Goal: Information Seeking & Learning: Find specific fact

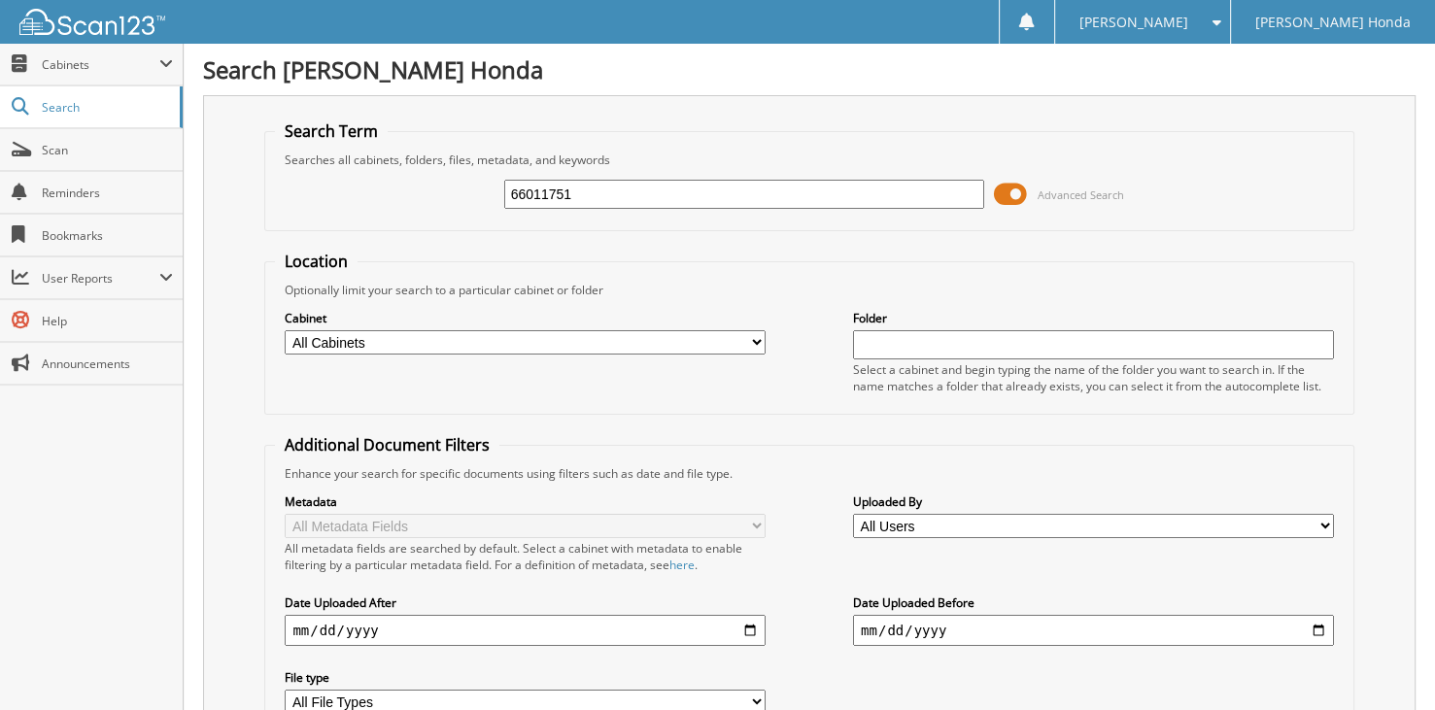
click at [1022, 199] on span at bounding box center [1010, 194] width 33 height 29
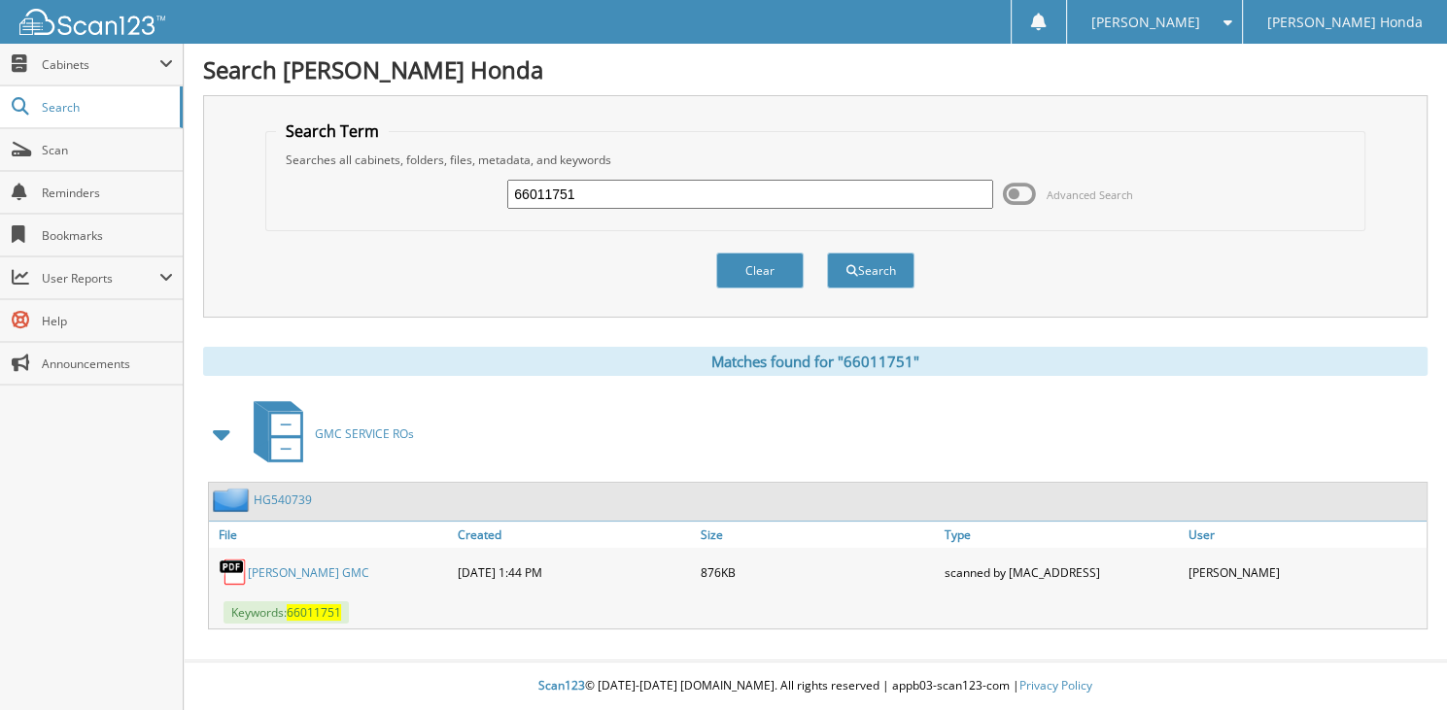
click at [631, 194] on input "66011751" at bounding box center [750, 194] width 486 height 29
type input "66011752"
click at [827, 253] on button "Search" at bounding box center [870, 271] width 87 height 36
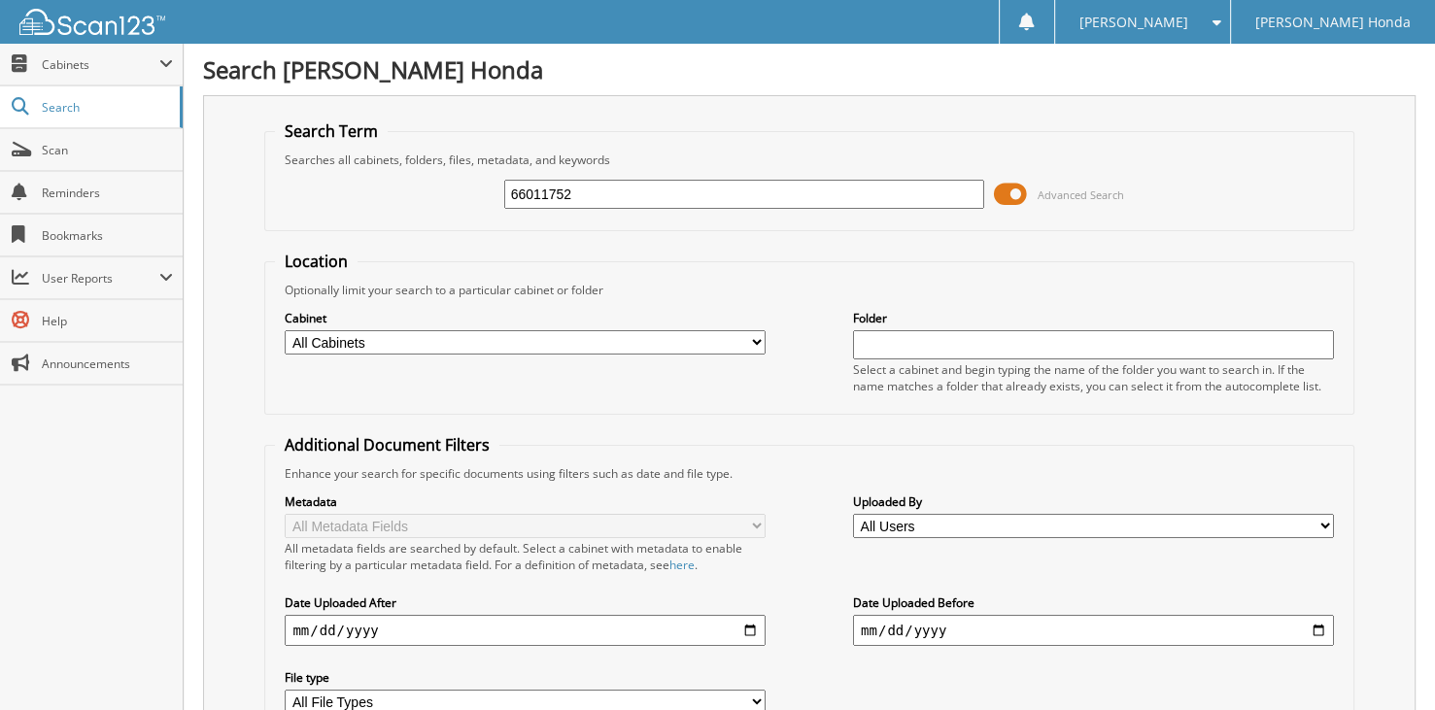
click at [1026, 192] on span at bounding box center [1010, 194] width 33 height 29
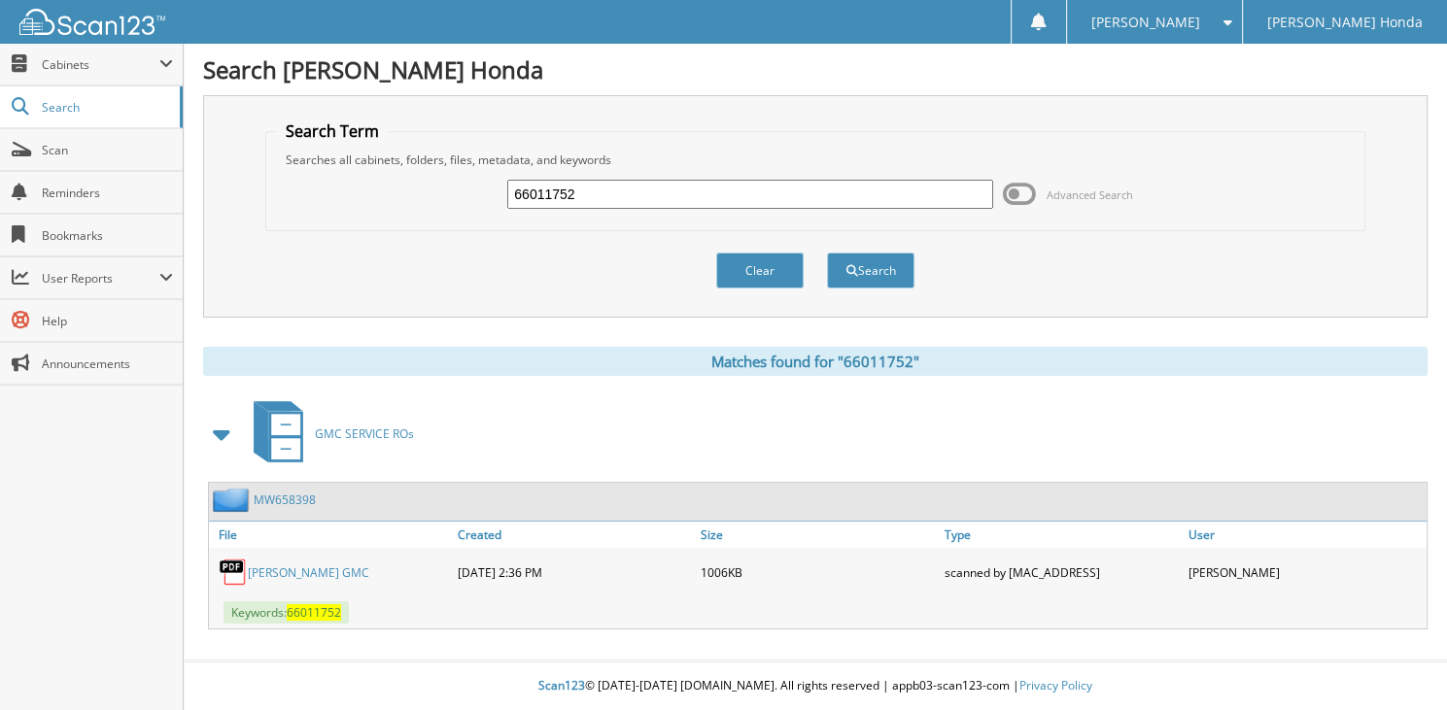
click at [715, 193] on input "66011752" at bounding box center [750, 194] width 486 height 29
type input "66011753"
click at [851, 267] on span "submit" at bounding box center [852, 271] width 12 height 12
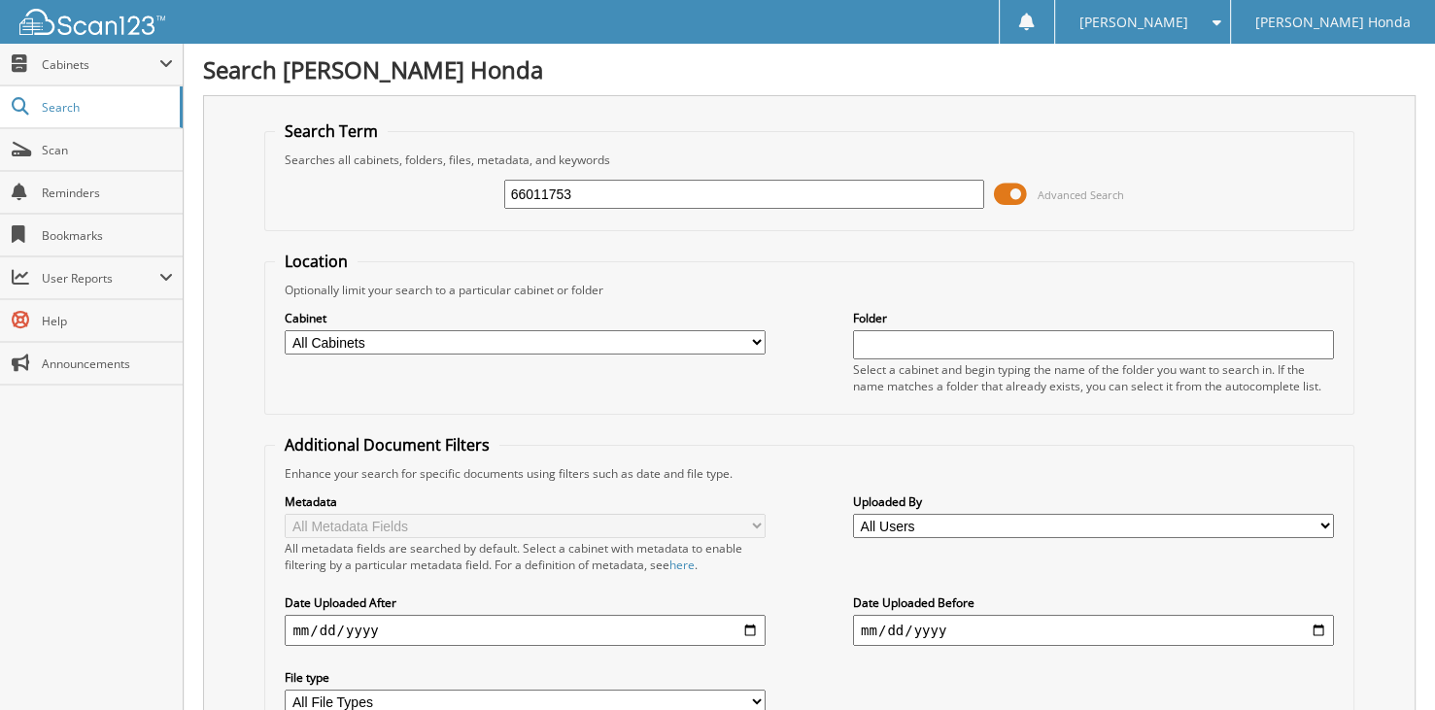
drag, startPoint x: 1010, startPoint y: 189, endPoint x: 939, endPoint y: 188, distance: 70.9
click at [1011, 189] on span at bounding box center [1010, 194] width 33 height 29
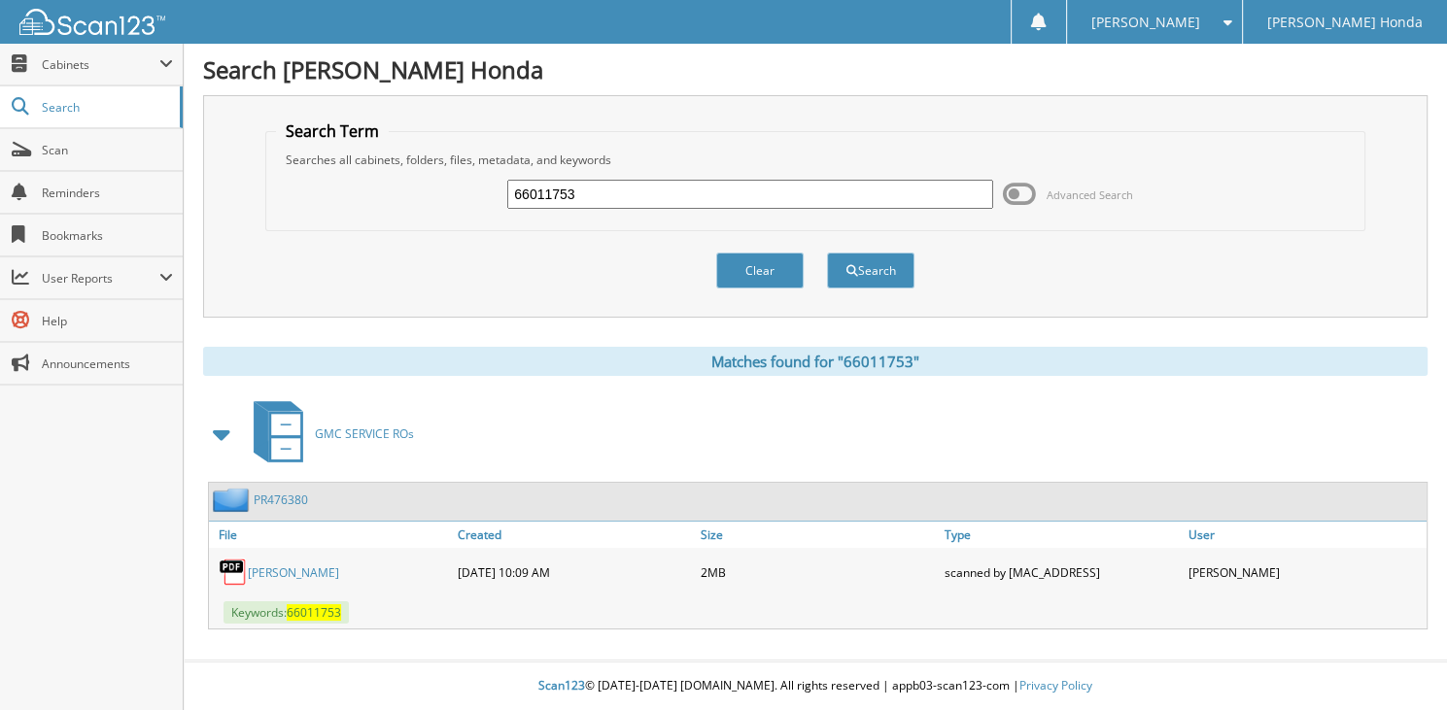
click at [703, 188] on input "66011753" at bounding box center [750, 194] width 486 height 29
type input "66011754"
click at [827, 253] on button "Search" at bounding box center [870, 271] width 87 height 36
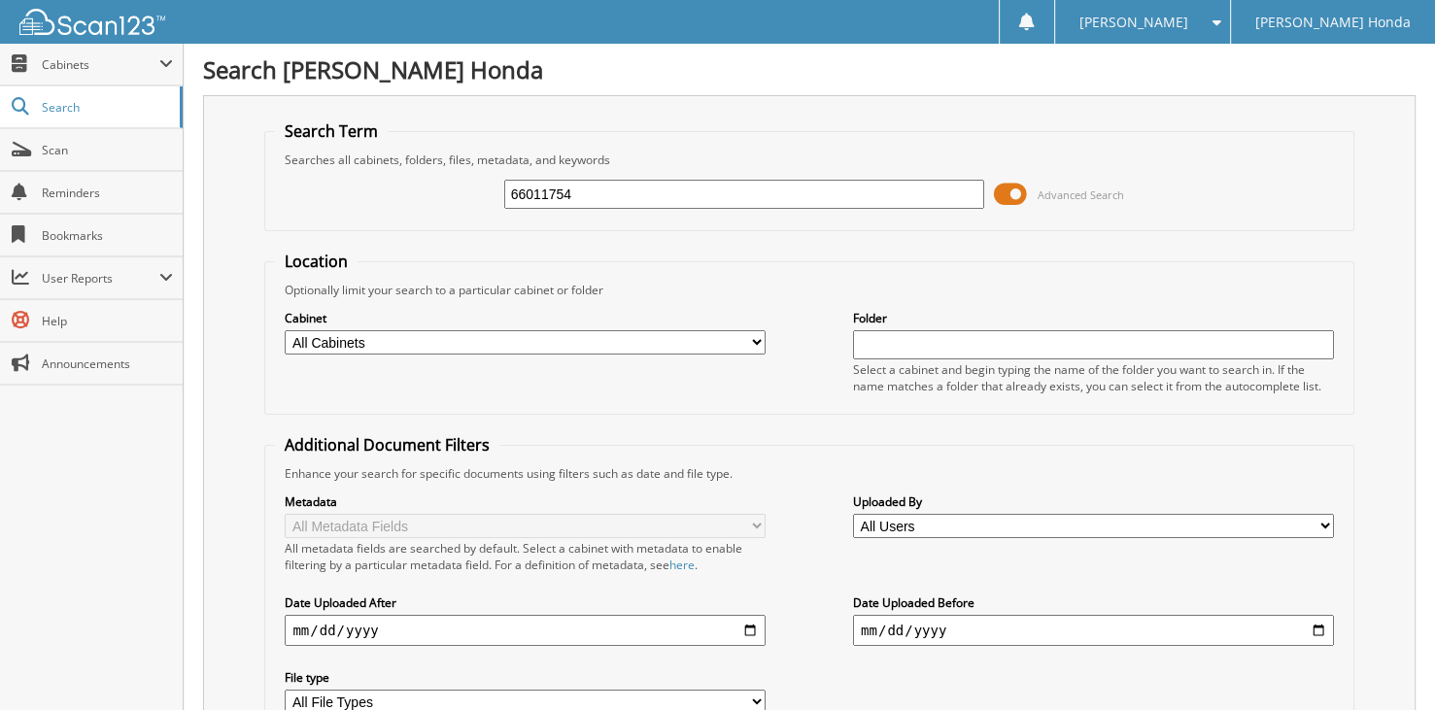
click at [1017, 190] on span at bounding box center [1010, 194] width 33 height 29
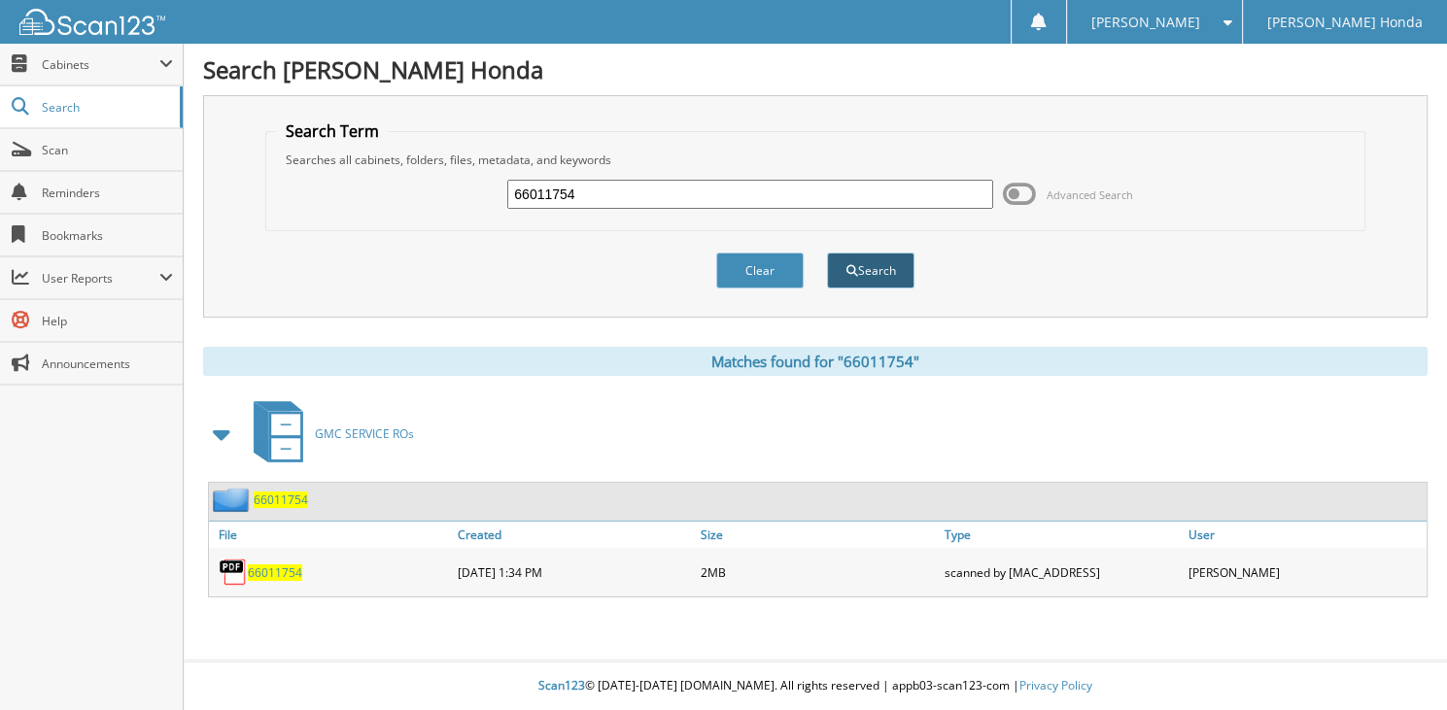
click at [890, 269] on button "Search" at bounding box center [870, 271] width 87 height 36
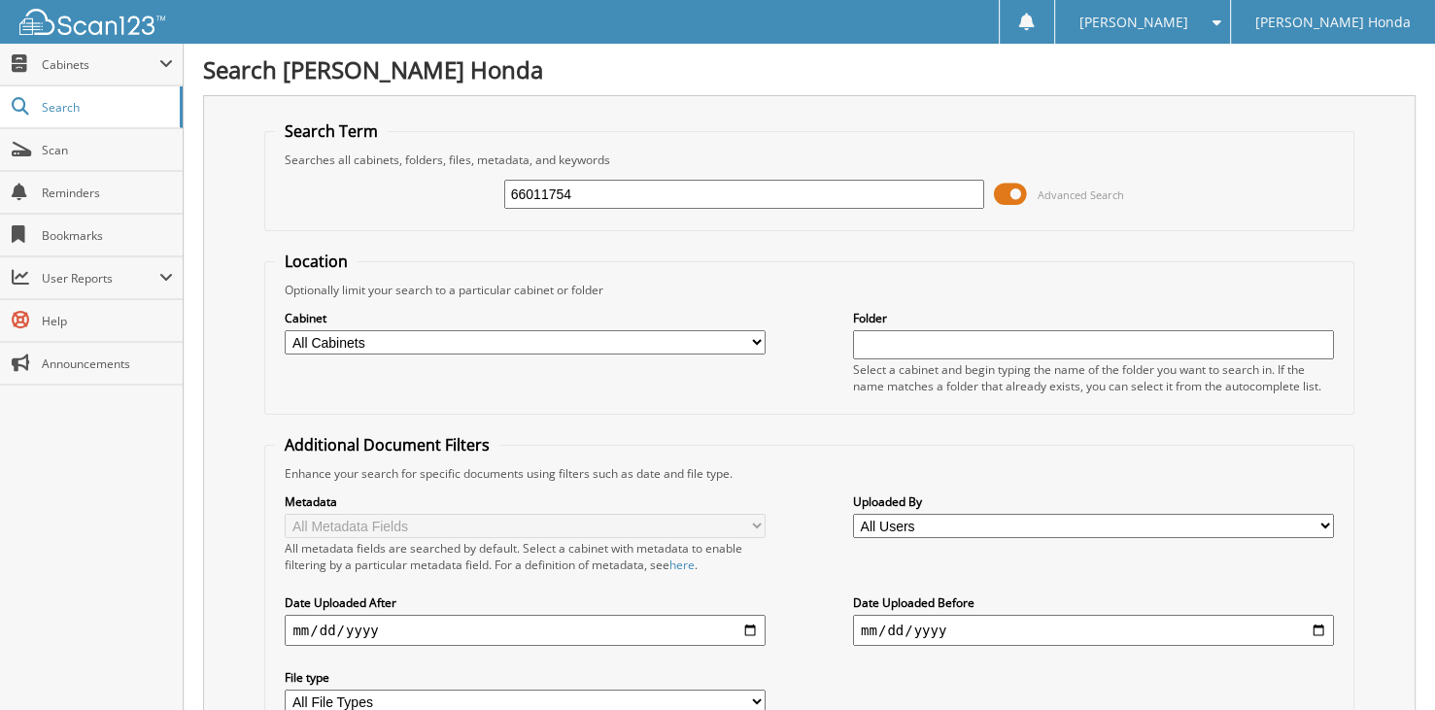
click at [1004, 187] on span at bounding box center [1010, 194] width 33 height 29
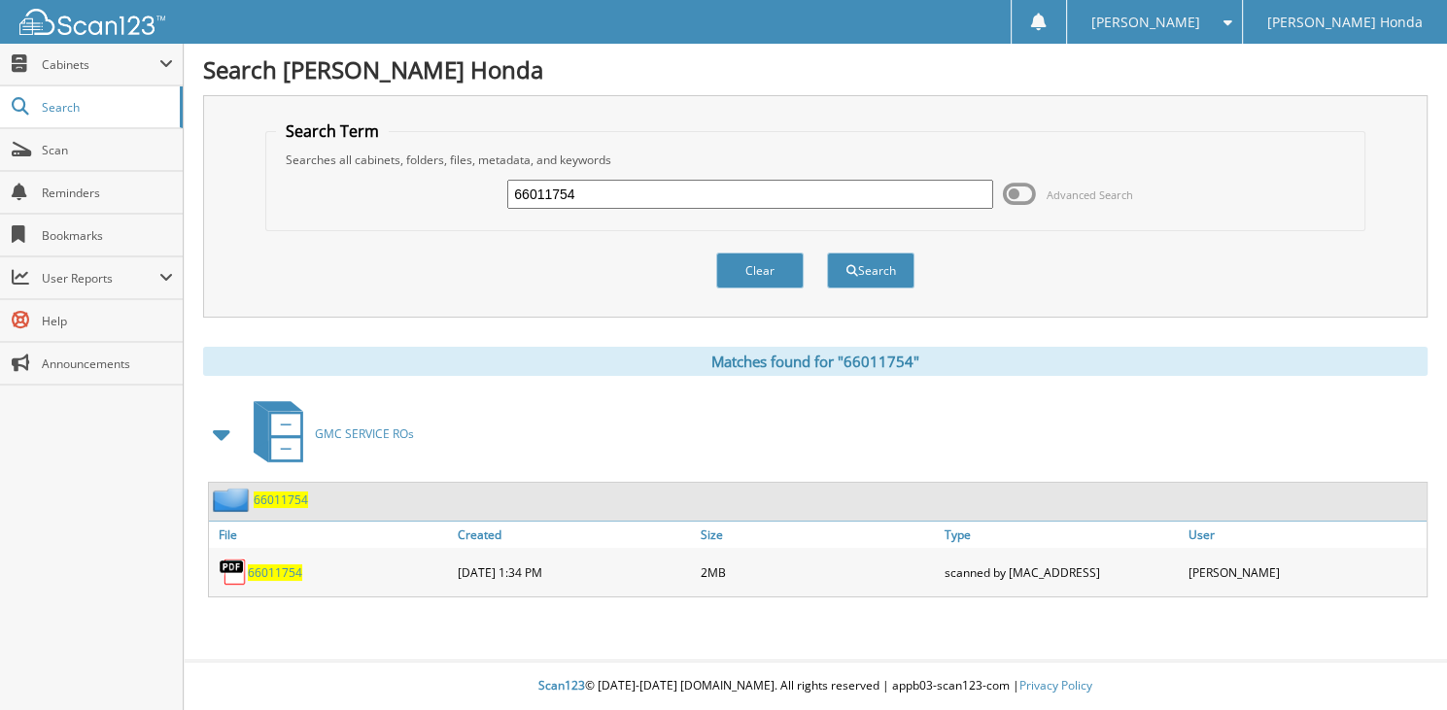
click at [681, 186] on input "66011754" at bounding box center [750, 194] width 486 height 29
type input "66011755"
click at [827, 253] on button "Search" at bounding box center [870, 271] width 87 height 36
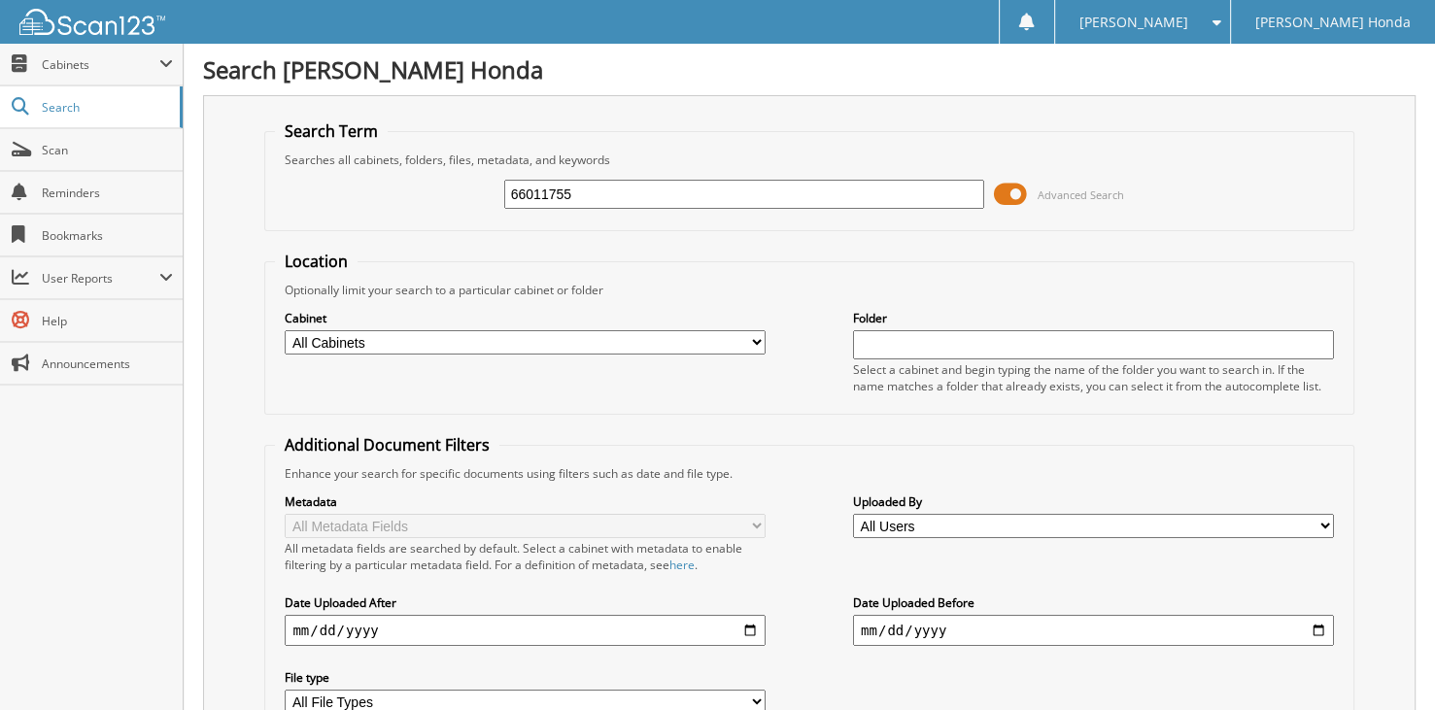
click at [1008, 194] on span at bounding box center [1010, 194] width 33 height 29
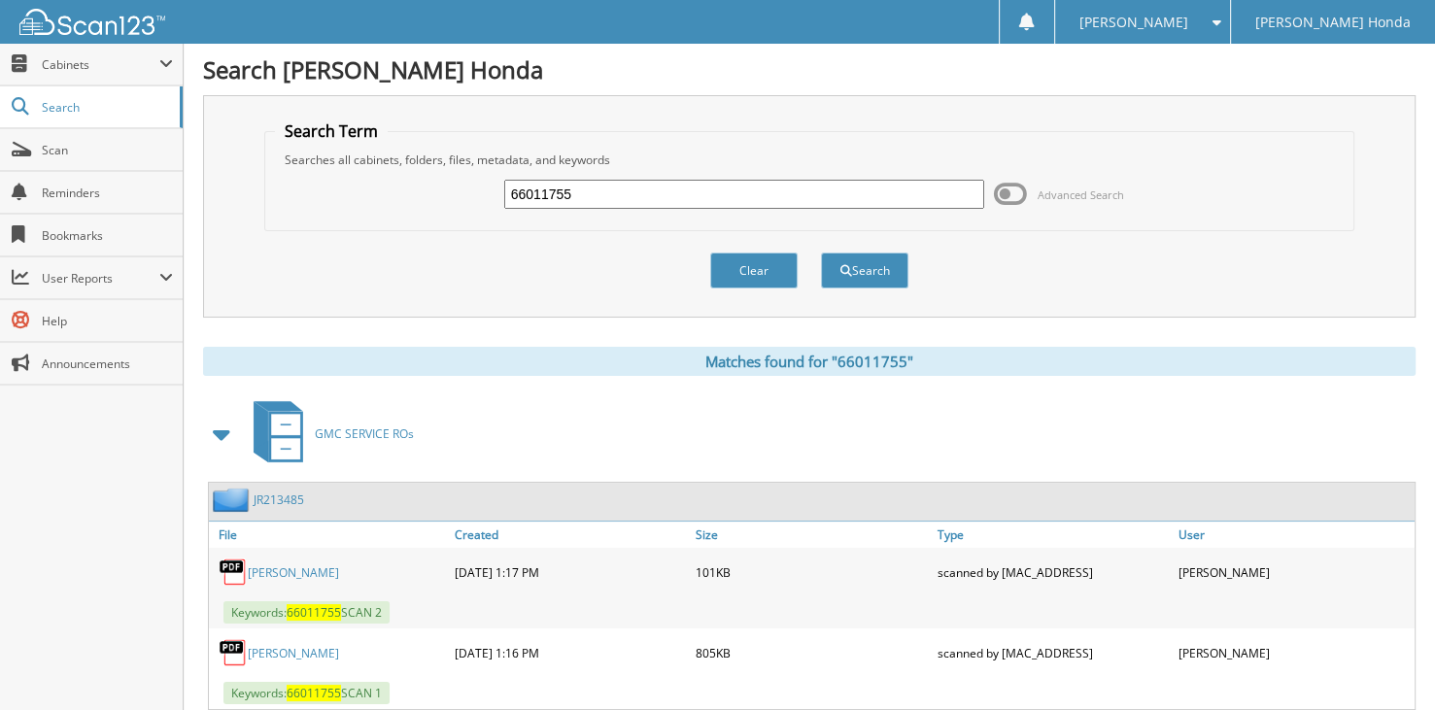
click at [633, 201] on input "66011755" at bounding box center [744, 194] width 481 height 29
type input "66011755"
click at [821, 253] on button "Search" at bounding box center [864, 271] width 87 height 36
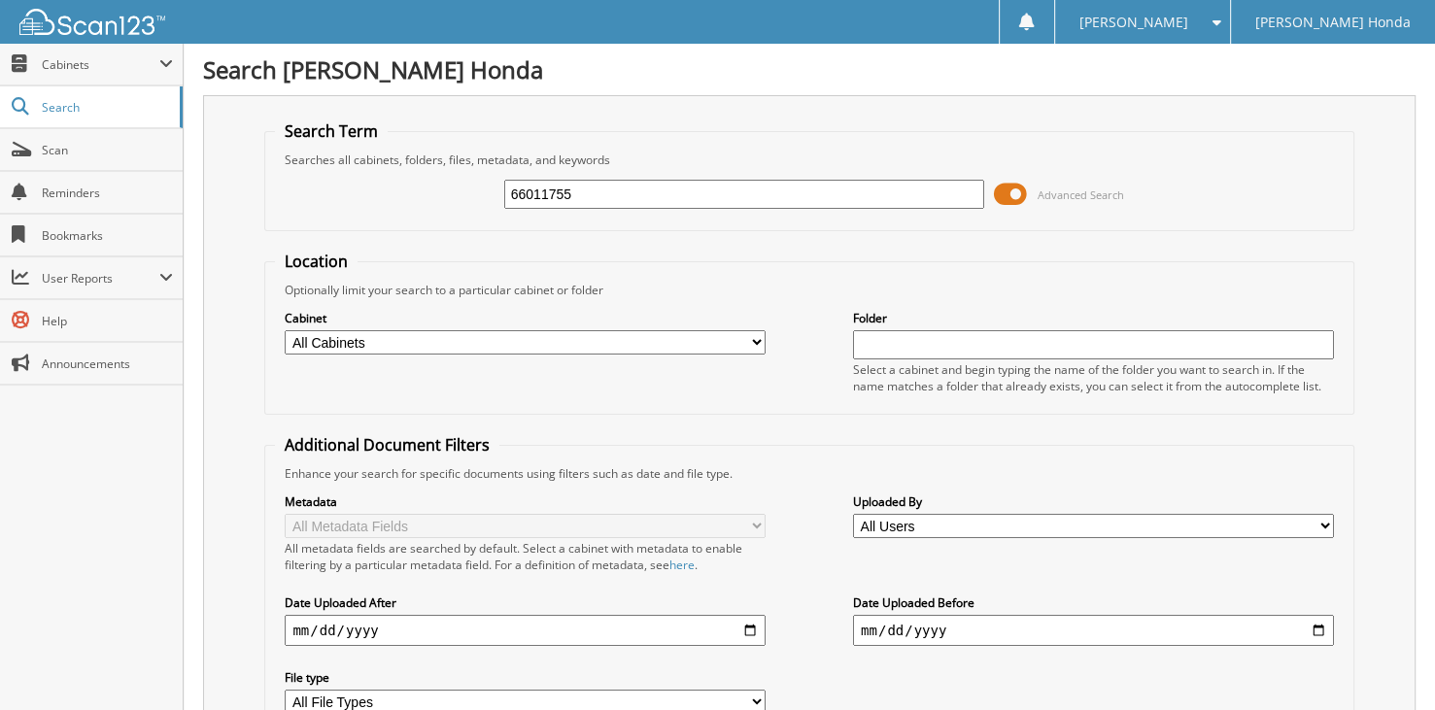
click at [1005, 186] on span at bounding box center [1010, 194] width 33 height 29
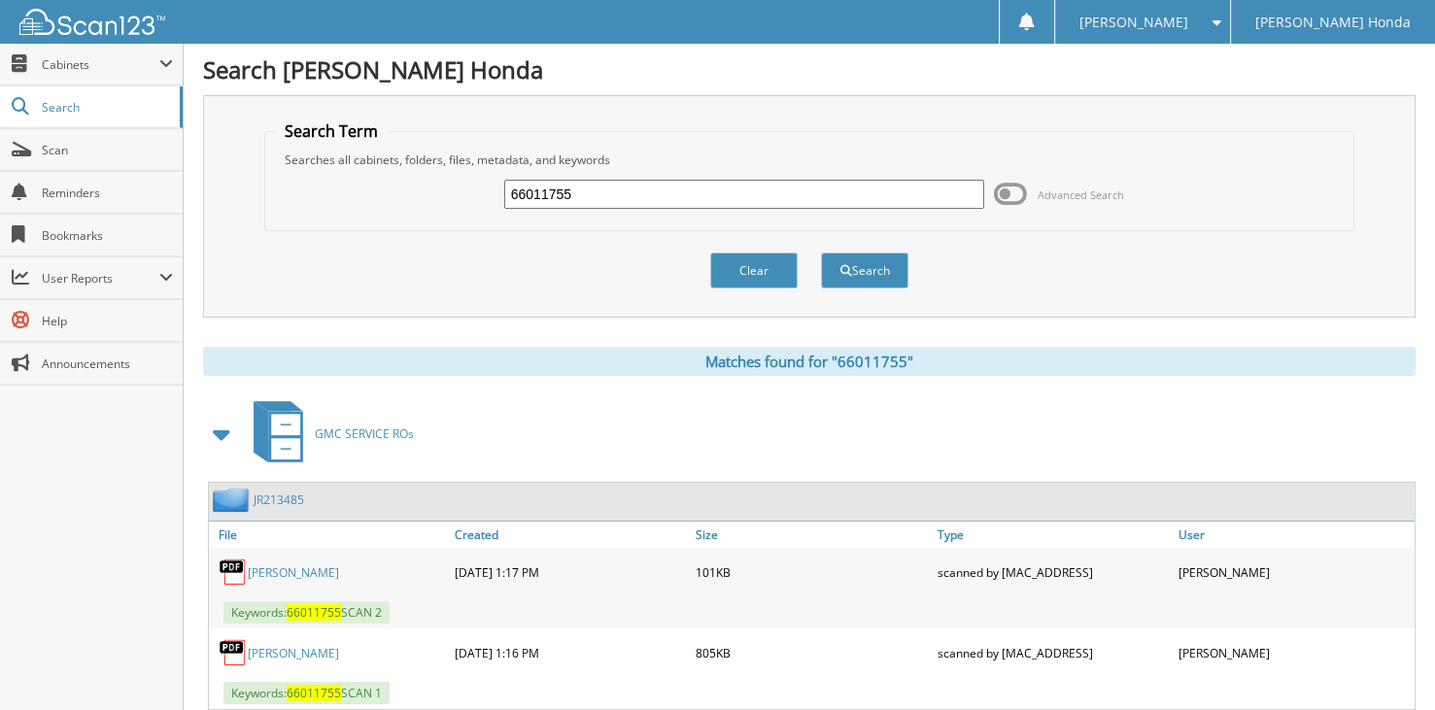
click at [658, 199] on input "66011755" at bounding box center [744, 194] width 481 height 29
type input "66011756"
click at [821, 253] on button "Search" at bounding box center [864, 271] width 87 height 36
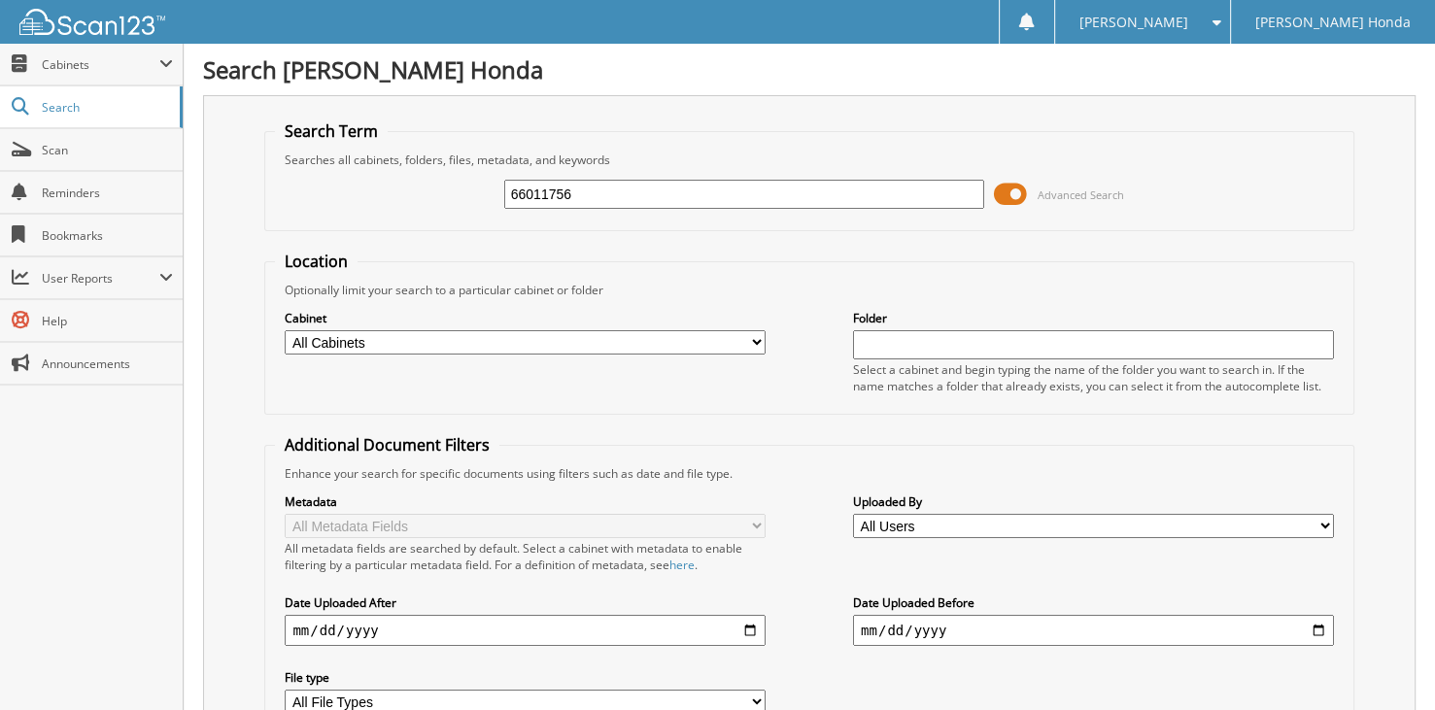
click at [1009, 180] on span at bounding box center [1010, 194] width 33 height 29
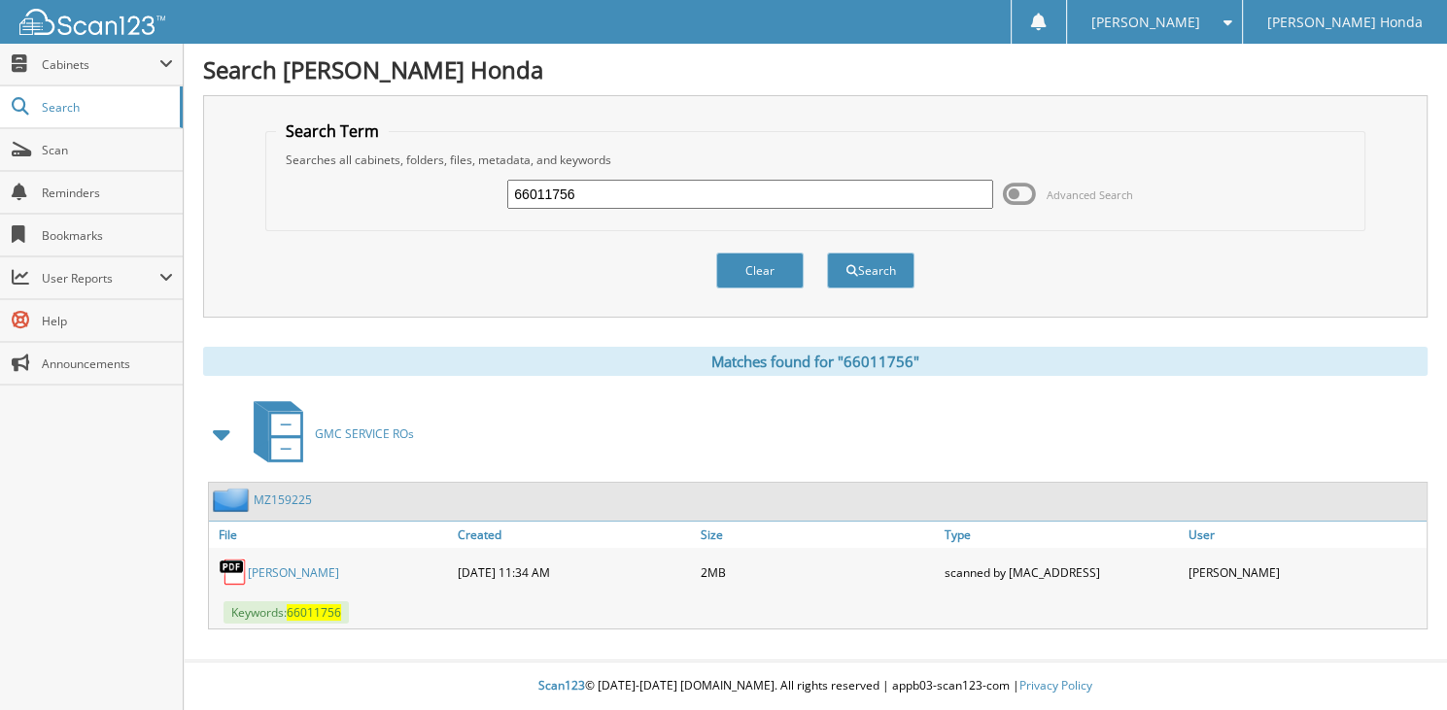
click at [703, 180] on input "66011756" at bounding box center [750, 194] width 486 height 29
type input "66011757"
click at [827, 253] on button "Search" at bounding box center [870, 271] width 87 height 36
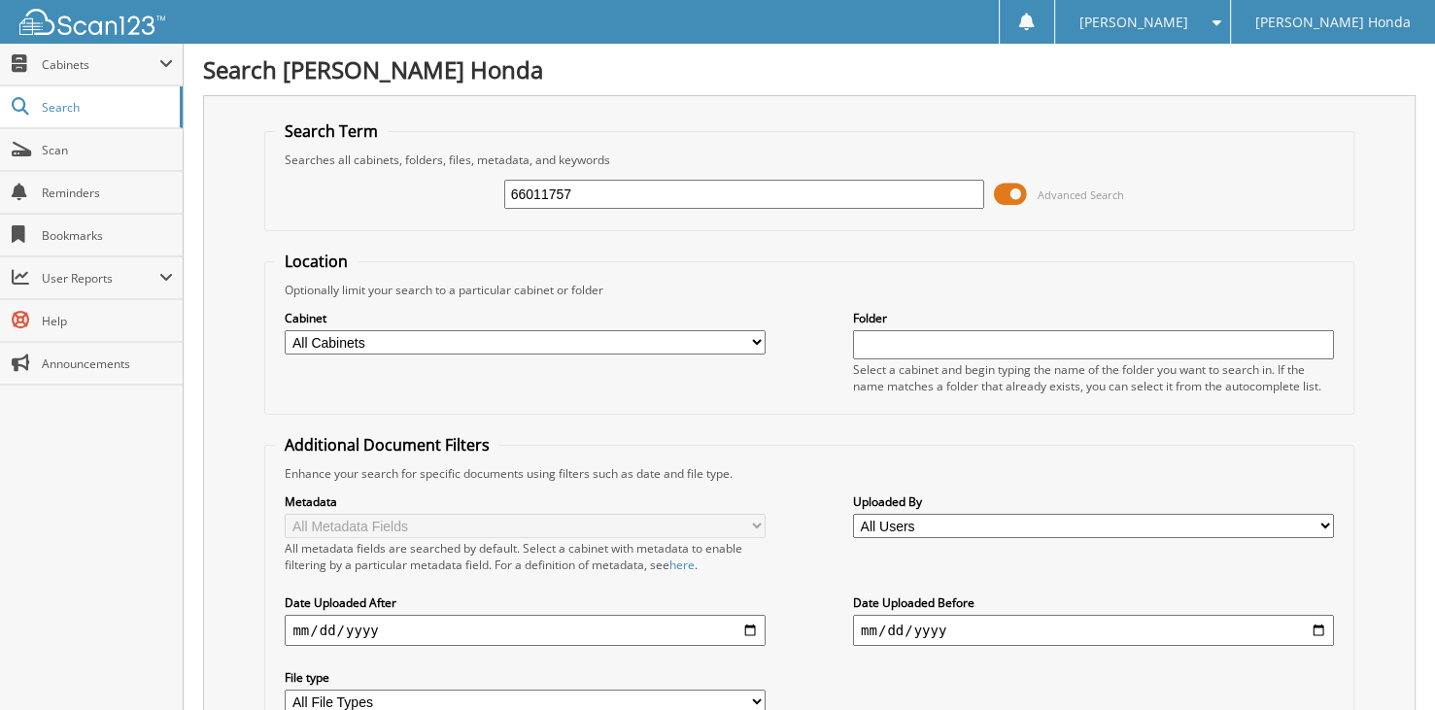
click at [1007, 196] on span at bounding box center [1010, 194] width 33 height 29
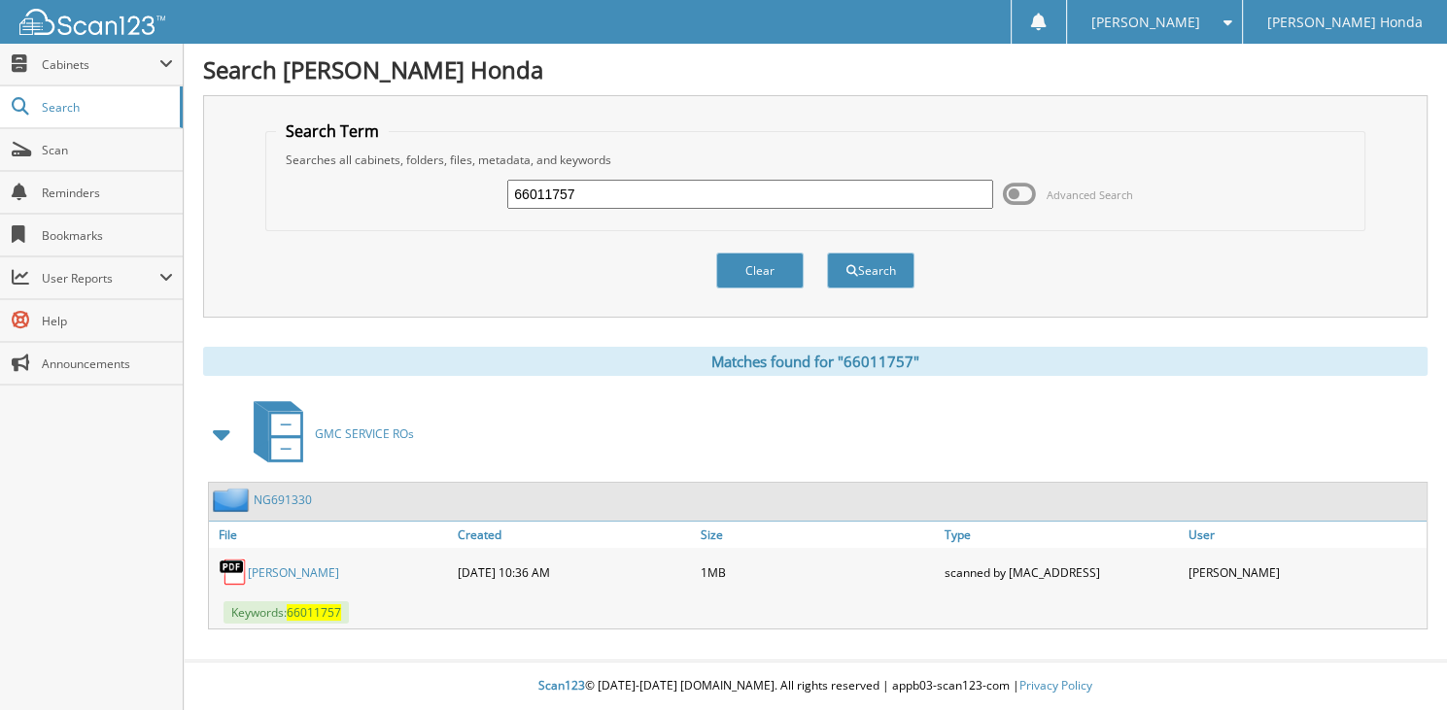
click at [641, 198] on input "66011757" at bounding box center [750, 194] width 486 height 29
type input "66011758"
click at [827, 253] on button "Search" at bounding box center [870, 271] width 87 height 36
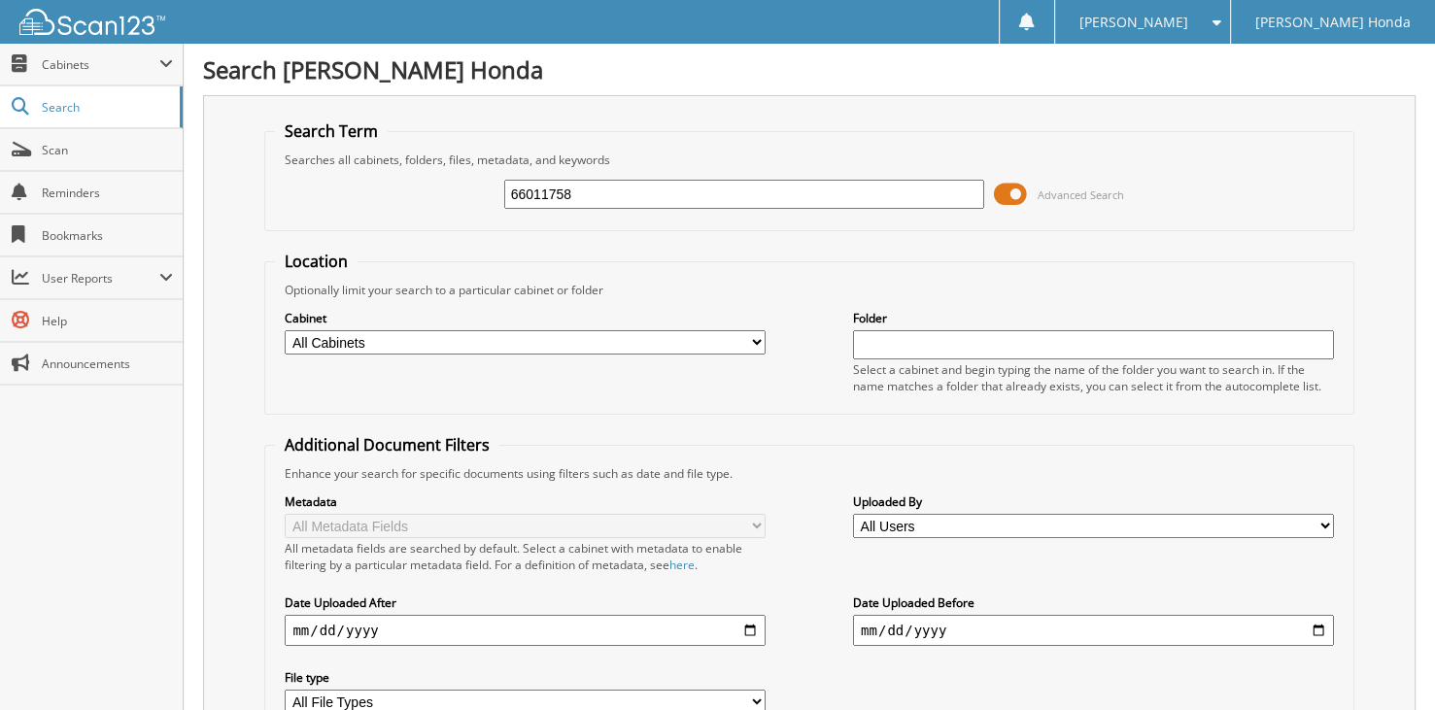
click at [1022, 193] on span at bounding box center [1010, 194] width 33 height 29
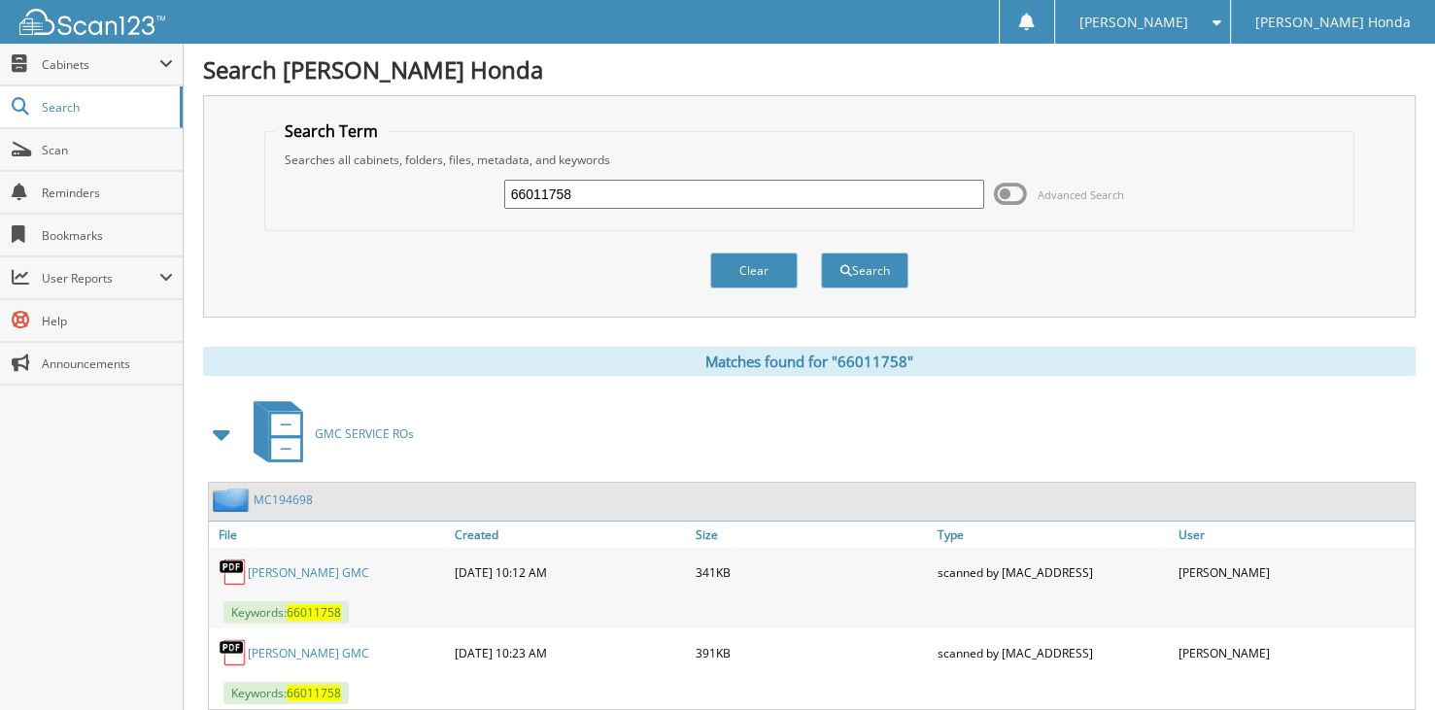
scroll to position [50, 0]
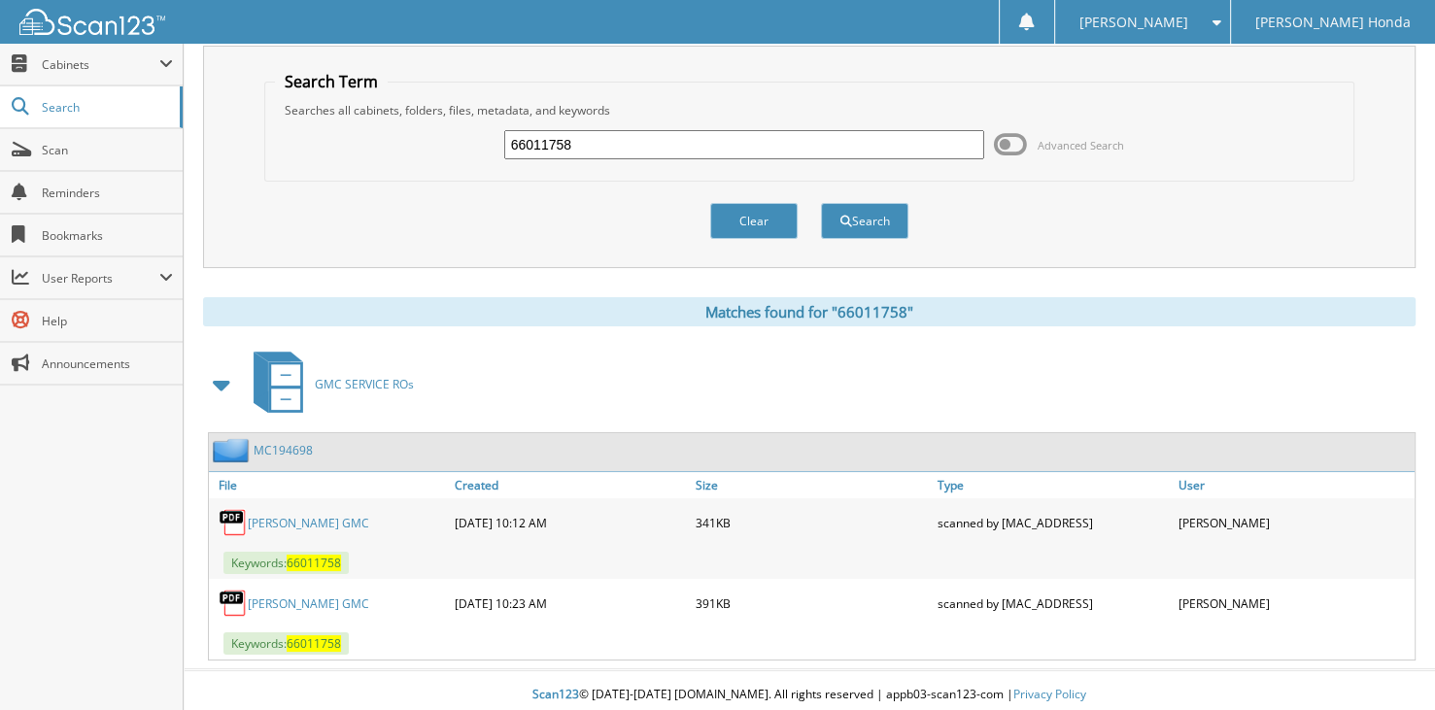
click at [305, 516] on link "GERALD JONES GMC" at bounding box center [308, 523] width 121 height 17
click at [302, 628] on div "Keywords: 66011758" at bounding box center [812, 644] width 1206 height 32
click at [305, 635] on span "66011758" at bounding box center [314, 643] width 54 height 17
click at [305, 640] on span "66011758" at bounding box center [314, 643] width 54 height 17
click at [270, 596] on link "[PERSON_NAME] GMC" at bounding box center [308, 604] width 121 height 17
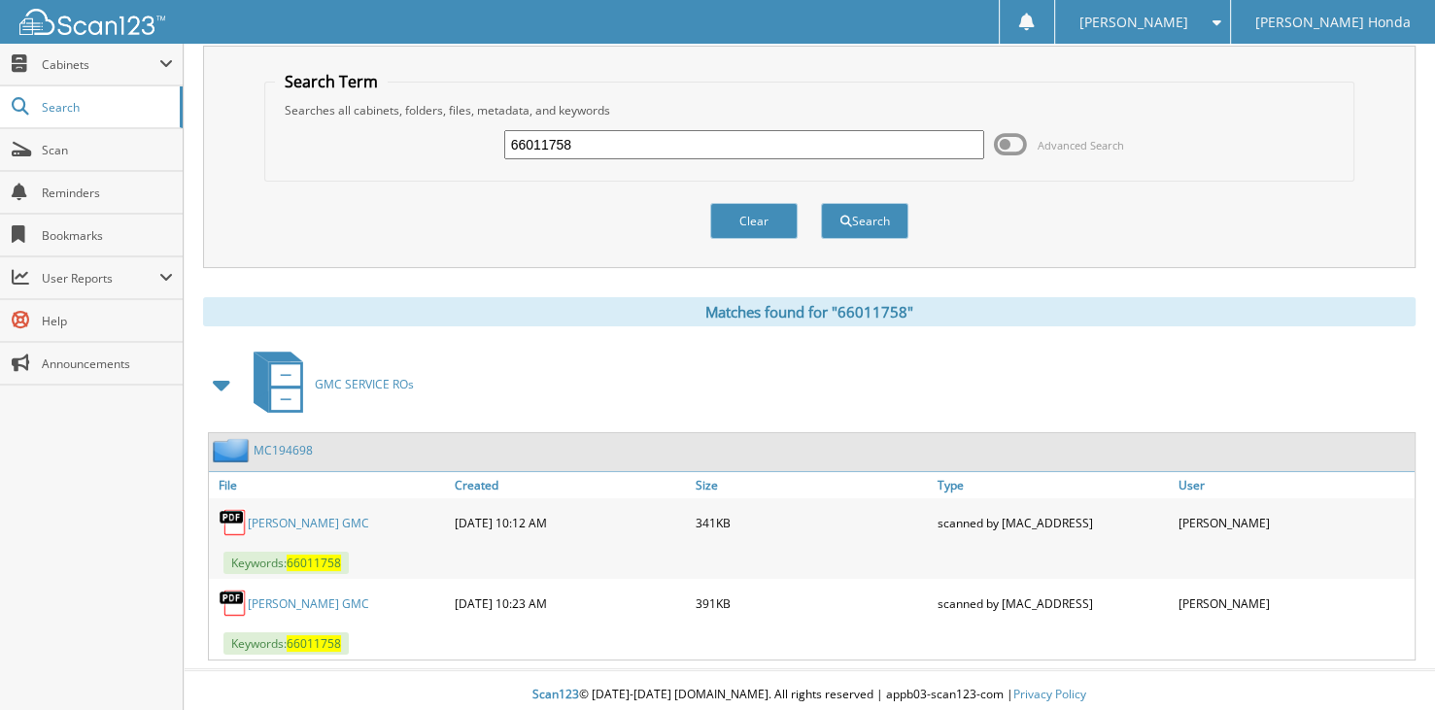
click at [292, 443] on link "MC194698" at bounding box center [283, 450] width 59 height 17
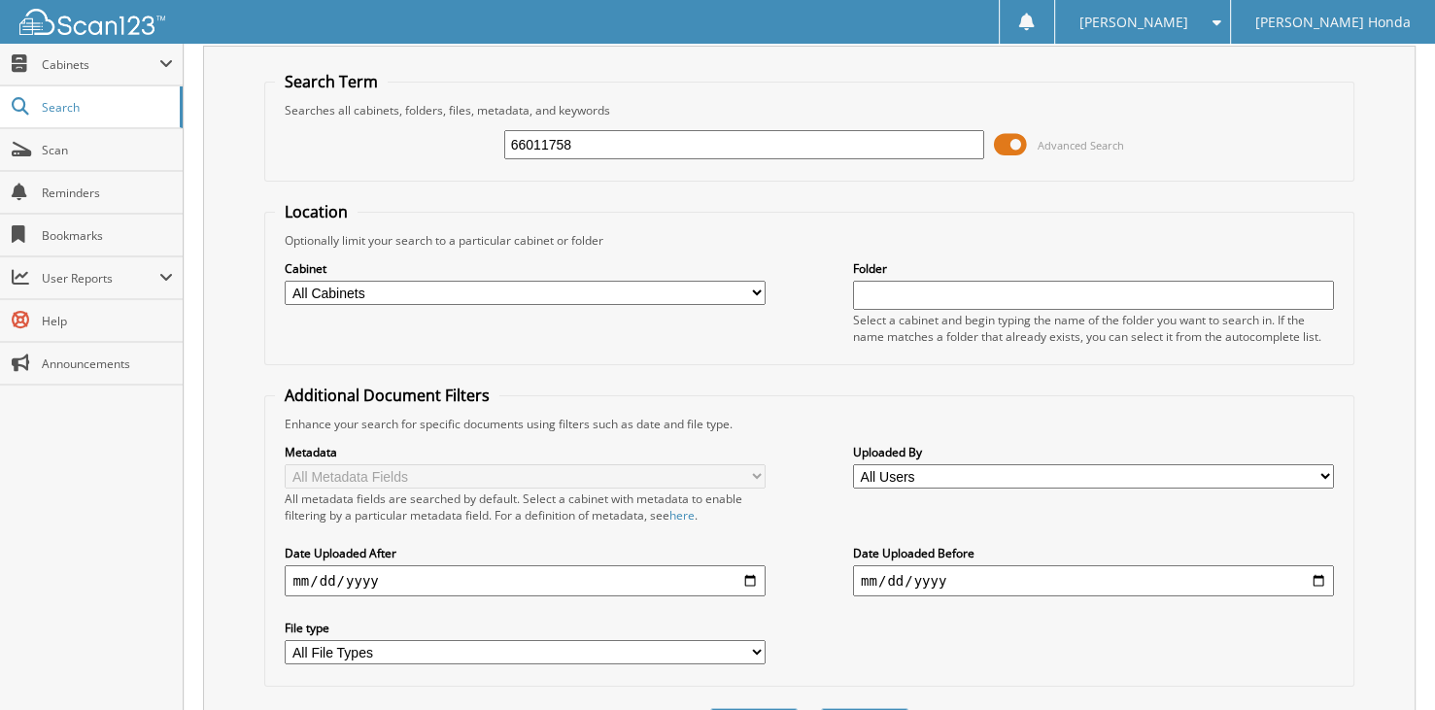
click at [675, 144] on input "66011758" at bounding box center [744, 144] width 481 height 29
click at [1013, 142] on span at bounding box center [1010, 144] width 33 height 29
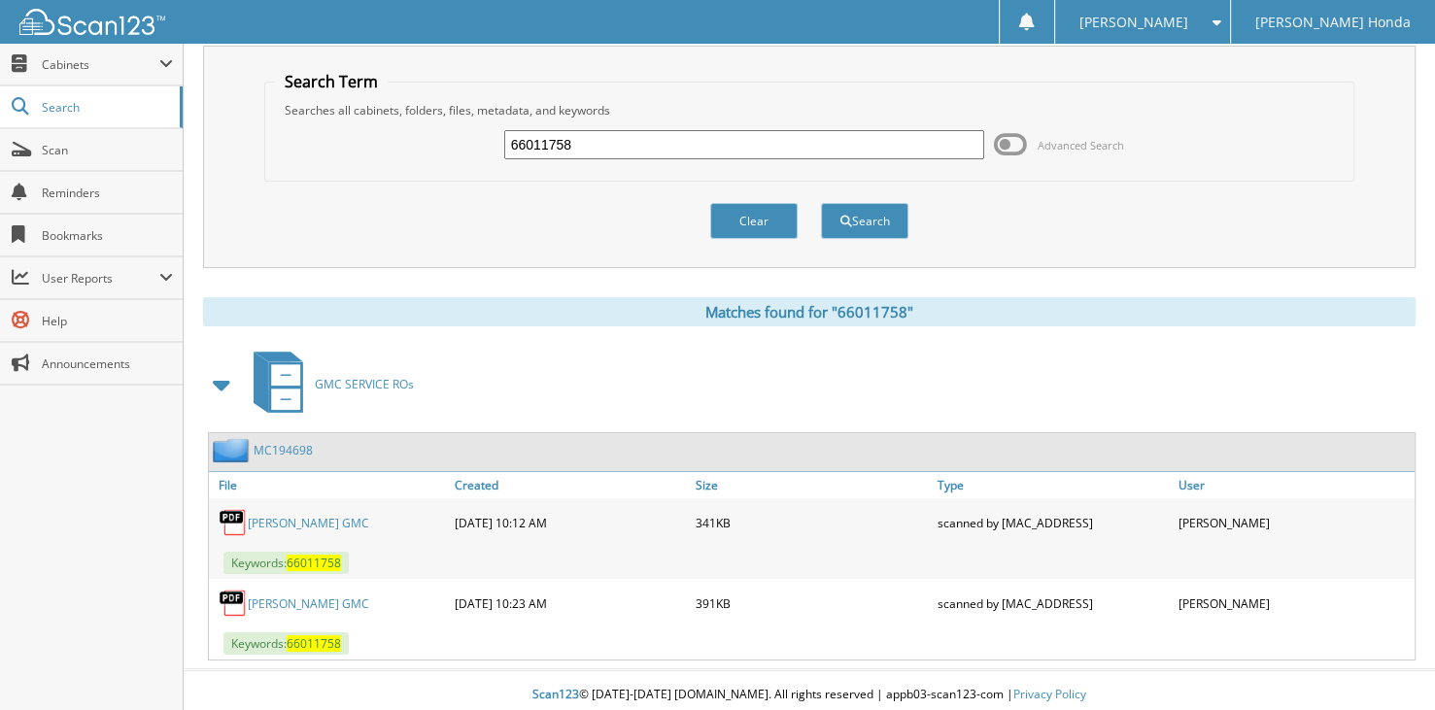
click at [624, 143] on input "66011758" at bounding box center [744, 144] width 481 height 29
type input "66011759"
click at [821, 203] on button "Search" at bounding box center [864, 221] width 87 height 36
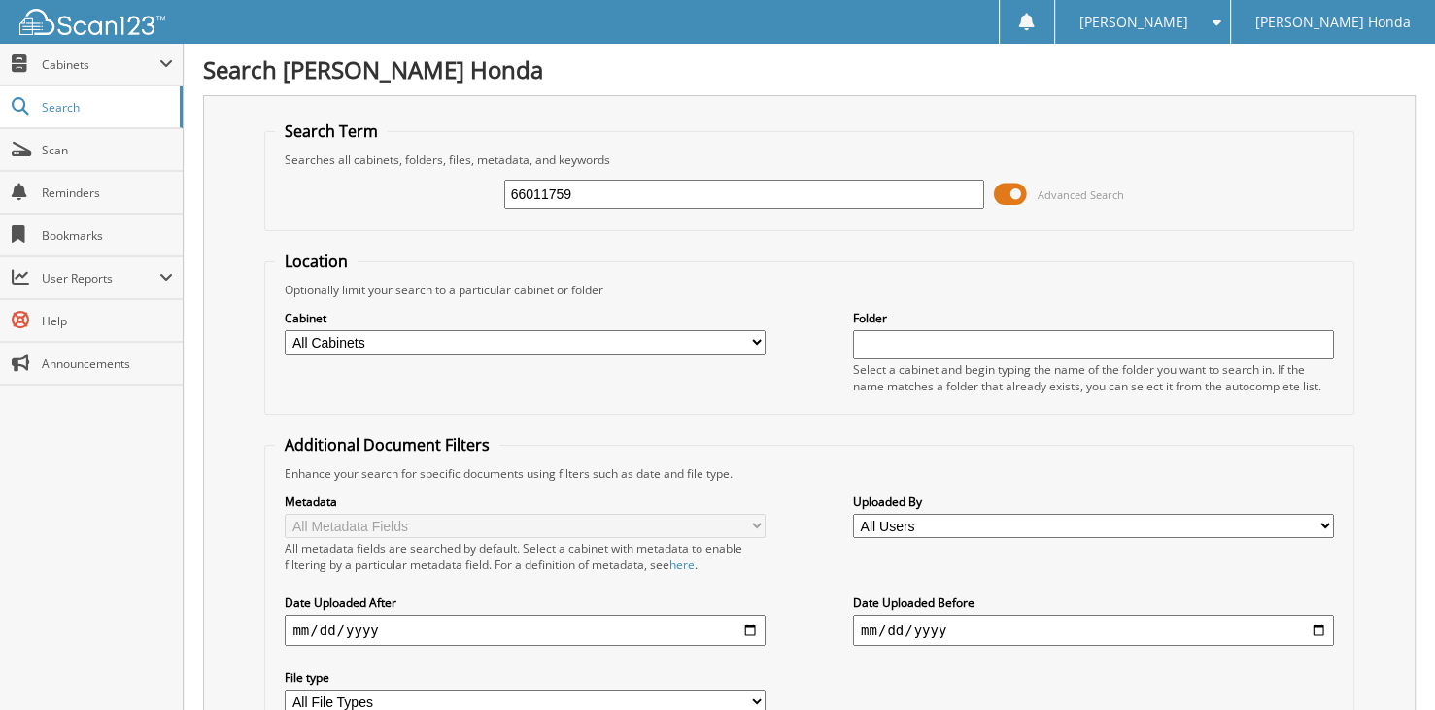
click at [1018, 180] on span at bounding box center [1010, 194] width 33 height 29
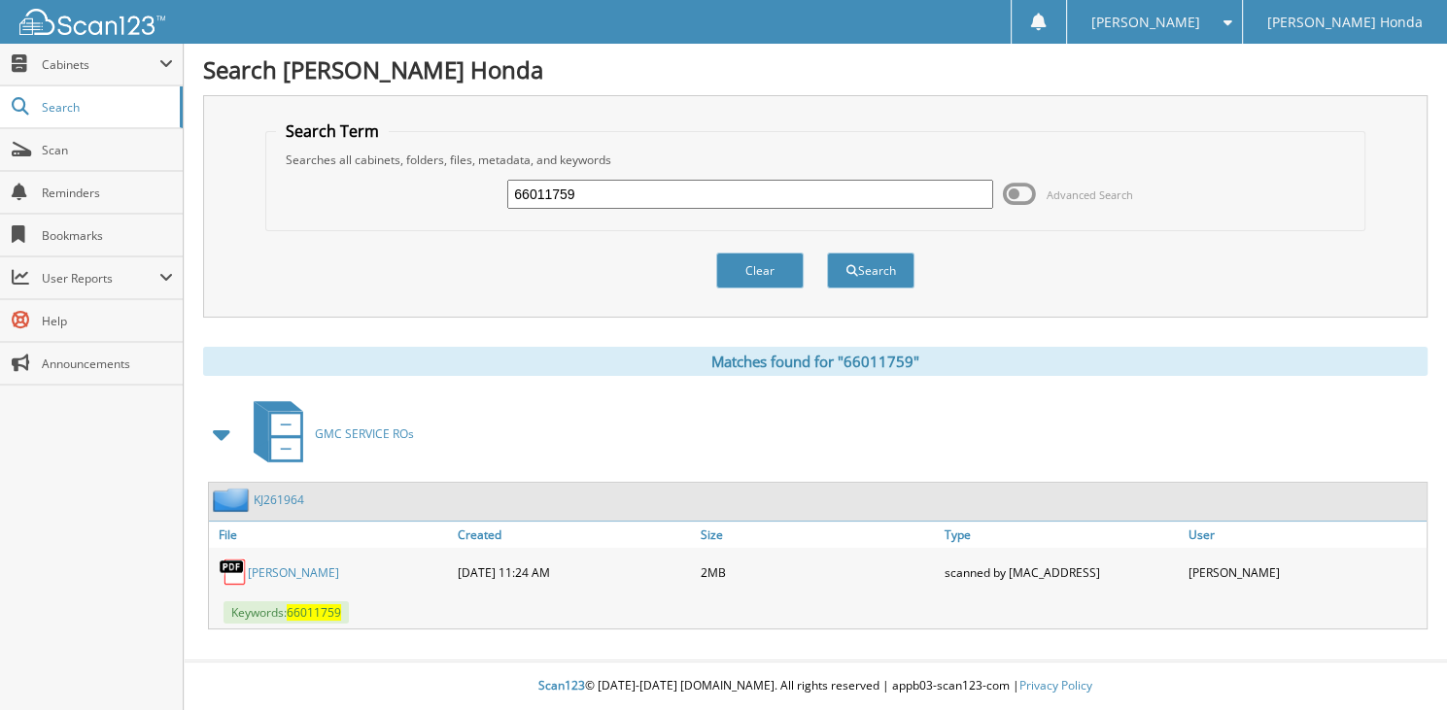
click at [627, 189] on input "66011759" at bounding box center [750, 194] width 486 height 29
type input "66011760"
click at [827, 253] on button "Search" at bounding box center [870, 271] width 87 height 36
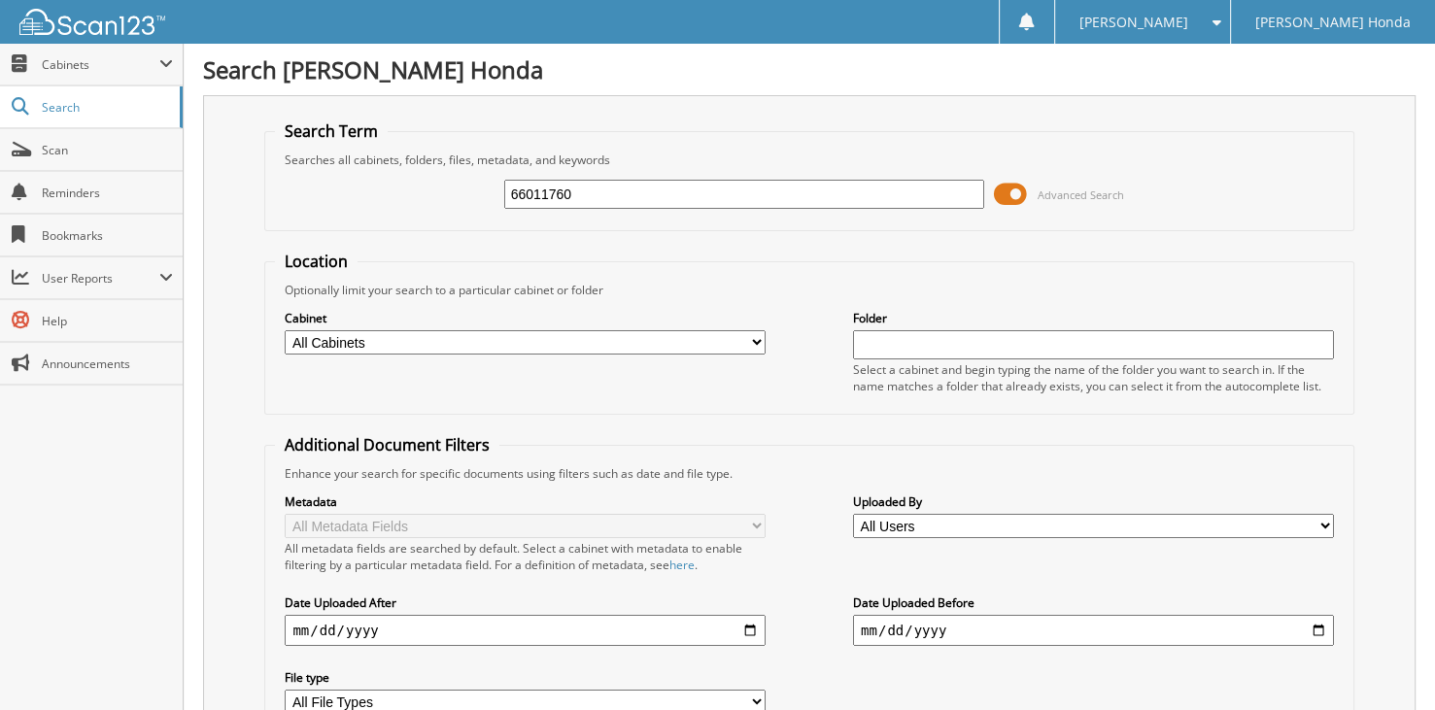
click at [1006, 188] on span at bounding box center [1010, 194] width 33 height 29
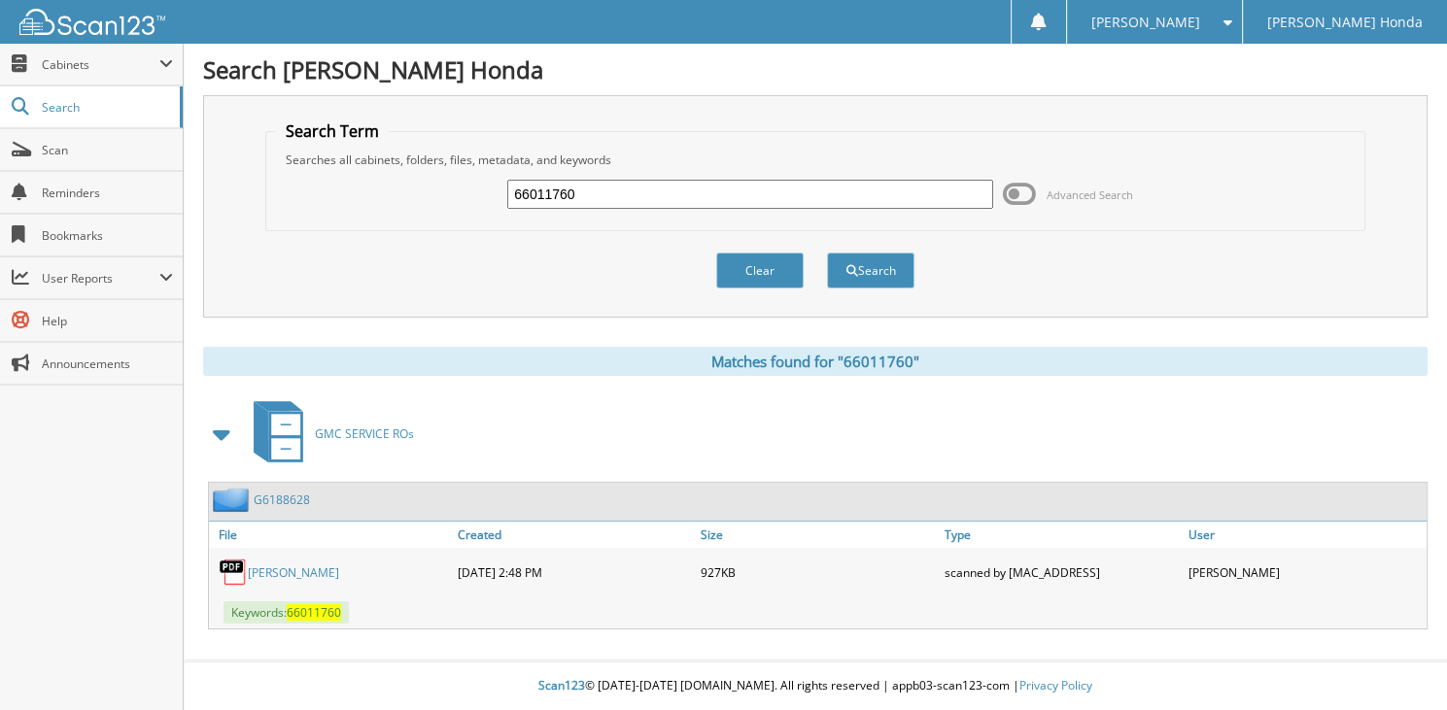
click at [607, 194] on input "66011760" at bounding box center [750, 194] width 486 height 29
type input "66011761"
click at [827, 253] on button "Search" at bounding box center [870, 271] width 87 height 36
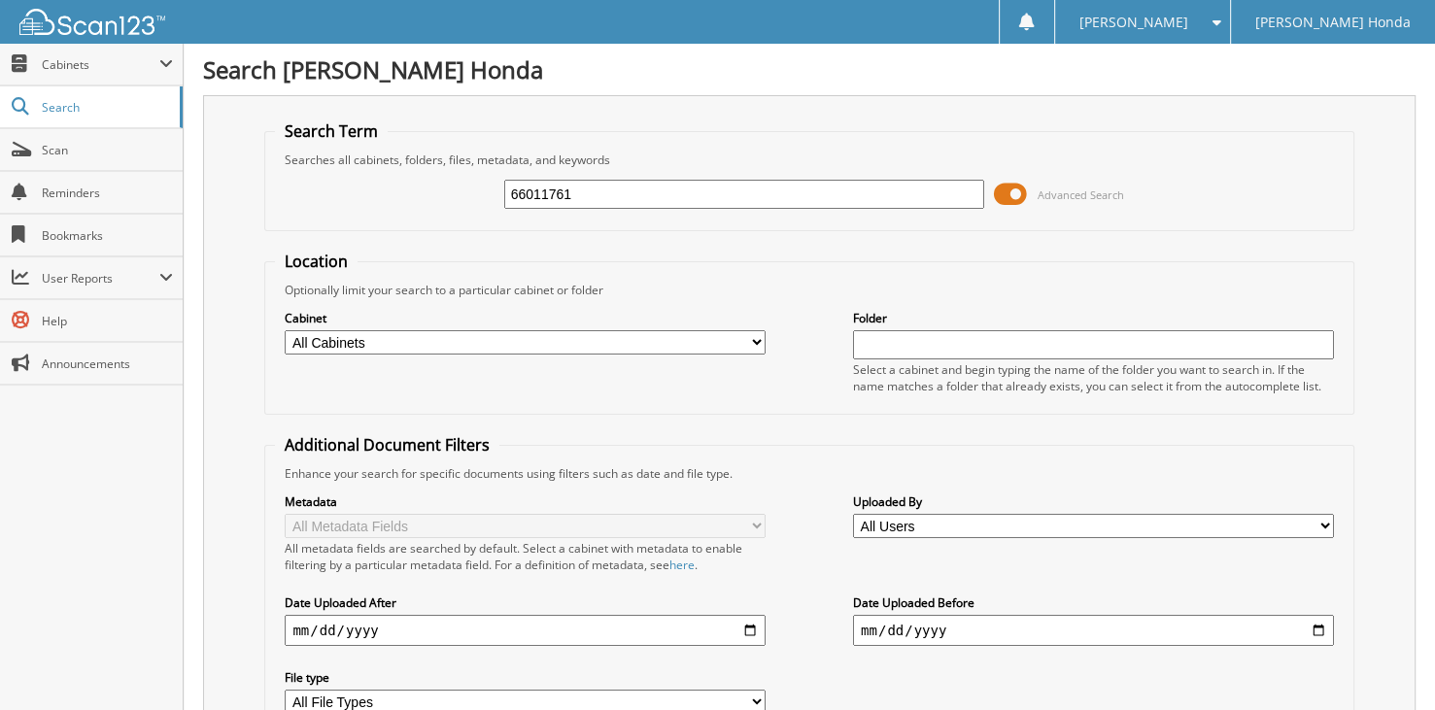
click at [1025, 191] on span at bounding box center [1010, 194] width 33 height 29
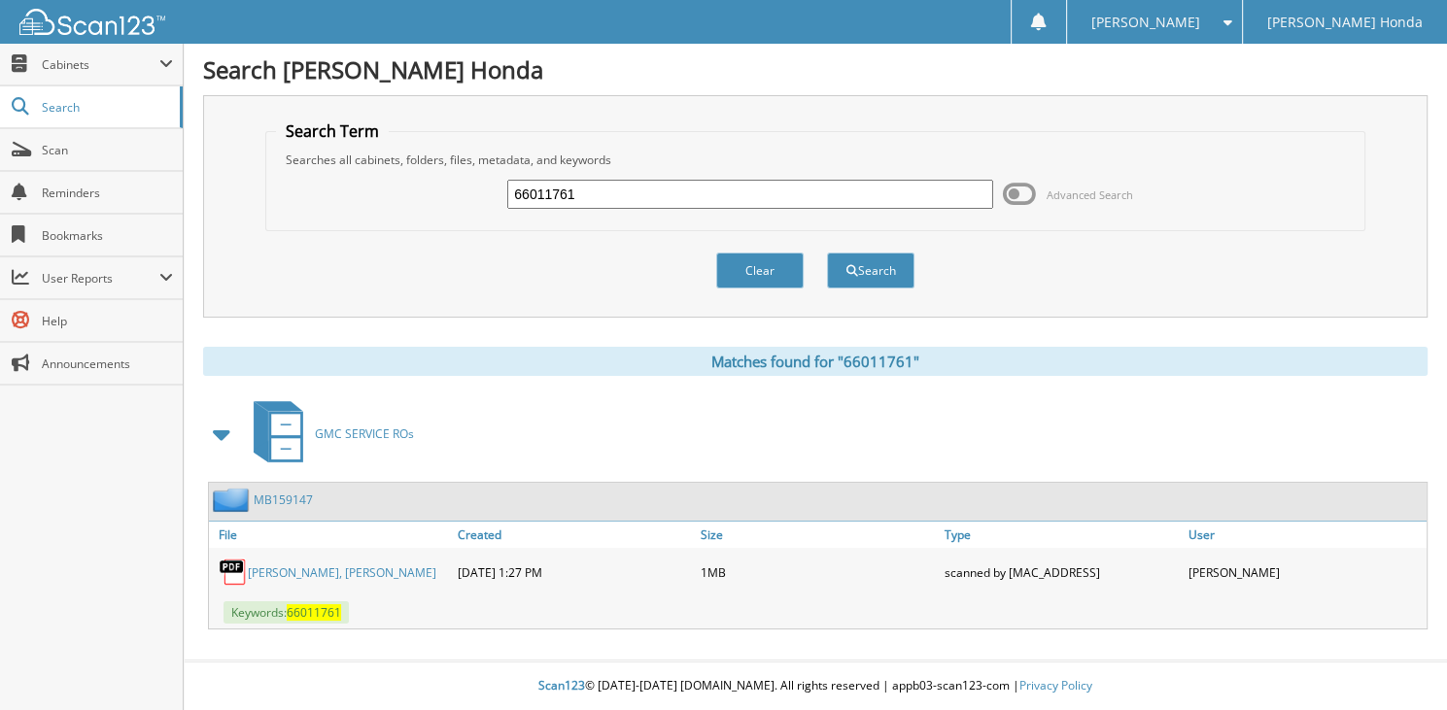
click at [661, 180] on input "66011761" at bounding box center [750, 194] width 486 height 29
type input "66011762"
click at [827, 253] on button "Search" at bounding box center [870, 271] width 87 height 36
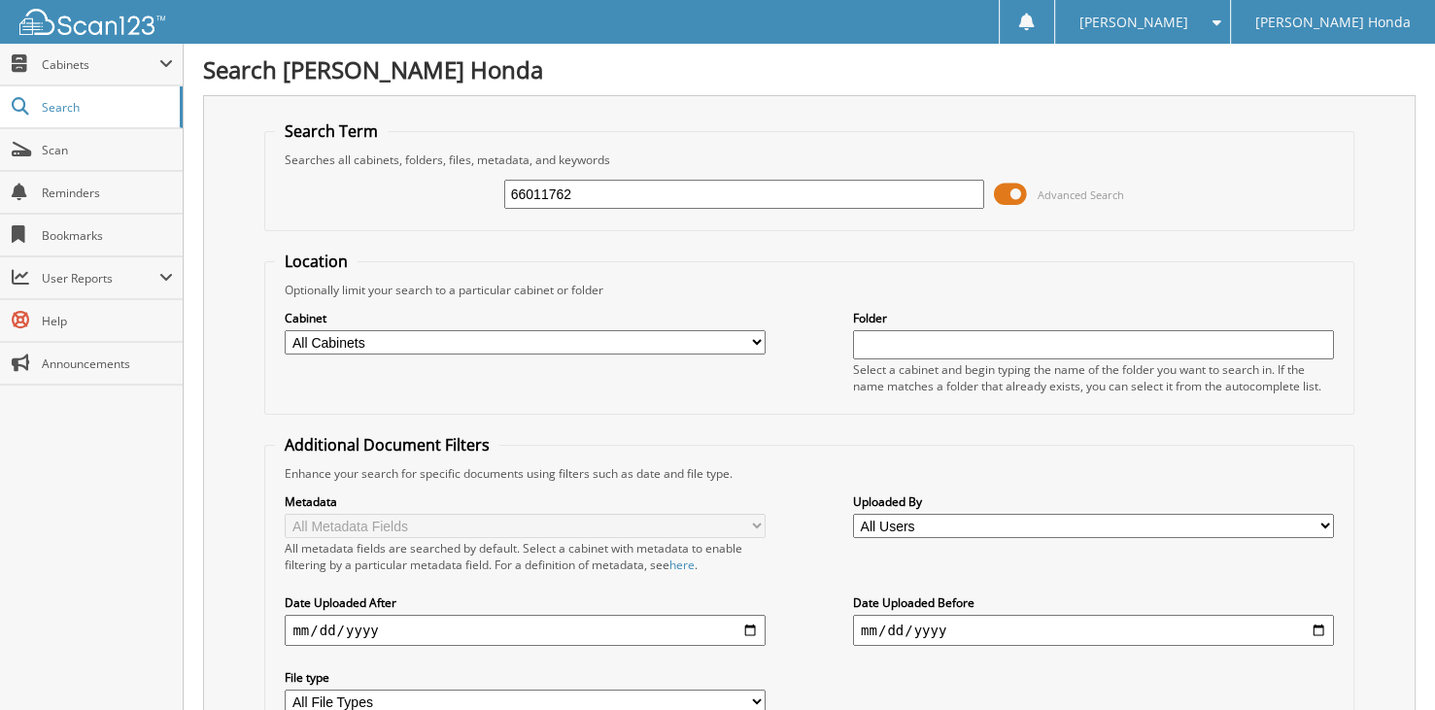
click at [1018, 194] on span at bounding box center [1010, 194] width 33 height 29
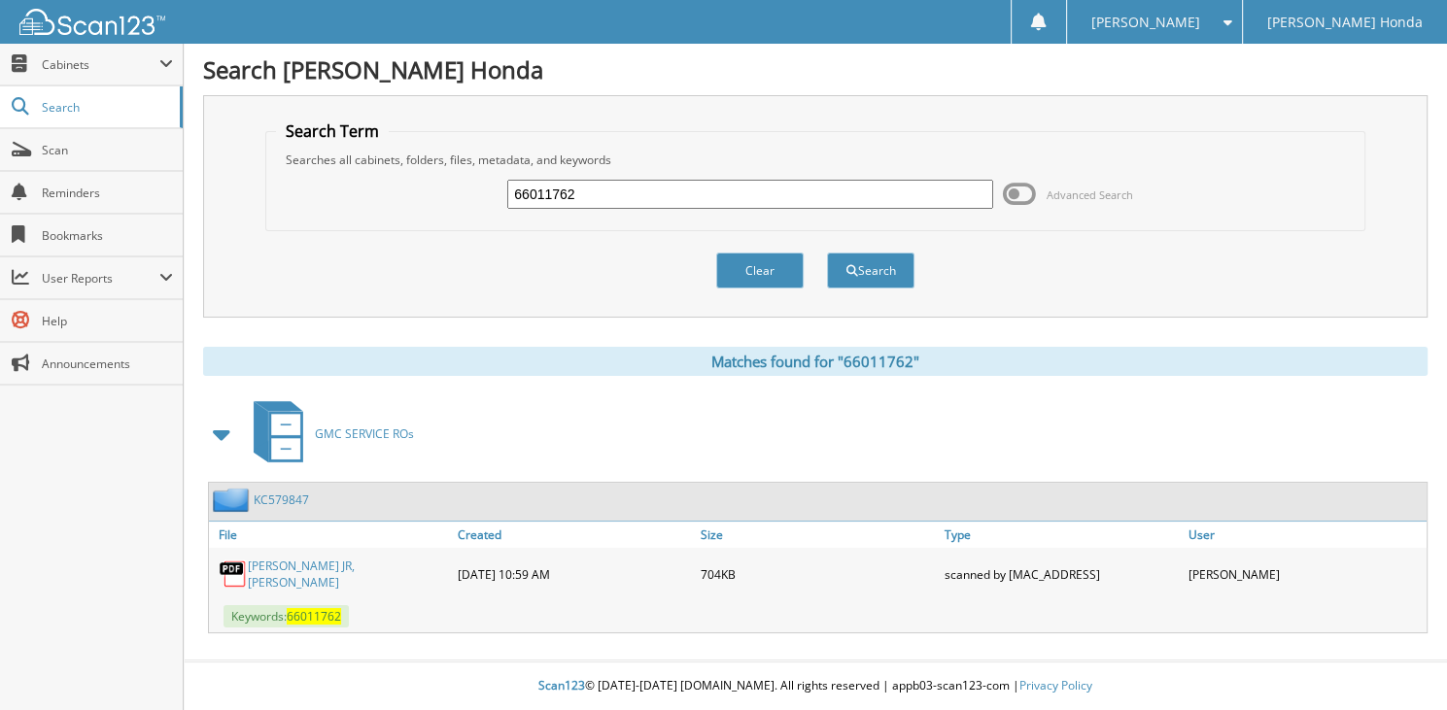
click at [602, 195] on input "66011762" at bounding box center [750, 194] width 486 height 29
type input "66011763"
click at [827, 253] on button "Search" at bounding box center [870, 271] width 87 height 36
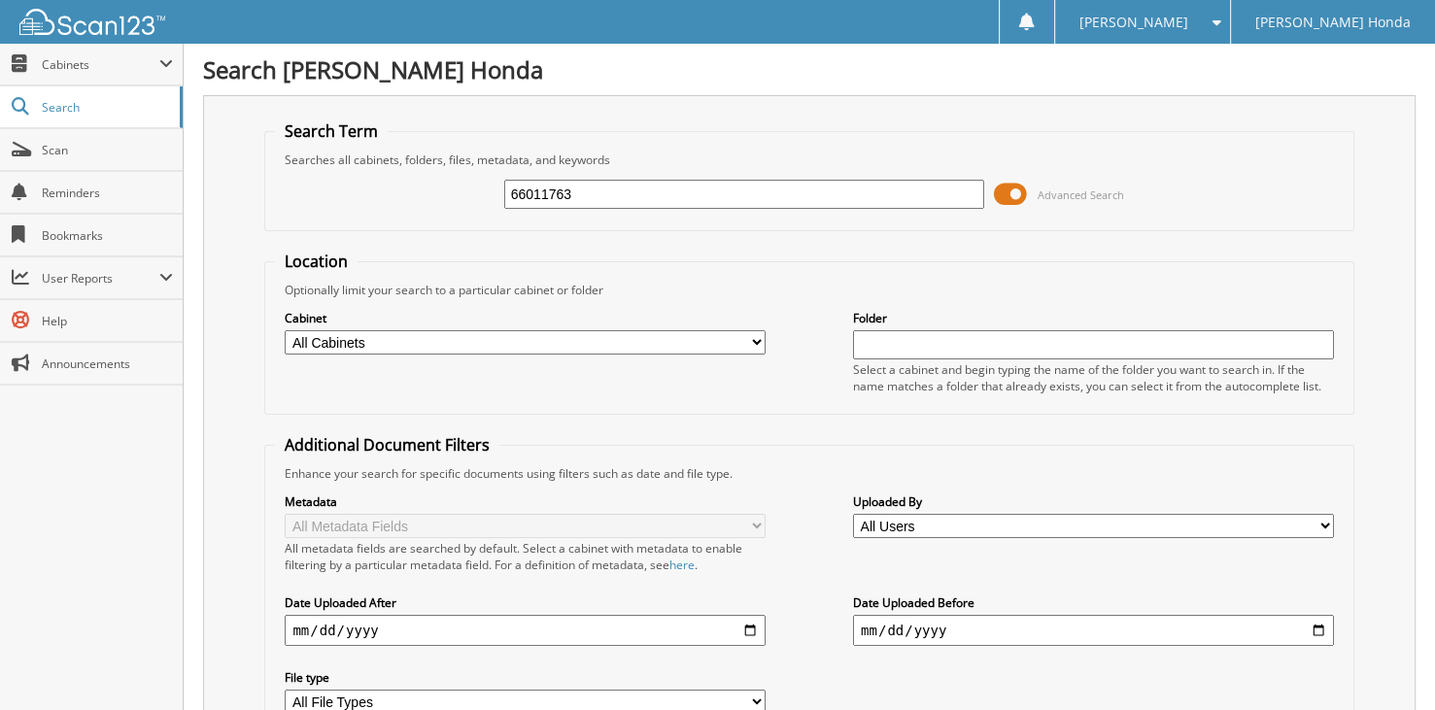
click at [1006, 203] on span at bounding box center [1010, 194] width 33 height 29
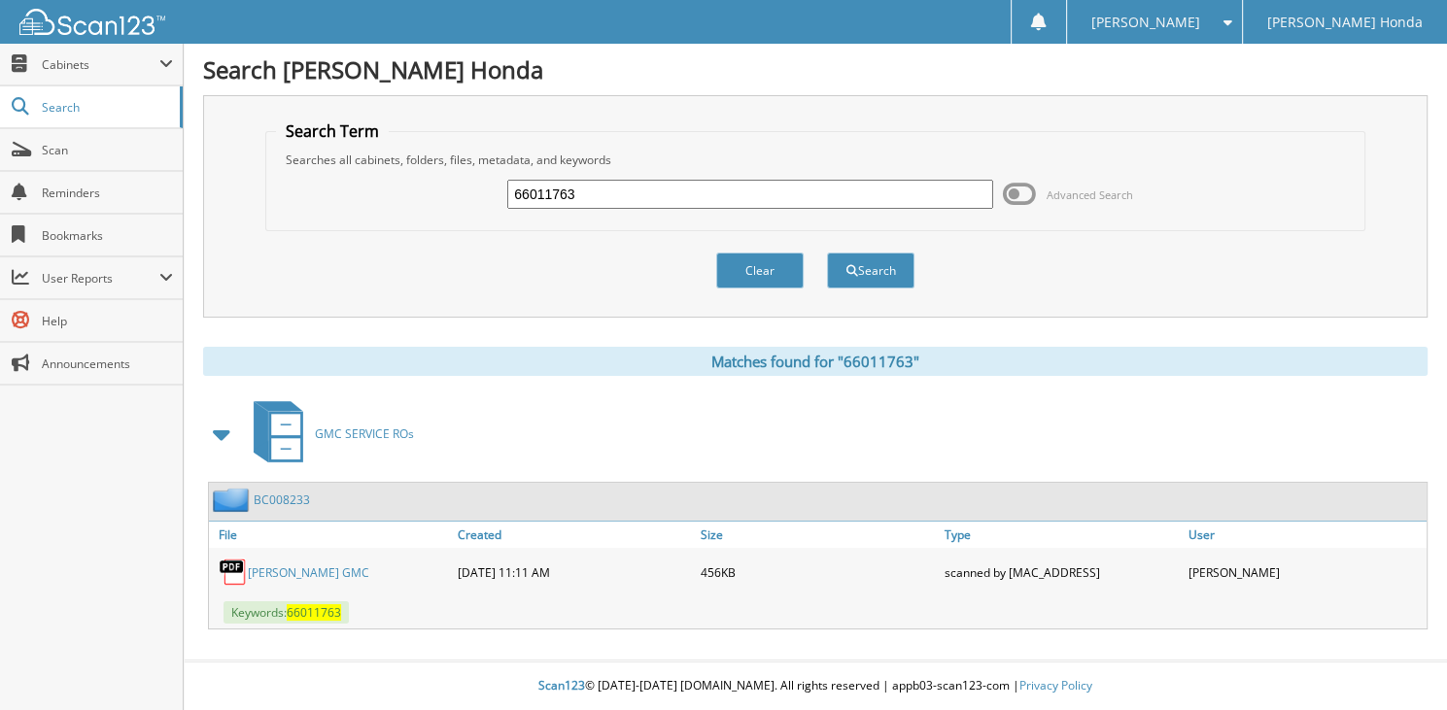
click at [579, 197] on input "66011763" at bounding box center [750, 194] width 486 height 29
type input "66011764"
click at [827, 253] on button "Search" at bounding box center [870, 271] width 87 height 36
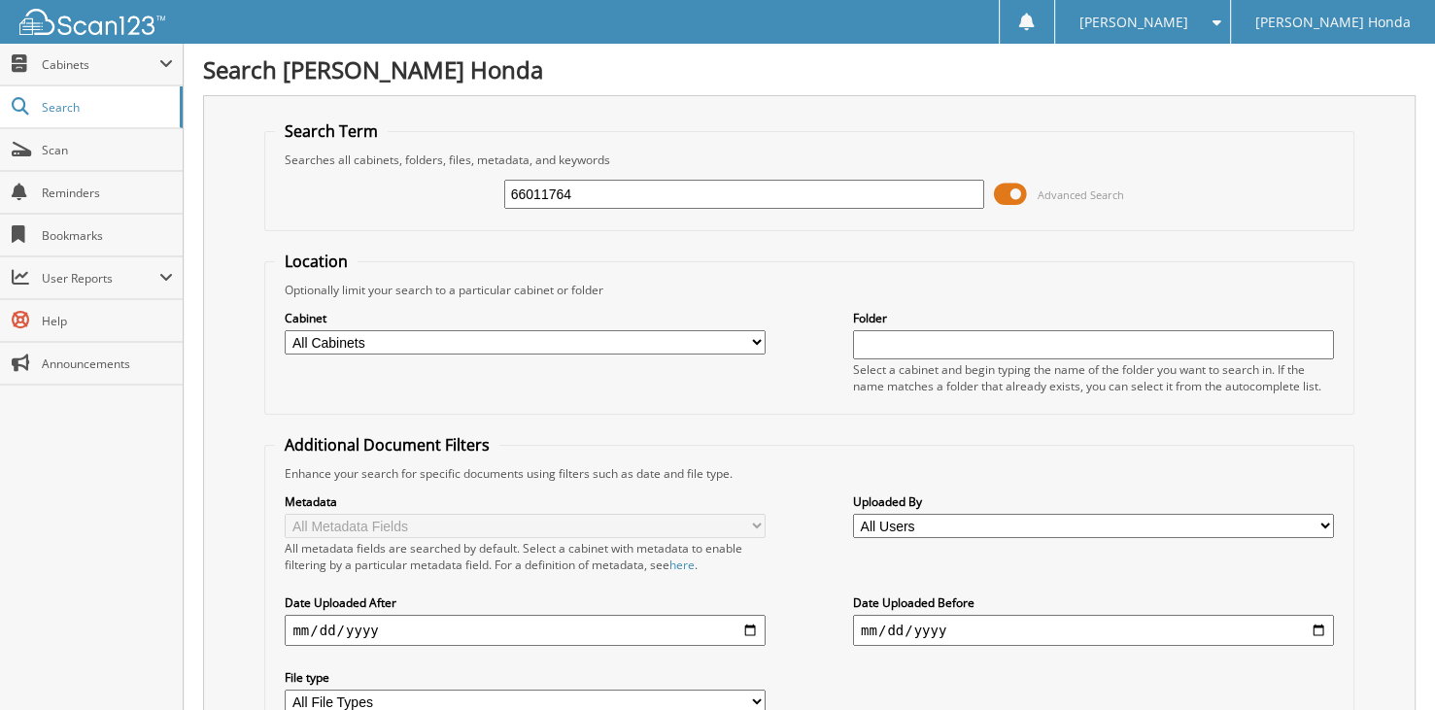
click at [1005, 183] on span at bounding box center [1010, 194] width 33 height 29
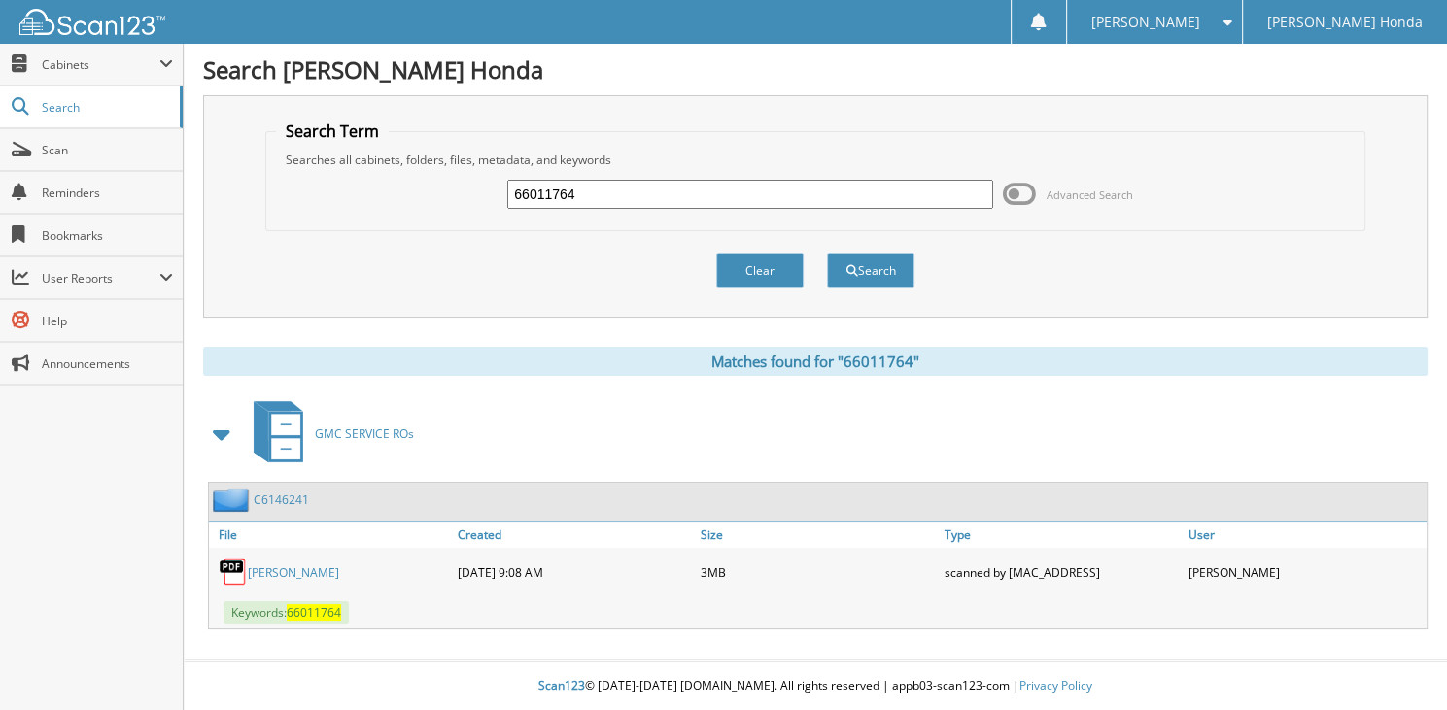
click at [613, 188] on input "66011764" at bounding box center [750, 194] width 486 height 29
type input "66011765"
click at [827, 253] on button "Search" at bounding box center [870, 271] width 87 height 36
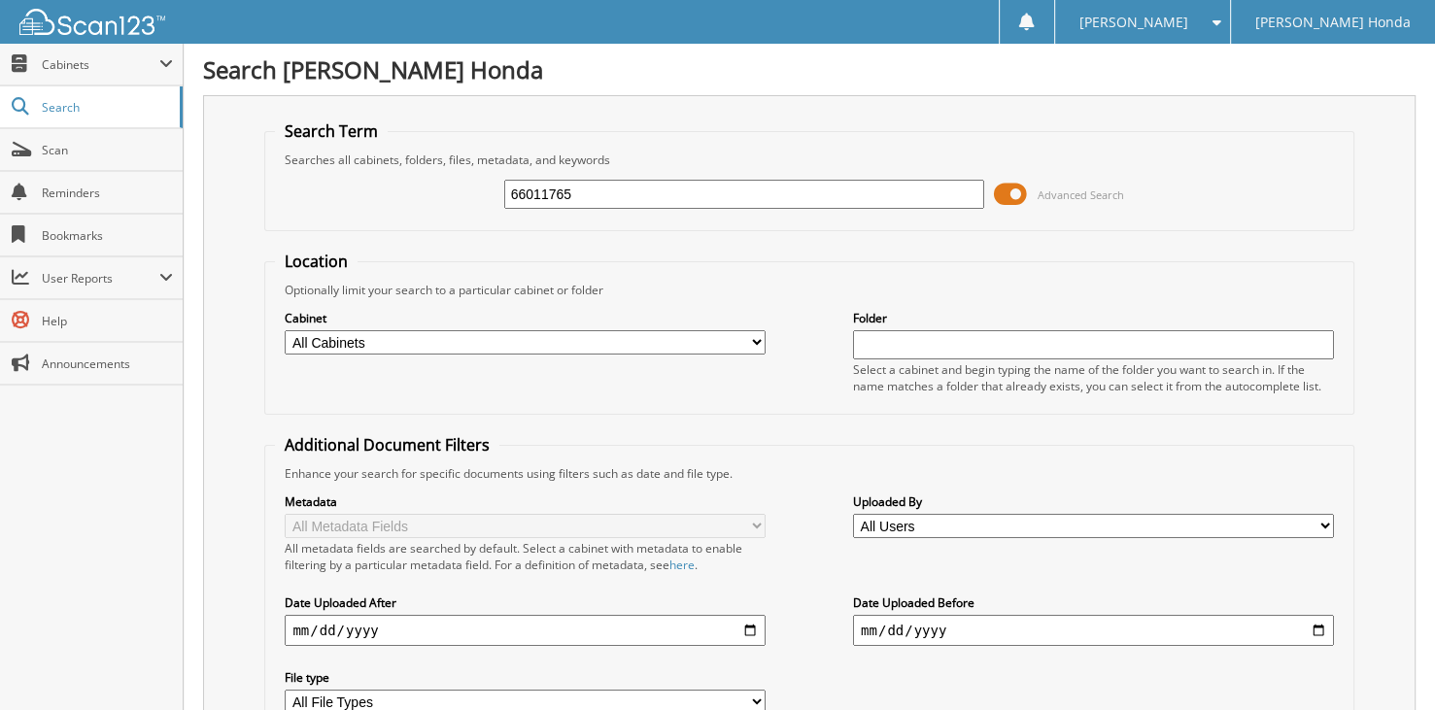
click at [1022, 188] on span at bounding box center [1010, 194] width 33 height 29
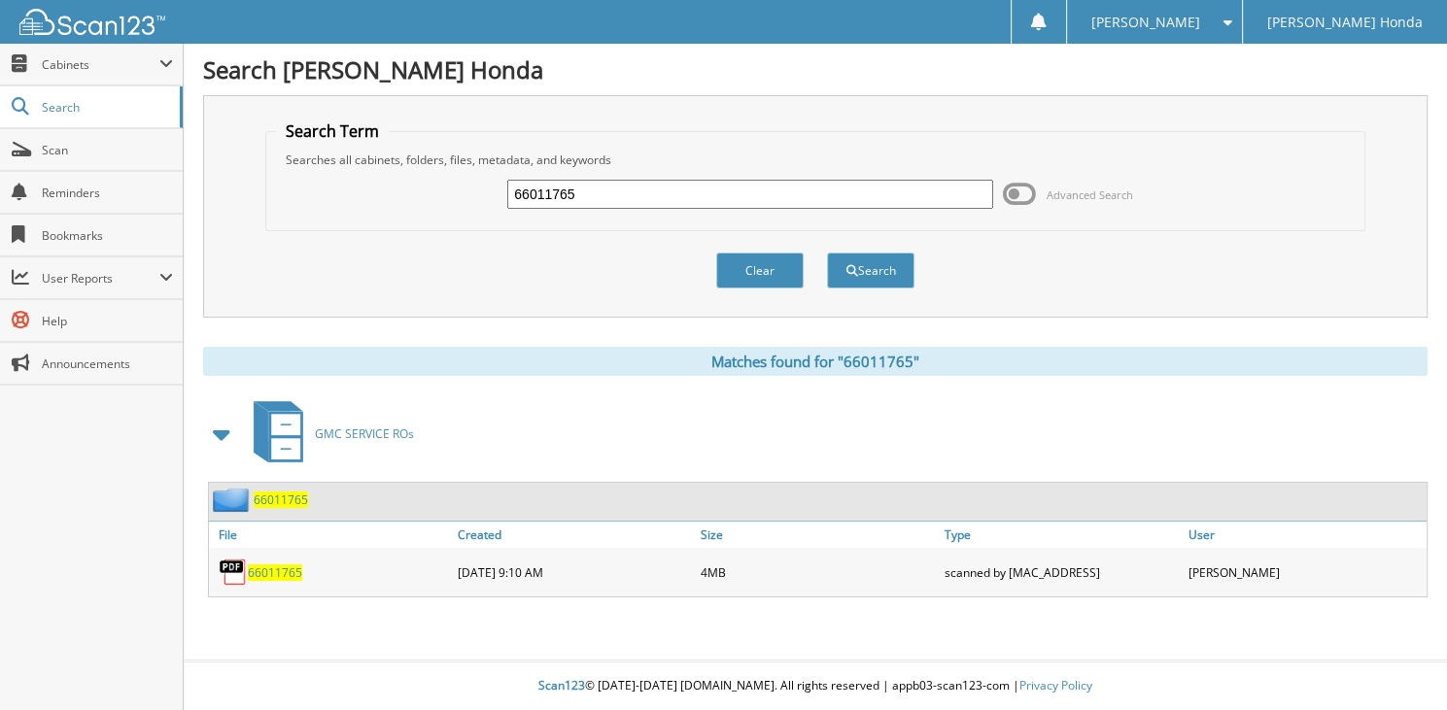
click at [610, 192] on input "66011765" at bounding box center [750, 194] width 486 height 29
type input "66011766"
click at [827, 253] on button "Search" at bounding box center [870, 271] width 87 height 36
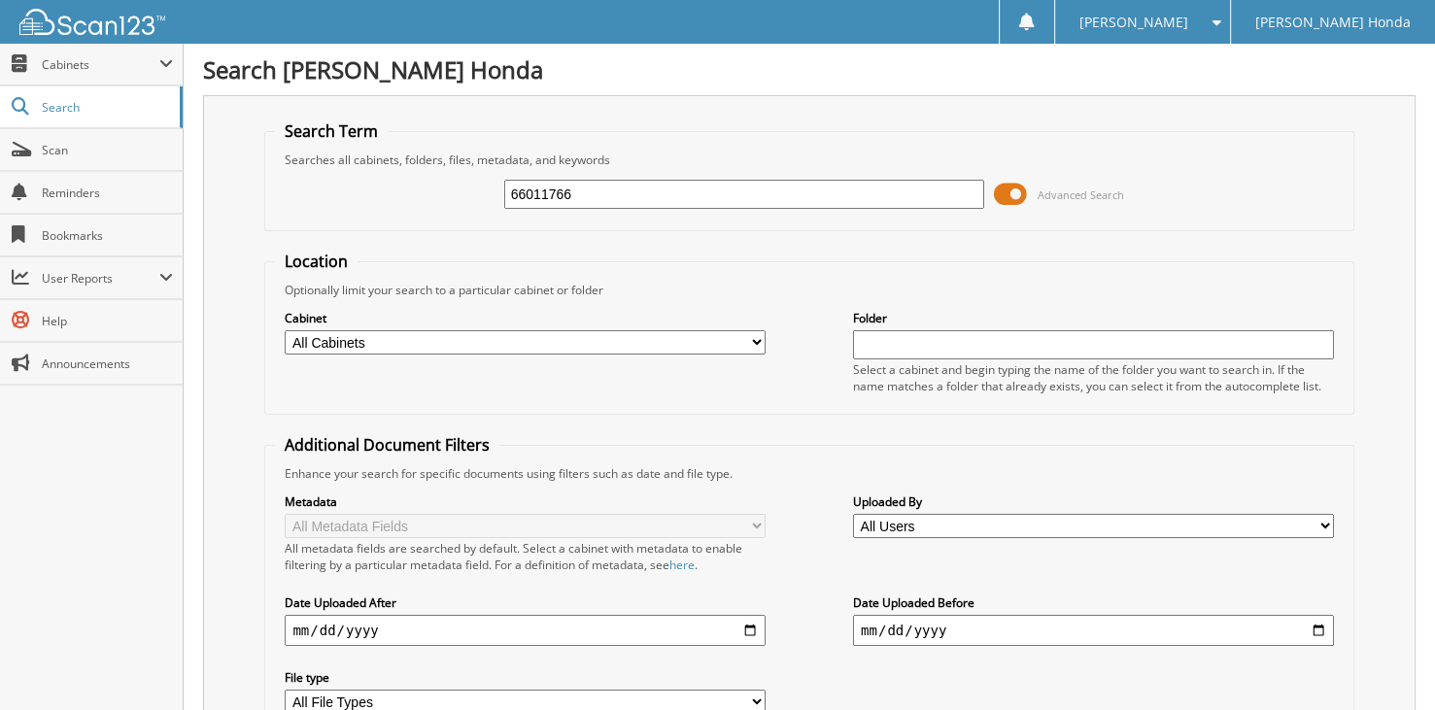
click at [1006, 196] on span at bounding box center [1010, 194] width 33 height 29
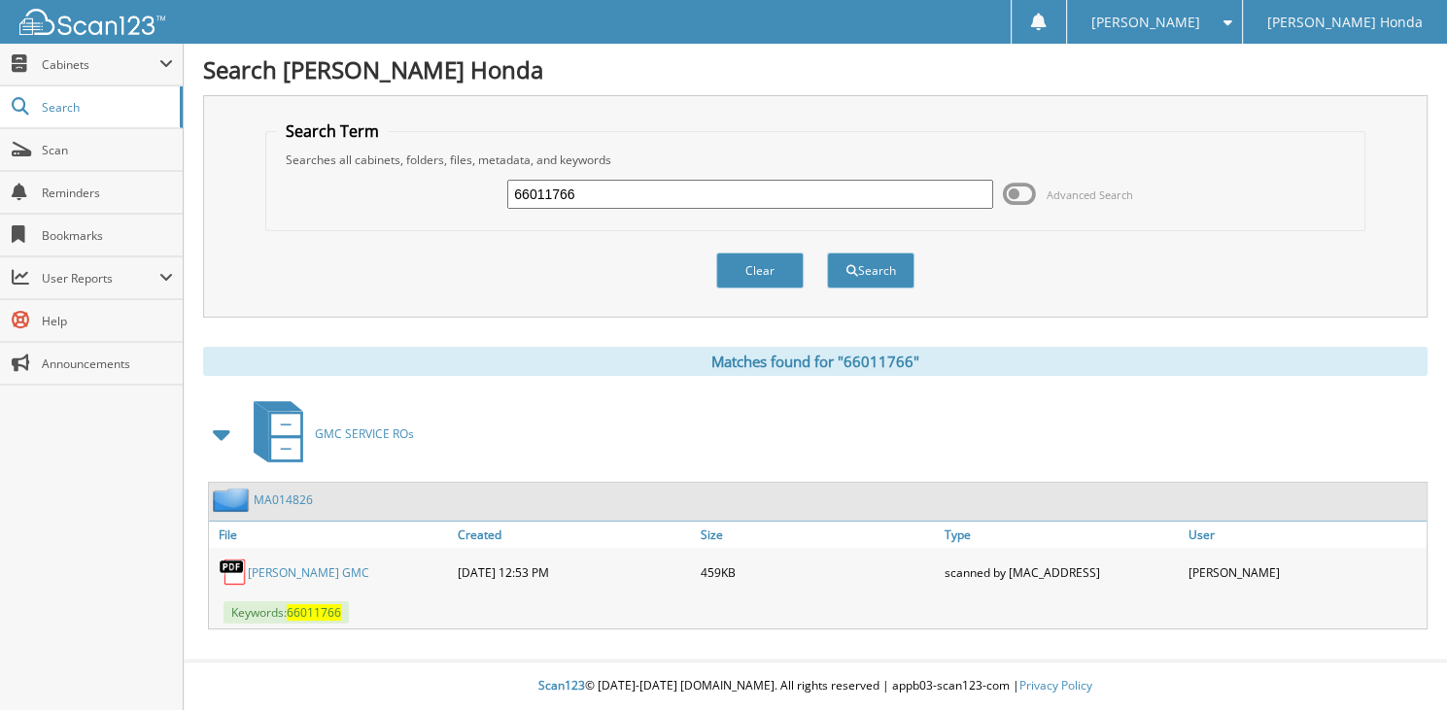
click at [719, 199] on input "66011766" at bounding box center [750, 194] width 486 height 29
type input "66011767"
click at [827, 253] on button "Search" at bounding box center [870, 271] width 87 height 36
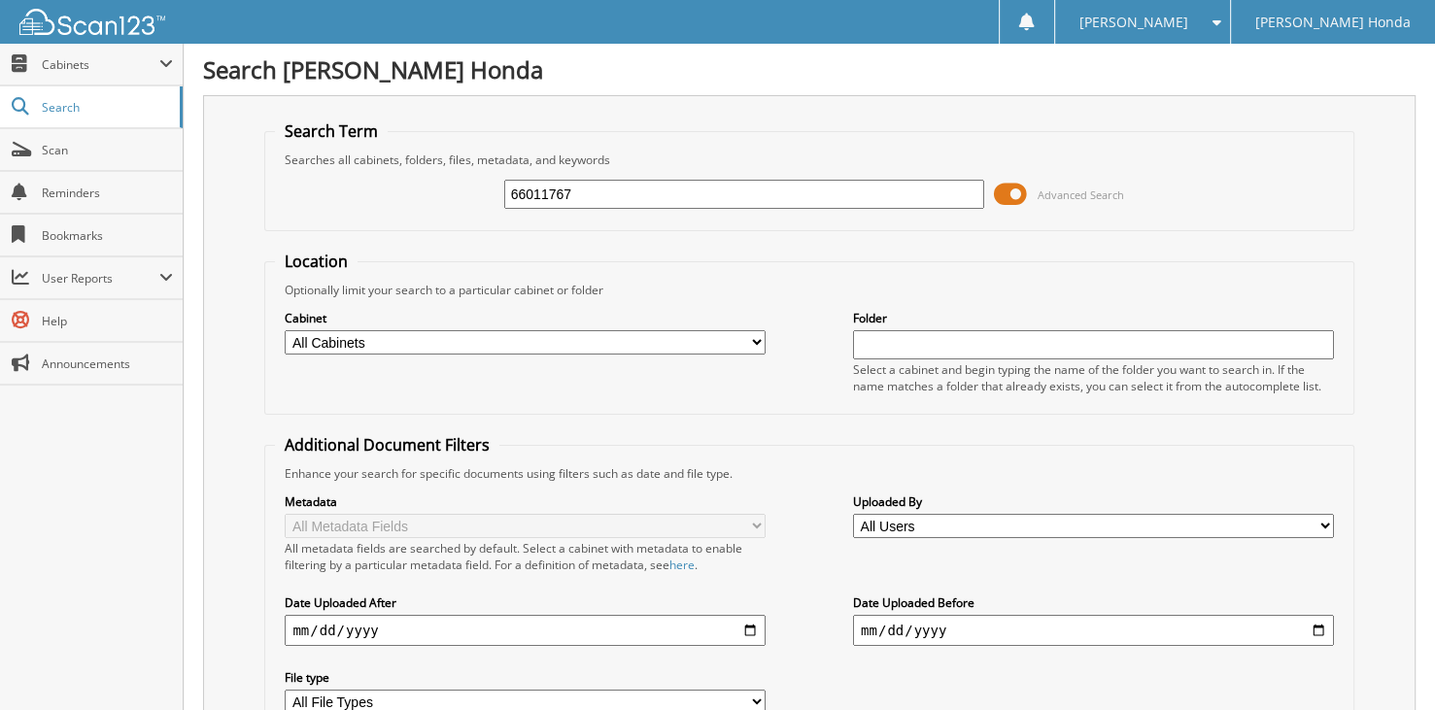
click at [1021, 194] on span at bounding box center [1010, 194] width 33 height 29
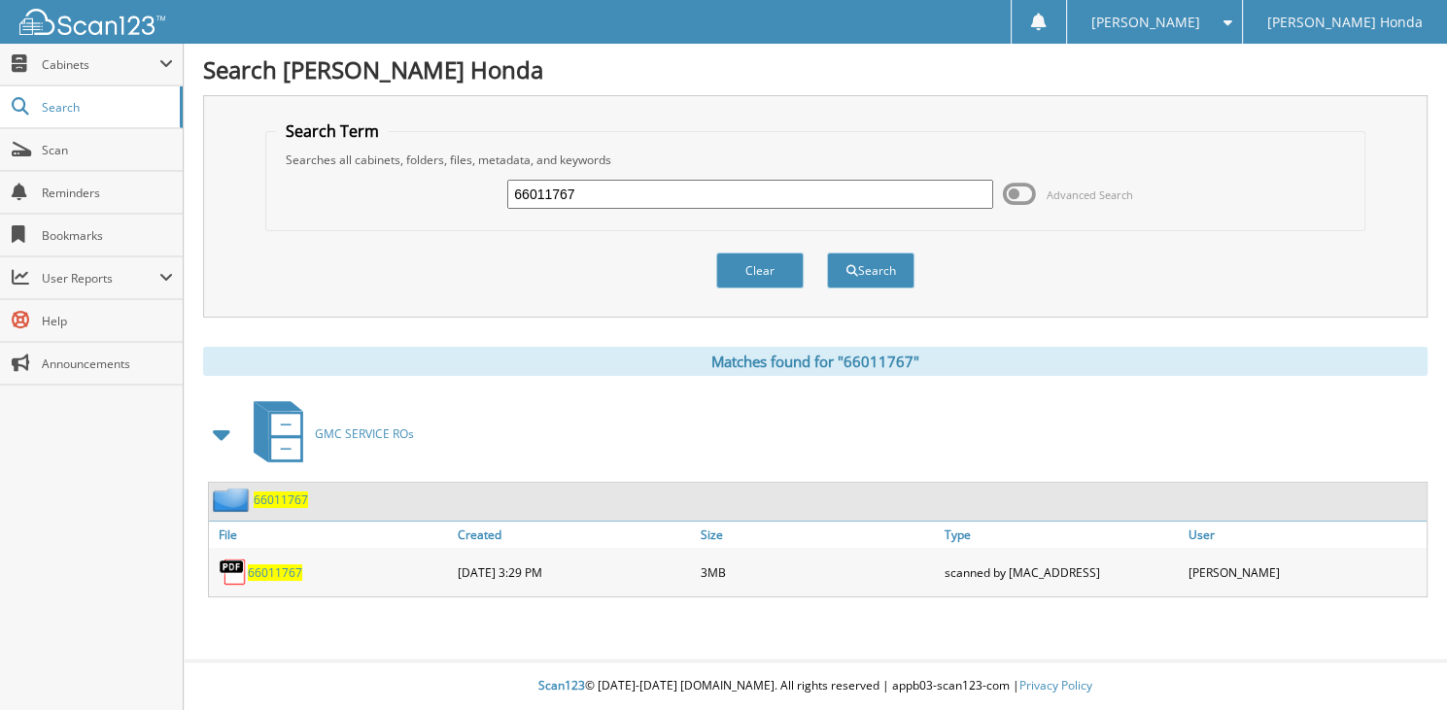
click at [699, 203] on input "66011767" at bounding box center [750, 194] width 486 height 29
type input "66011768"
click at [827, 253] on button "Search" at bounding box center [870, 271] width 87 height 36
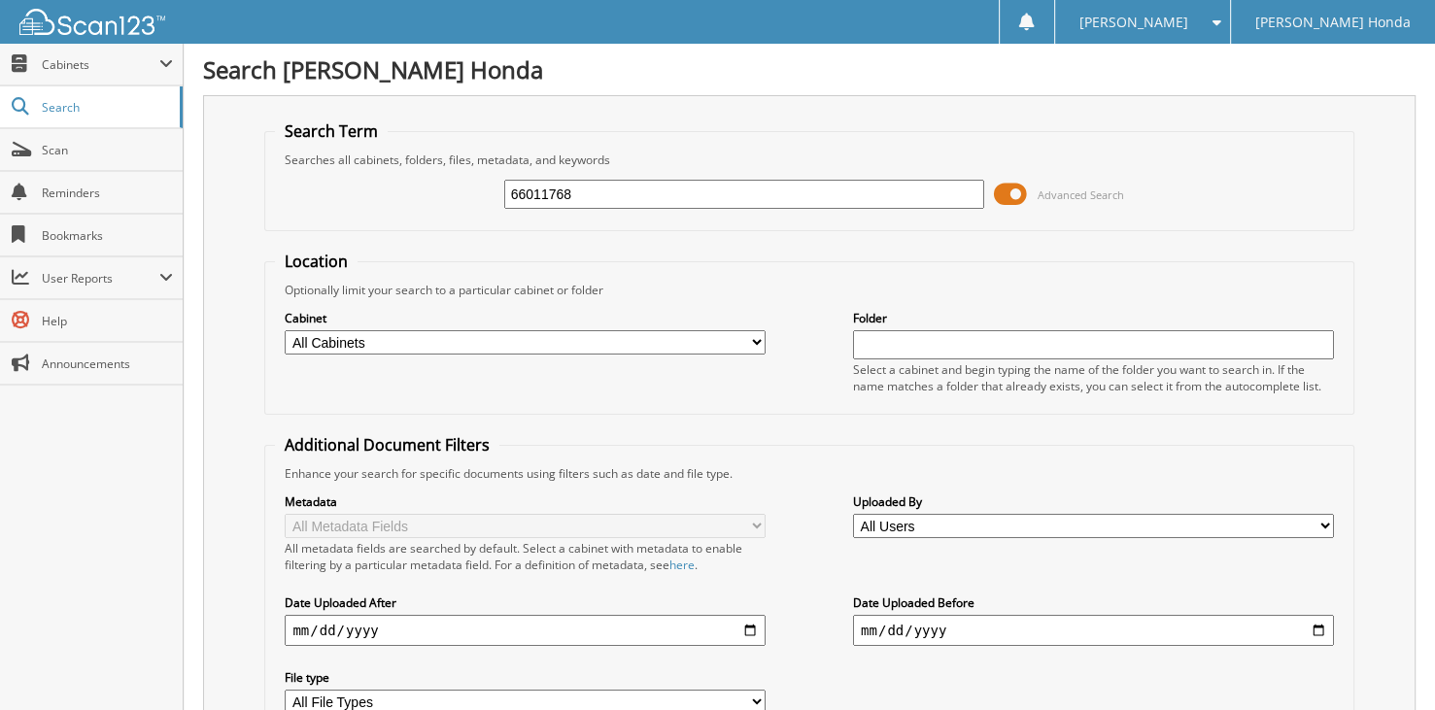
click at [1012, 190] on span at bounding box center [1010, 194] width 33 height 29
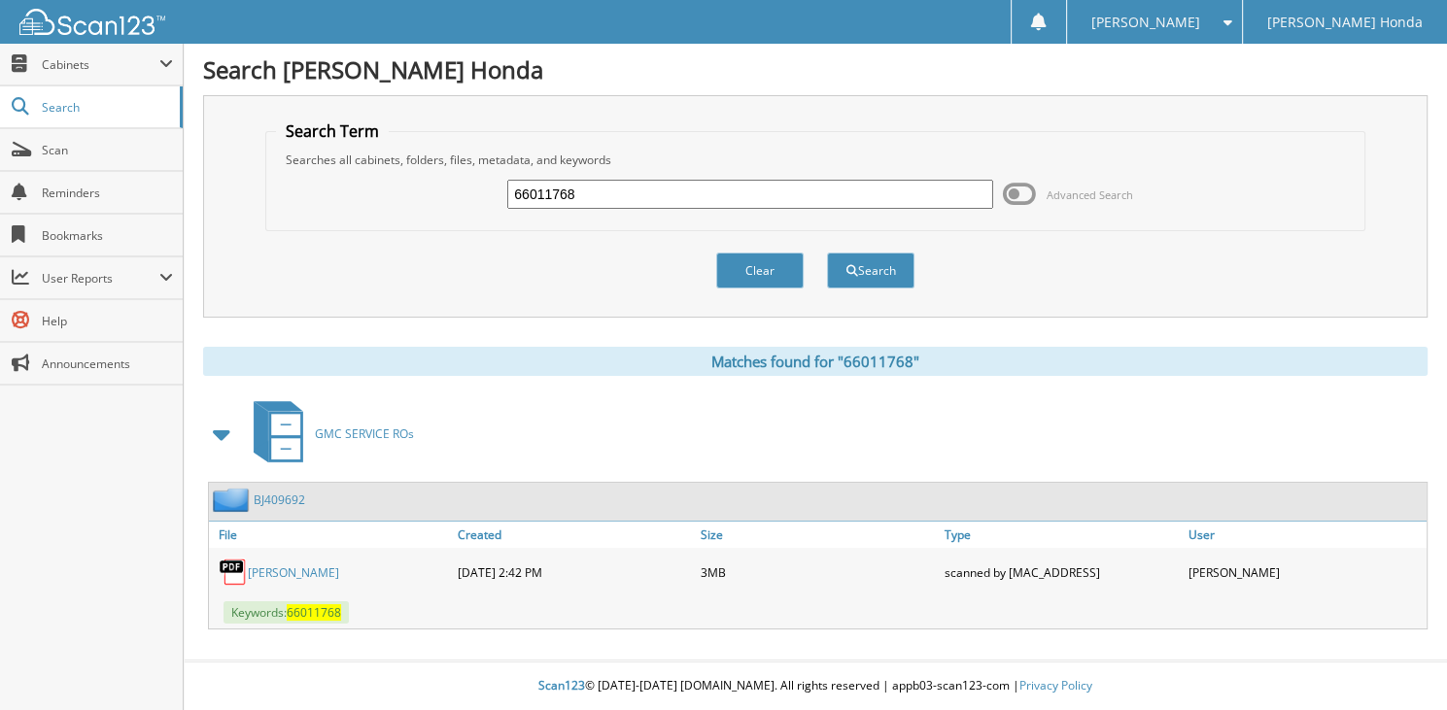
click at [692, 195] on input "66011768" at bounding box center [750, 194] width 486 height 29
type input "66011769"
click at [827, 253] on button "Search" at bounding box center [870, 271] width 87 height 36
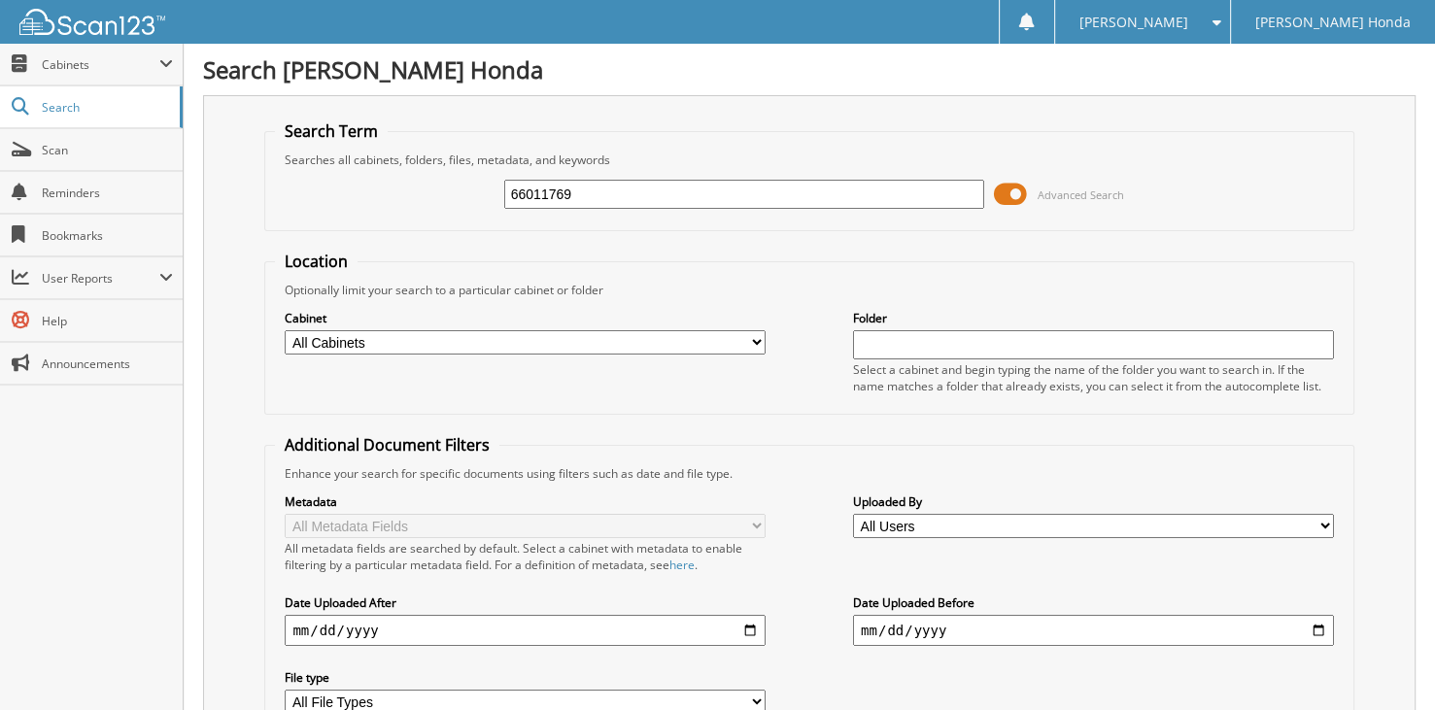
click at [1013, 190] on span at bounding box center [1010, 194] width 33 height 29
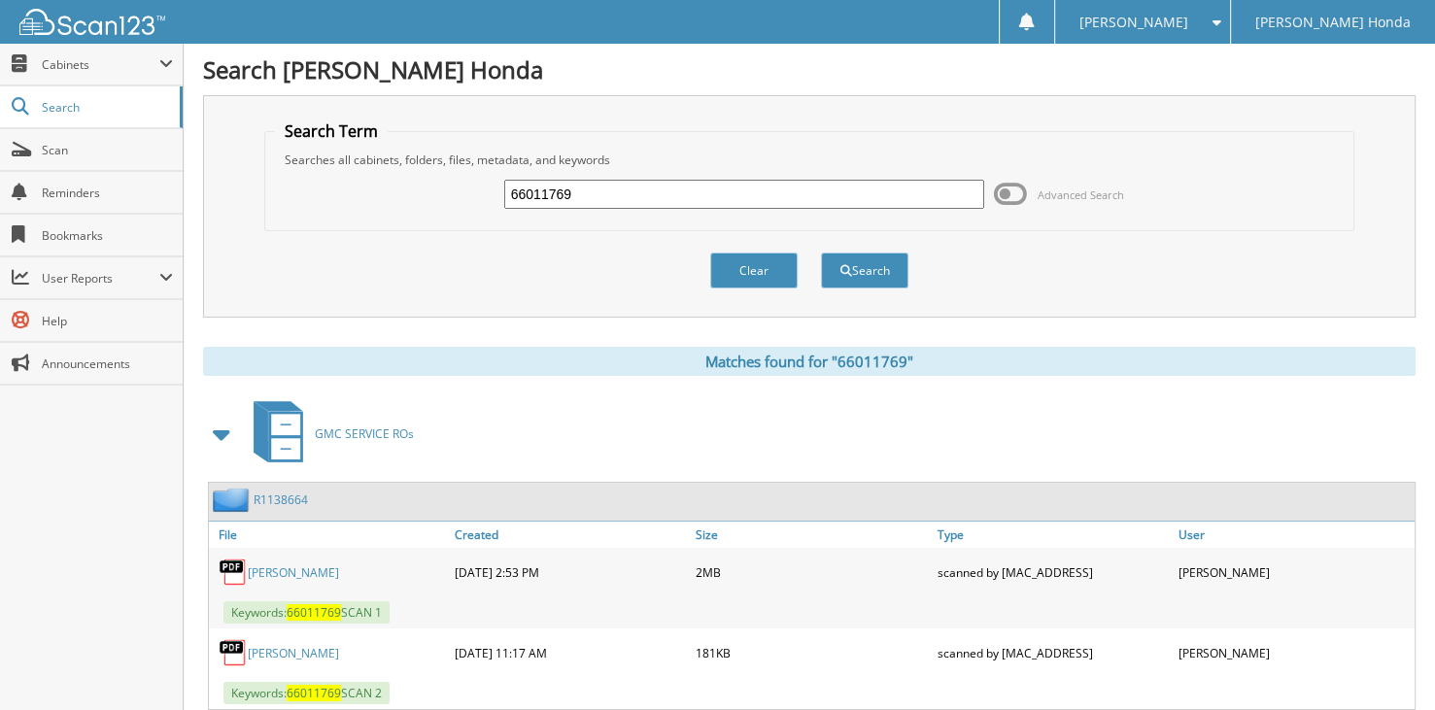
click at [686, 197] on input "66011769" at bounding box center [744, 194] width 481 height 29
type input "66011770"
click at [830, 266] on button "Search" at bounding box center [864, 271] width 87 height 36
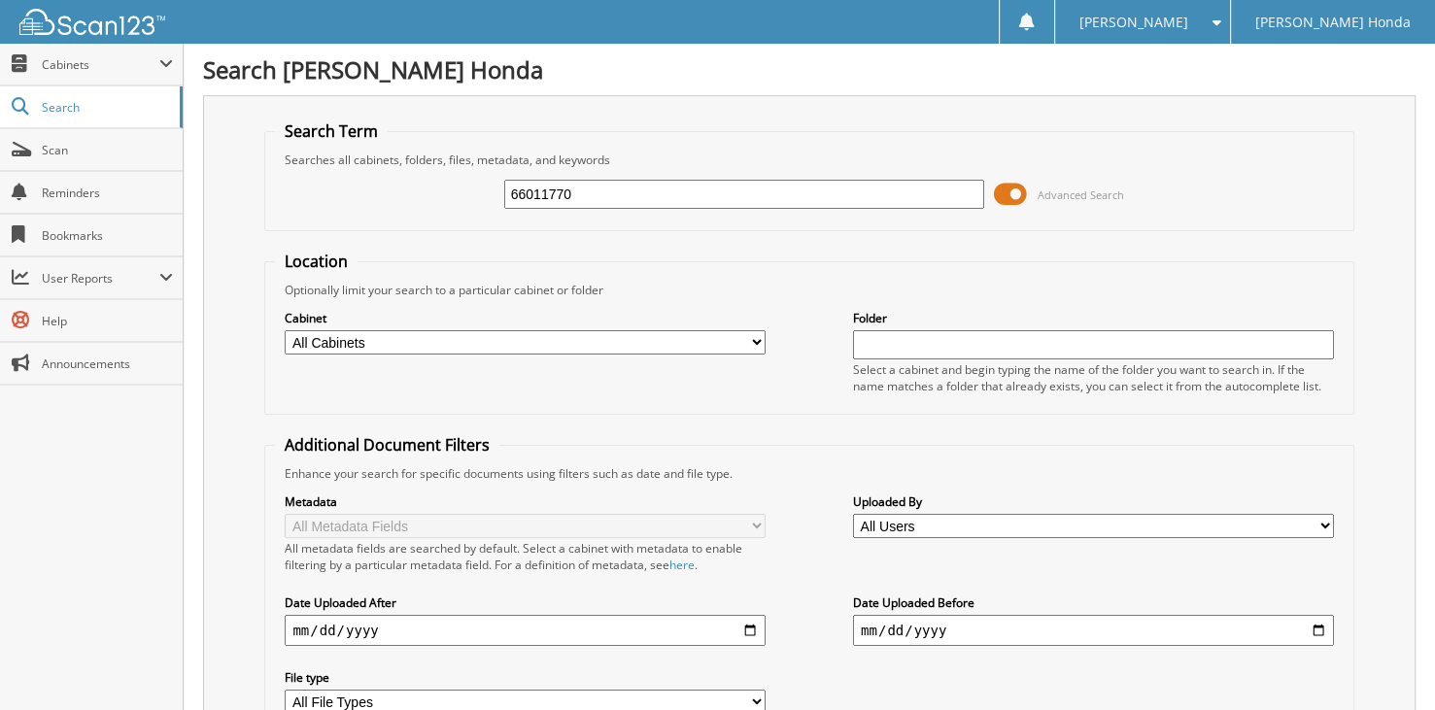
click at [1003, 188] on span at bounding box center [1010, 194] width 33 height 29
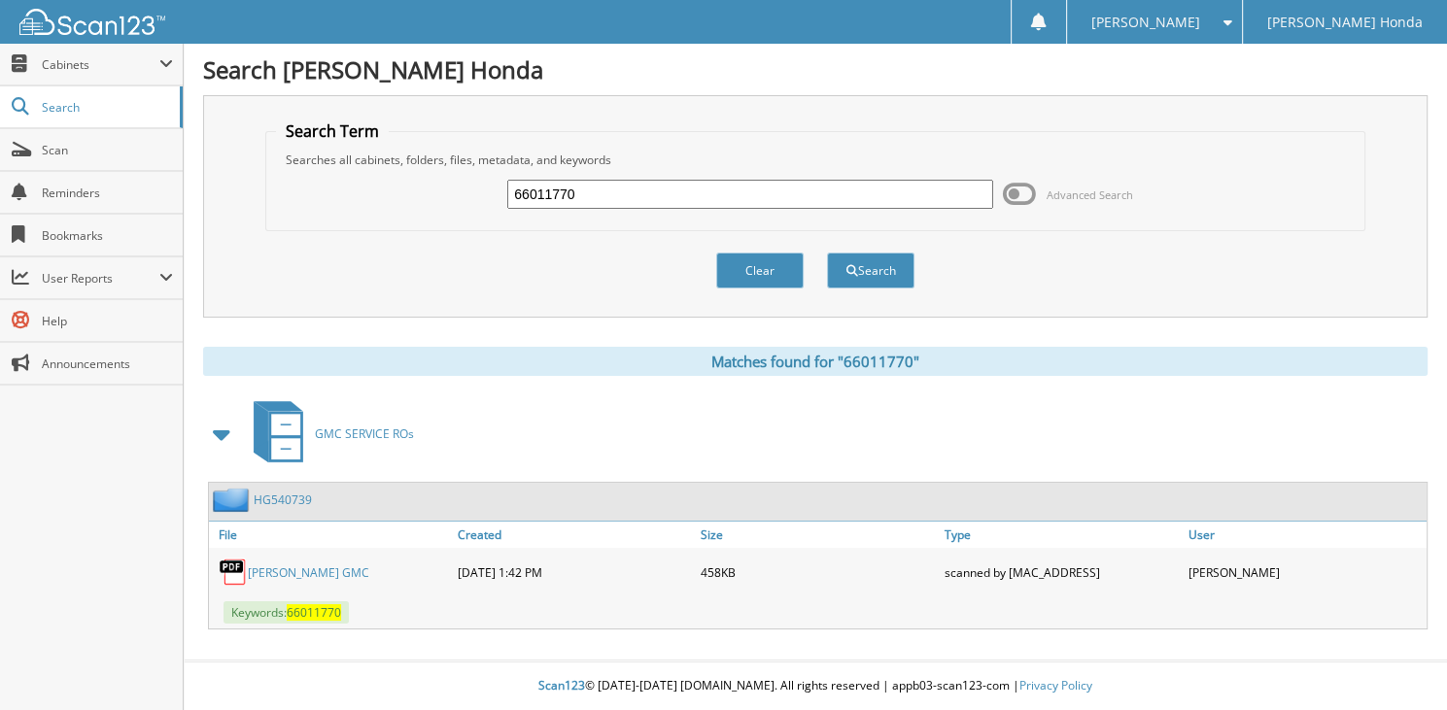
click at [717, 187] on input "66011770" at bounding box center [750, 194] width 486 height 29
type input "66011771"
click at [827, 253] on button "Search" at bounding box center [870, 271] width 87 height 36
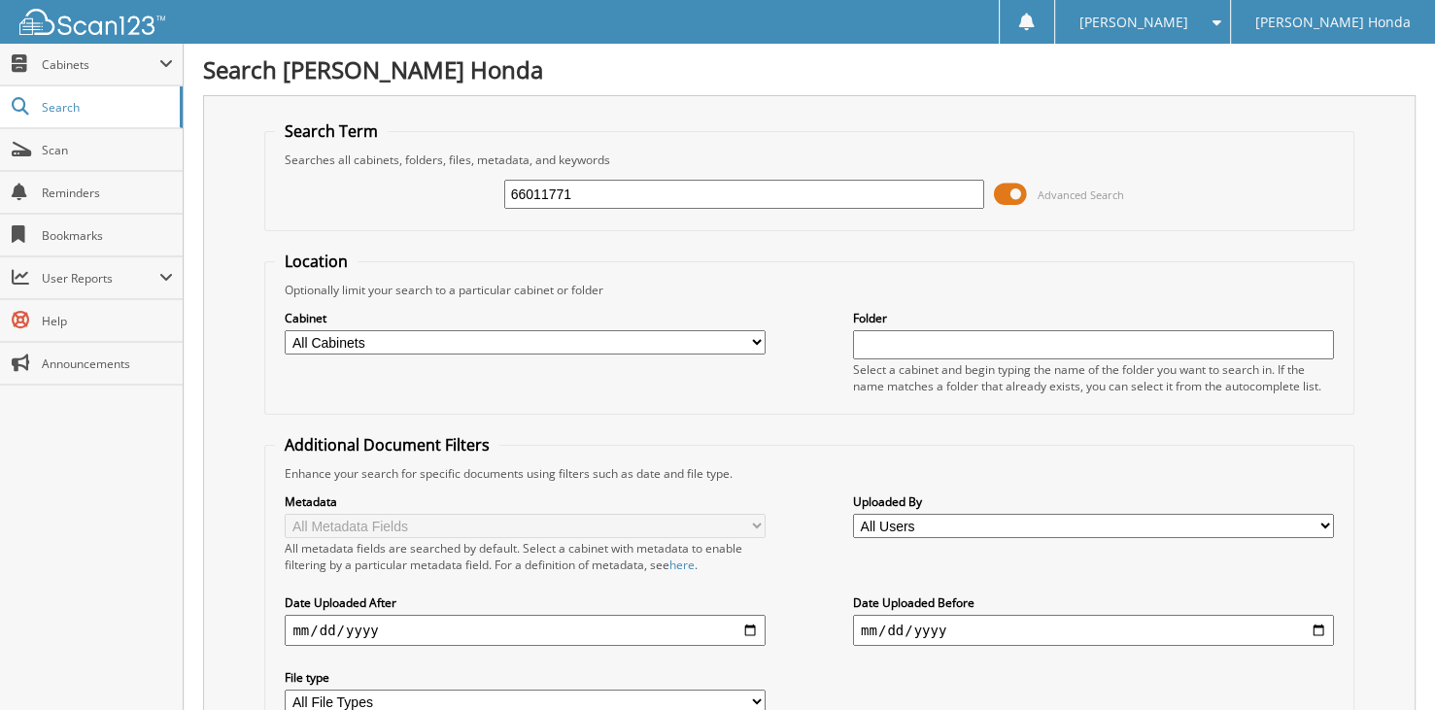
click at [1004, 190] on span at bounding box center [1010, 194] width 33 height 29
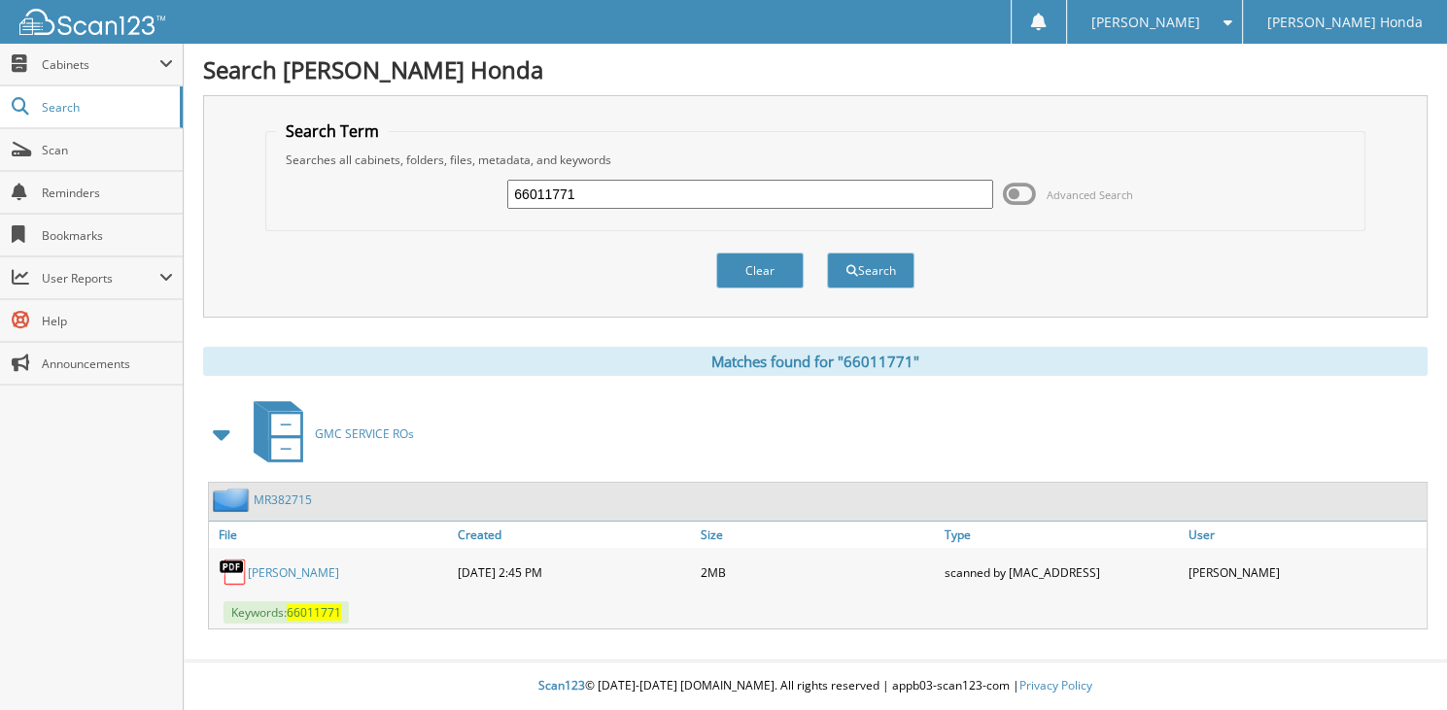
click at [613, 200] on input "66011771" at bounding box center [750, 194] width 486 height 29
type input "66011772"
click at [827, 253] on button "Search" at bounding box center [870, 271] width 87 height 36
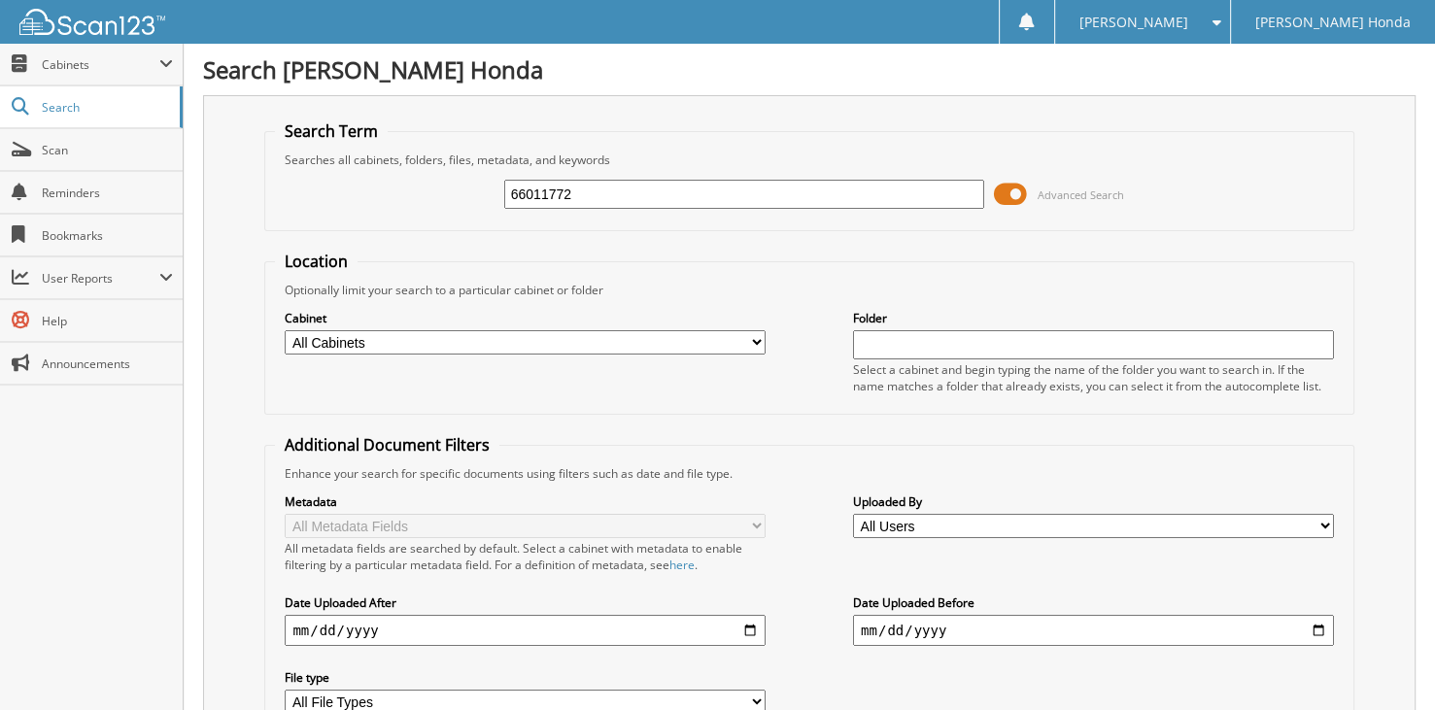
click at [1026, 193] on span at bounding box center [1010, 194] width 33 height 29
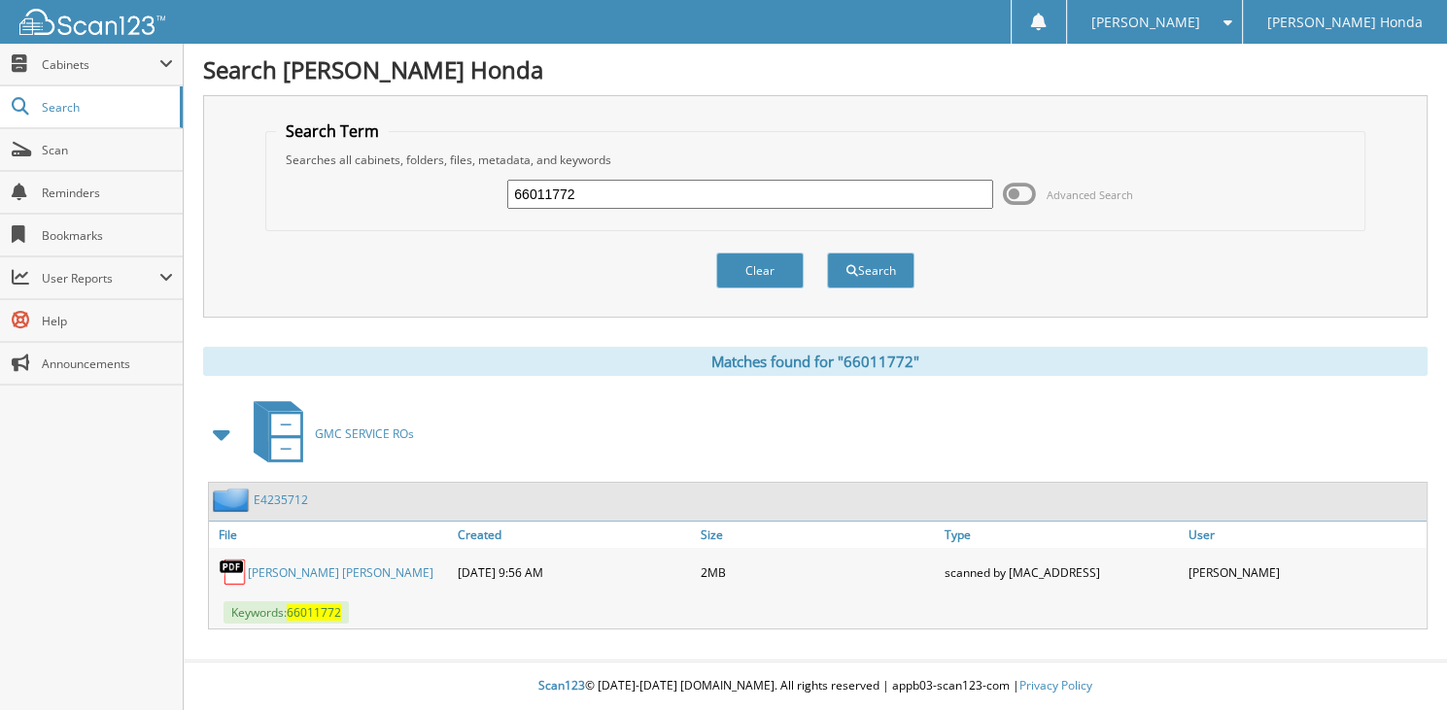
click at [664, 204] on input "66011772" at bounding box center [750, 194] width 486 height 29
type input "66011773"
click at [827, 253] on button "Search" at bounding box center [870, 271] width 87 height 36
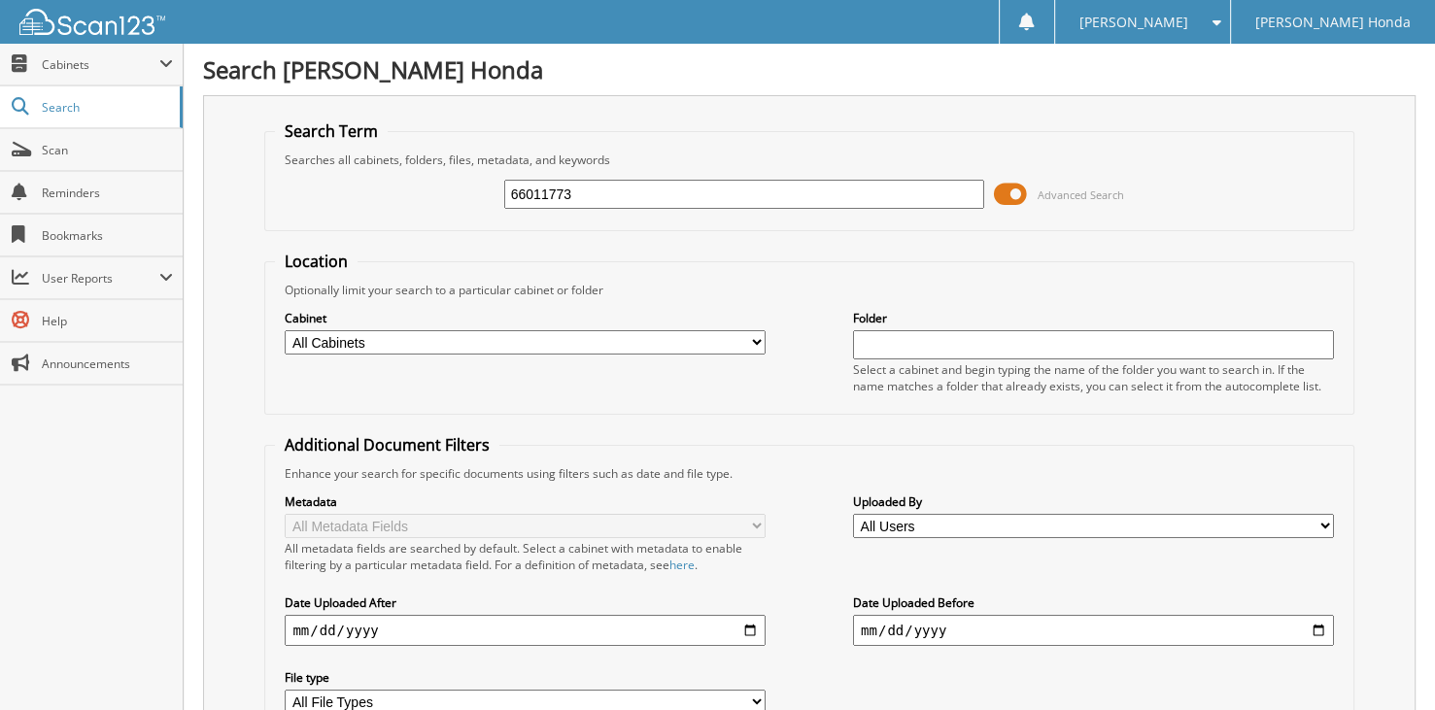
click at [1025, 194] on span at bounding box center [1010, 194] width 33 height 29
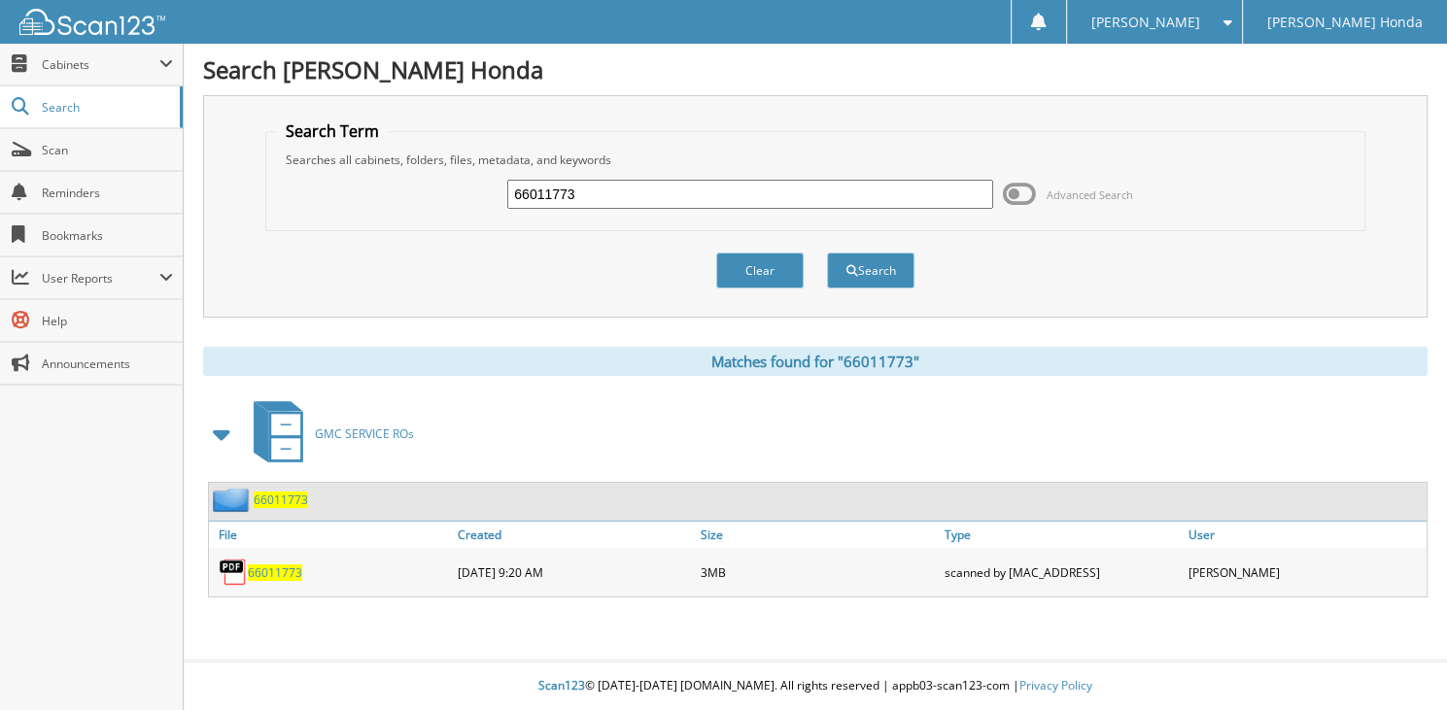
click at [668, 200] on input "66011773" at bounding box center [750, 194] width 486 height 29
type input "66011774"
click at [827, 253] on button "Search" at bounding box center [870, 271] width 87 height 36
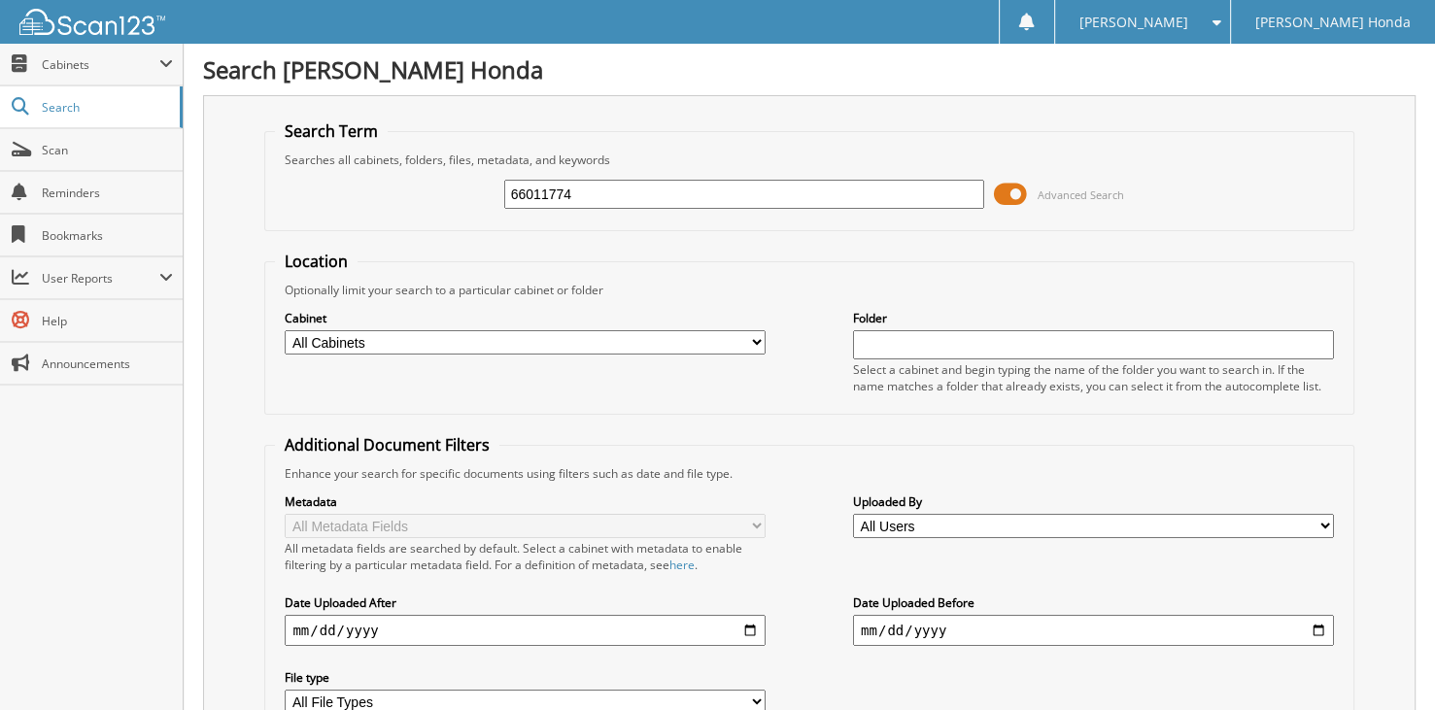
click at [1014, 188] on span at bounding box center [1010, 194] width 33 height 29
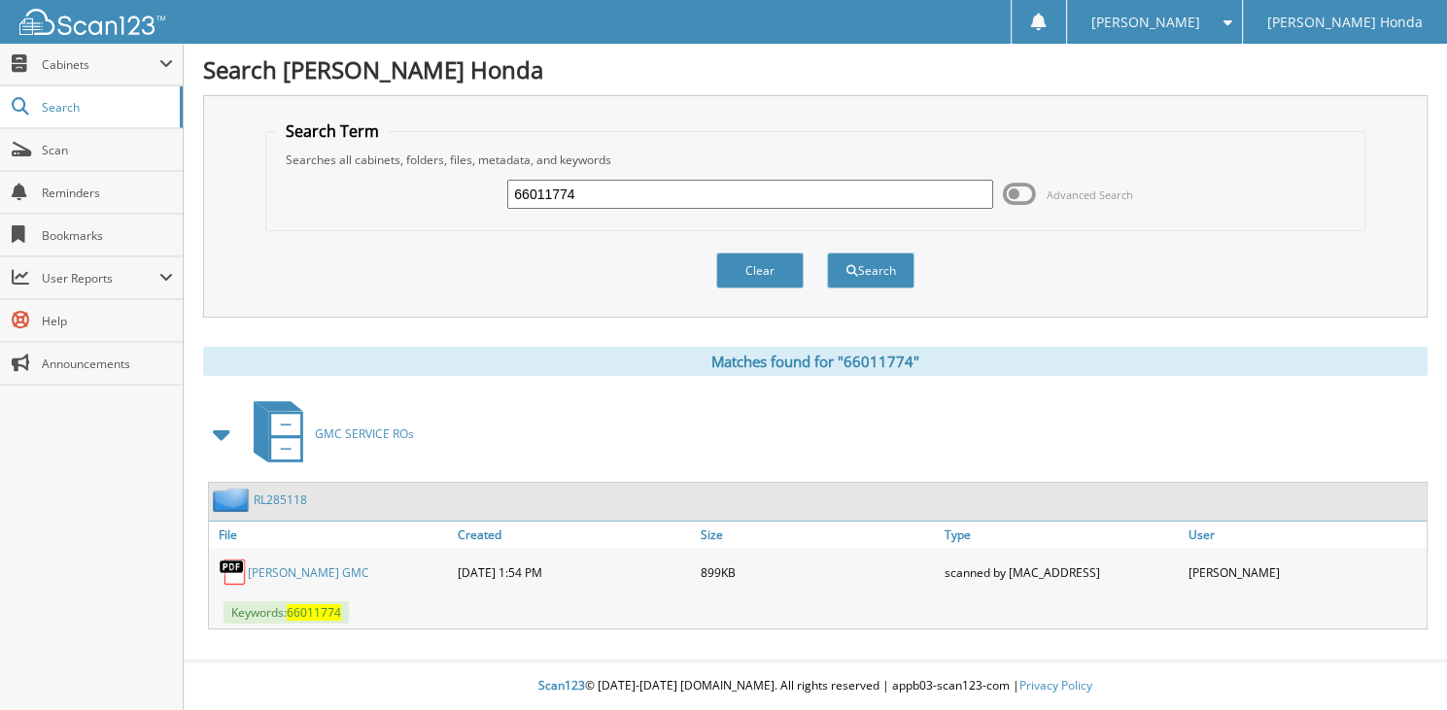
click at [676, 195] on input "66011774" at bounding box center [750, 194] width 486 height 29
type input "66011775"
click at [827, 253] on button "Search" at bounding box center [870, 271] width 87 height 36
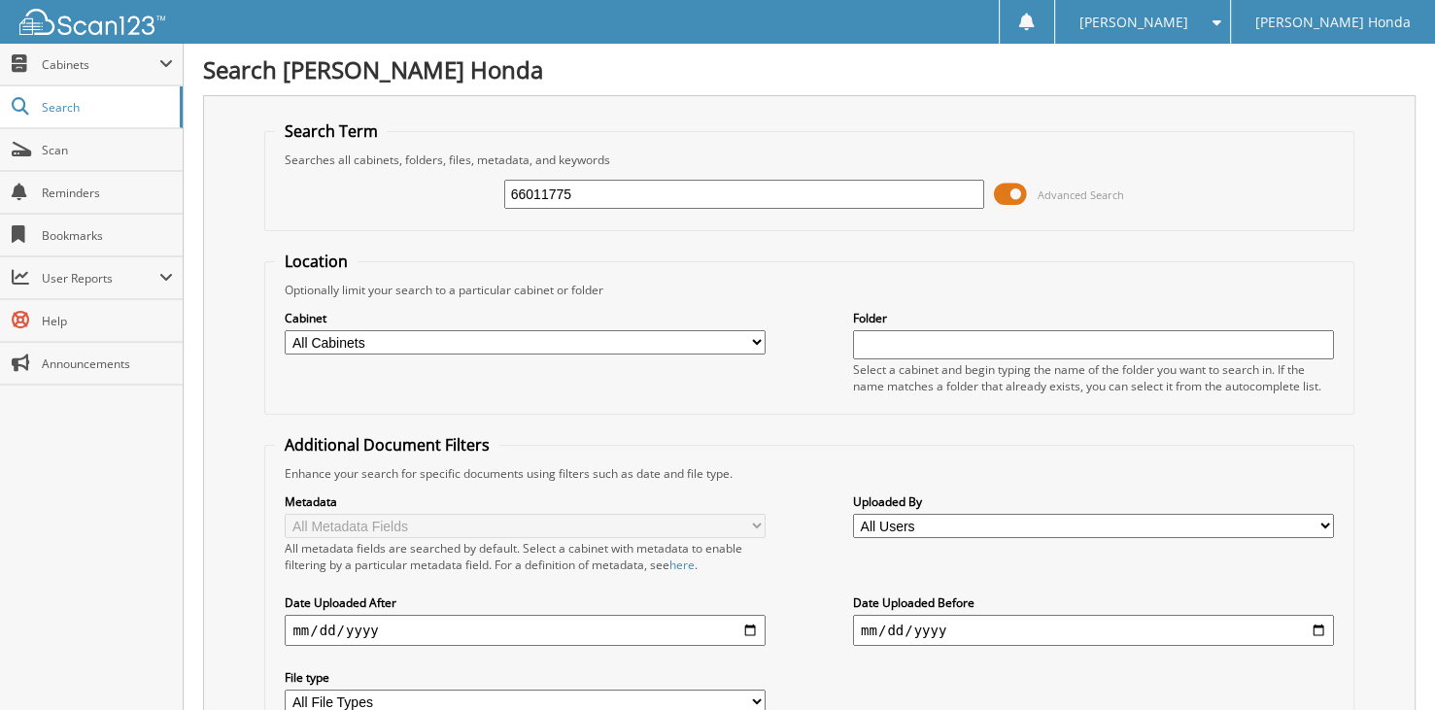
click at [1010, 190] on span at bounding box center [1010, 194] width 33 height 29
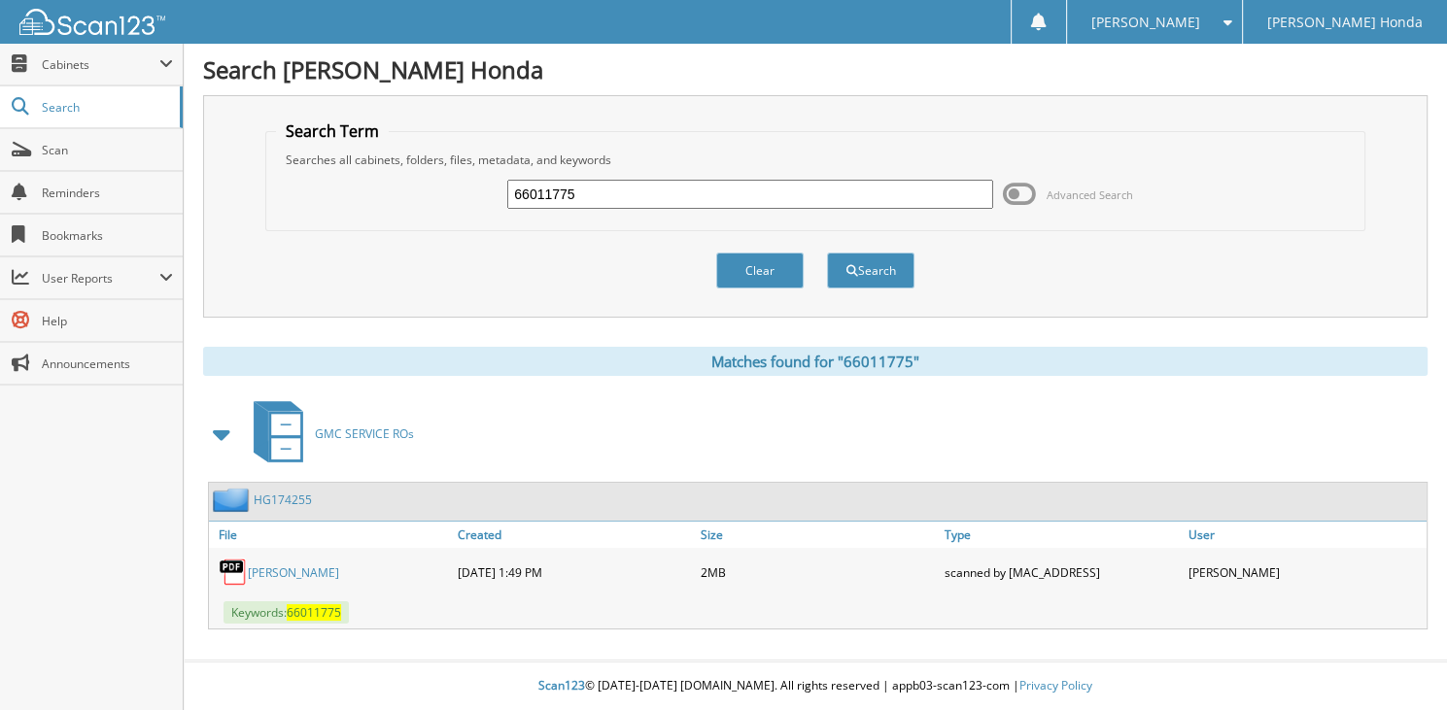
click at [665, 174] on div "66011775 Advanced Search" at bounding box center [815, 194] width 1078 height 52
click at [657, 180] on input "66011775" at bounding box center [750, 194] width 486 height 29
type input "66011776"
click at [827, 253] on button "Search" at bounding box center [870, 271] width 87 height 36
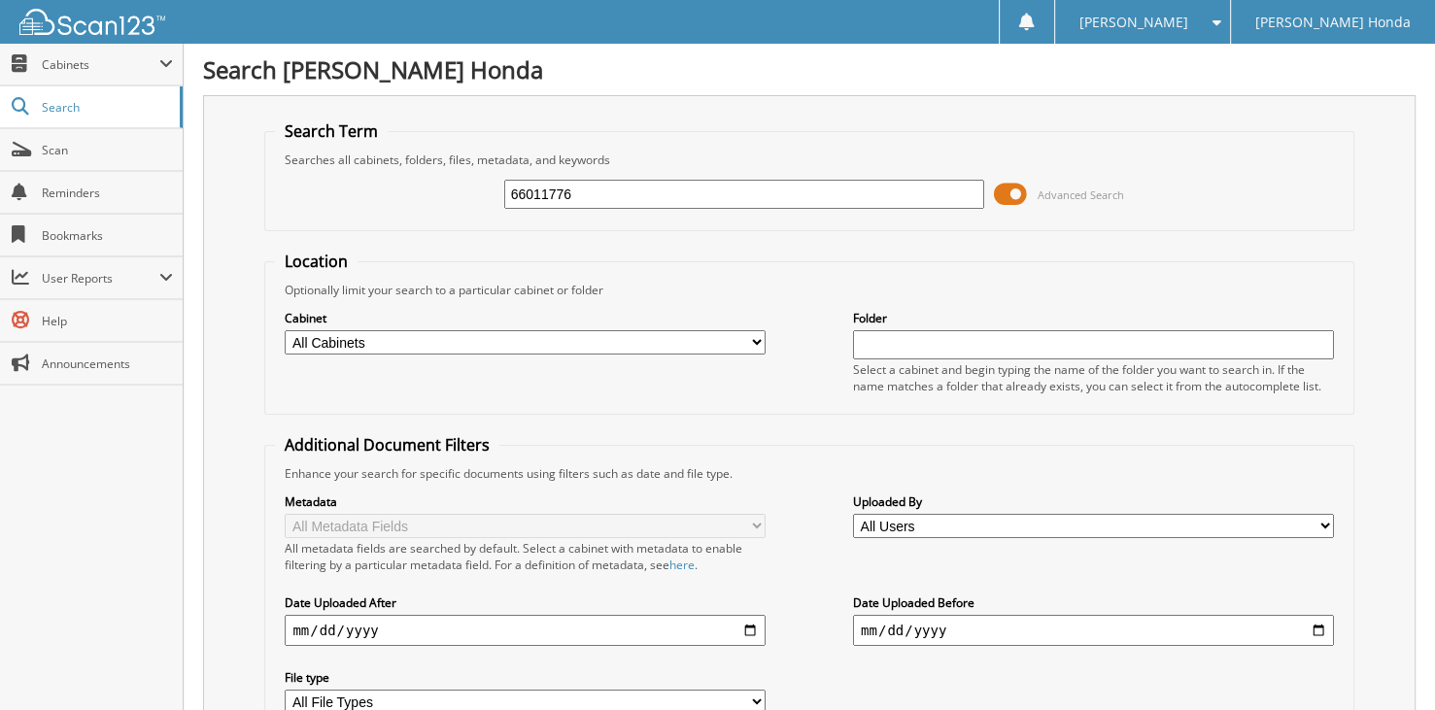
click at [1010, 190] on span at bounding box center [1010, 194] width 33 height 29
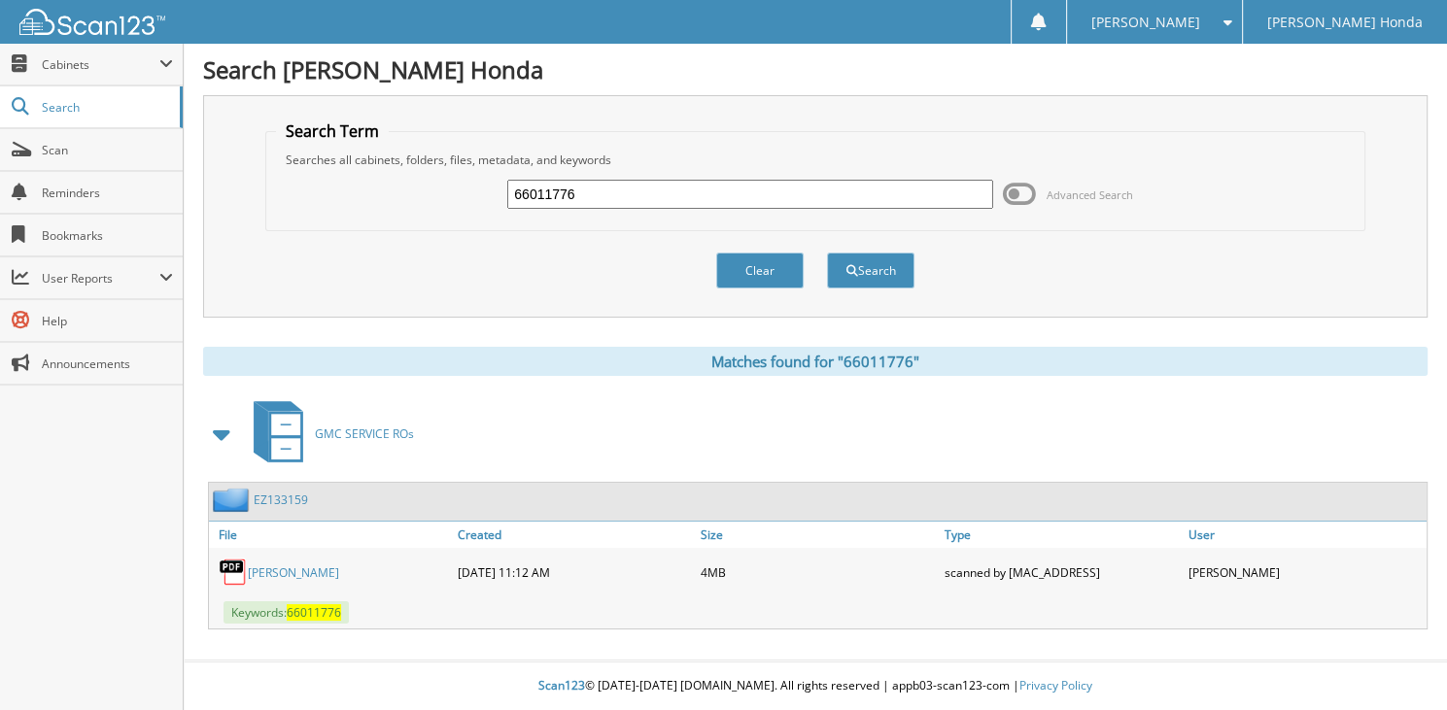
click at [688, 198] on input "66011776" at bounding box center [750, 194] width 486 height 29
type input "66011777"
click at [827, 253] on button "Search" at bounding box center [870, 271] width 87 height 36
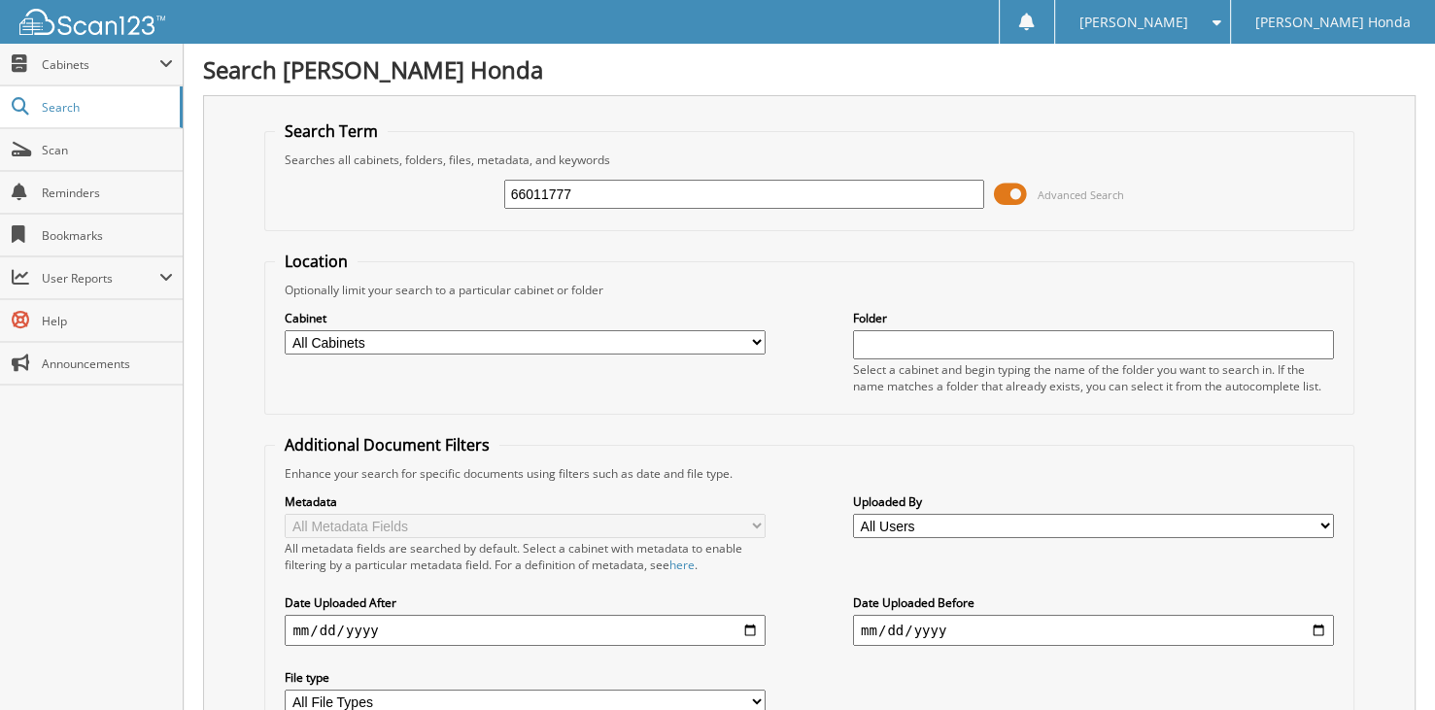
click at [1030, 188] on span "Advanced Search" at bounding box center [1059, 194] width 130 height 29
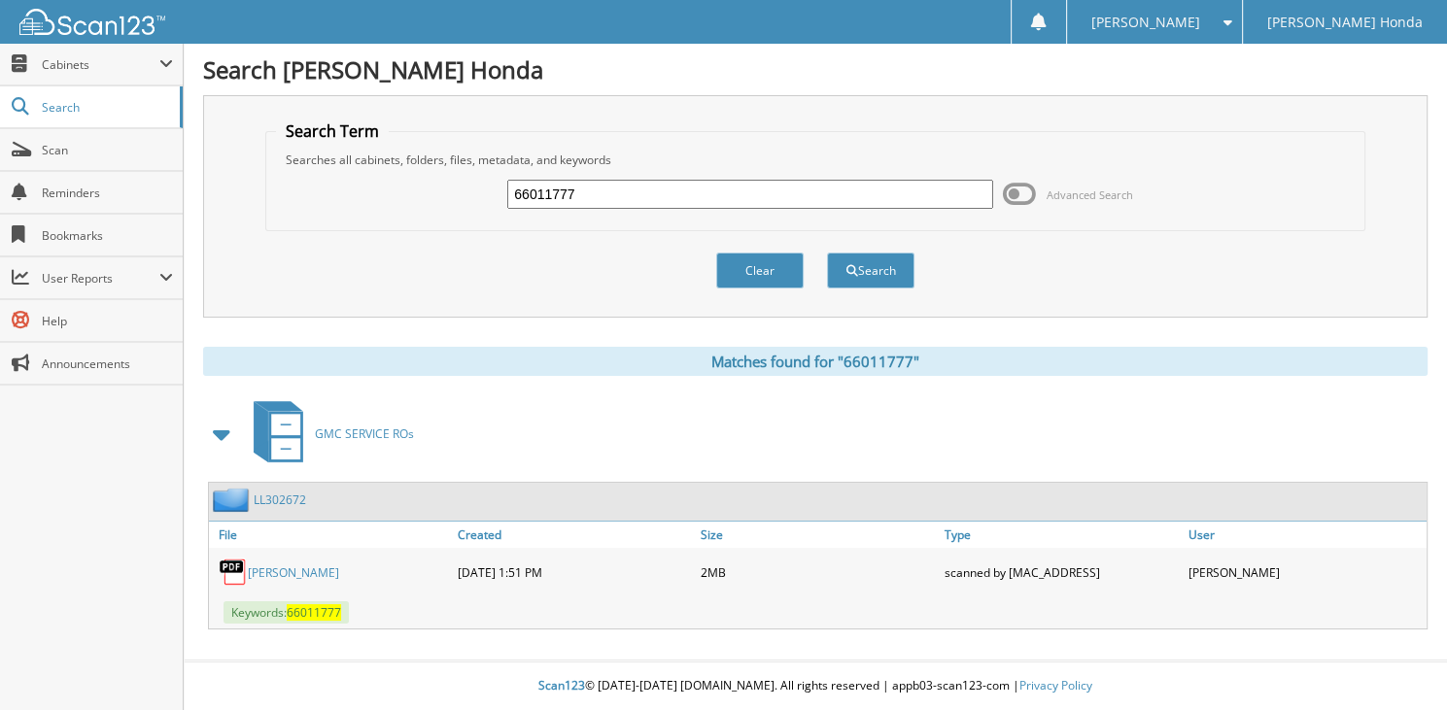
click at [587, 191] on input "66011777" at bounding box center [750, 194] width 486 height 29
type input "6601177"
click at [827, 253] on button "Search" at bounding box center [870, 271] width 87 height 36
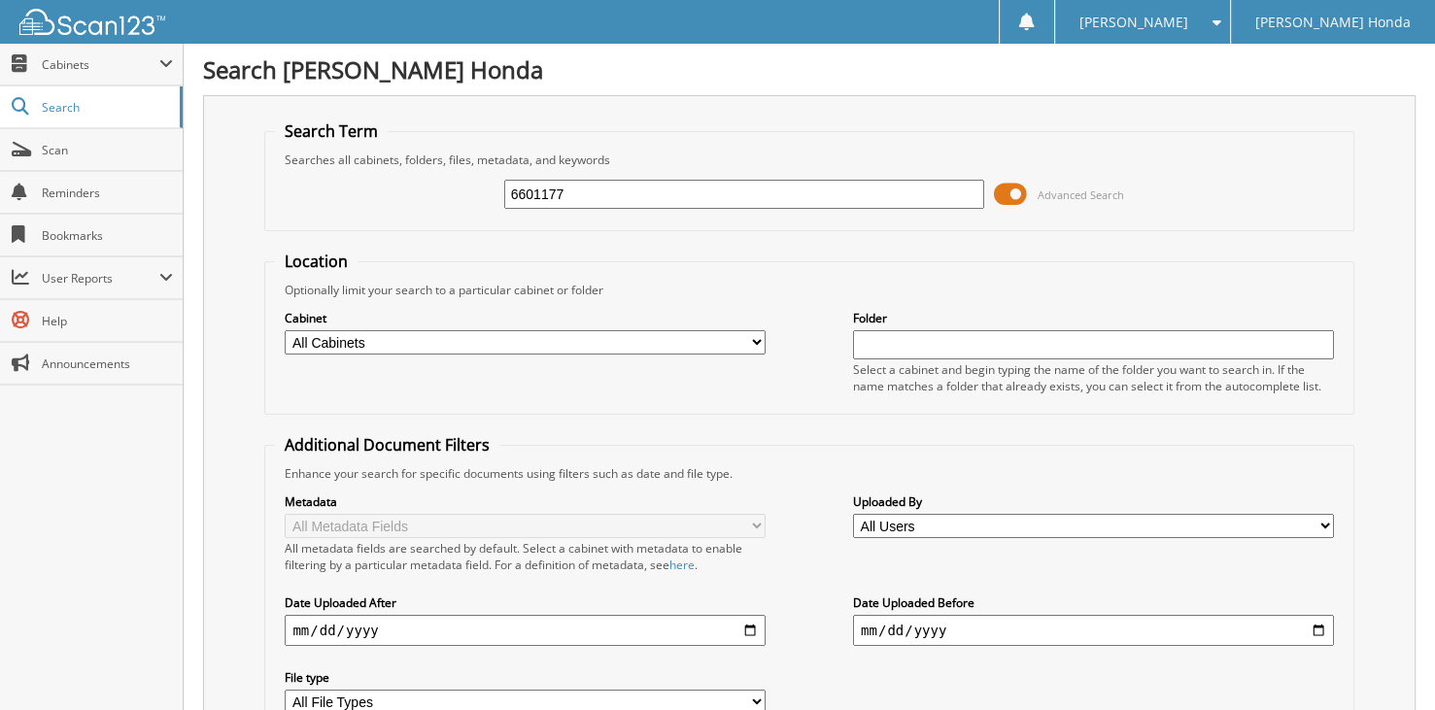
click at [589, 190] on input "6601177" at bounding box center [744, 194] width 481 height 29
type input "66011778"
click at [1039, 194] on span "Advanced Search" at bounding box center [1081, 195] width 86 height 15
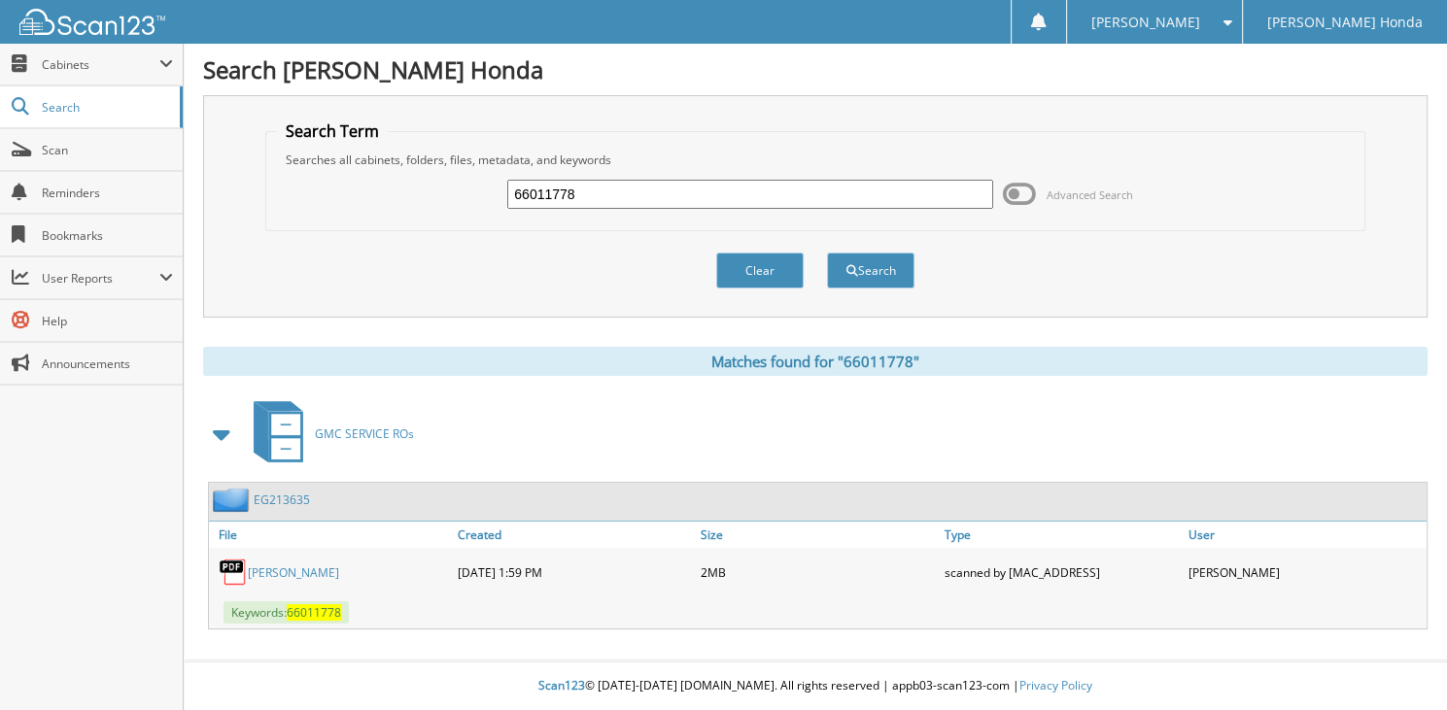
click at [633, 192] on input "66011778" at bounding box center [750, 194] width 486 height 29
type input "66011777"
click at [827, 253] on button "Search" at bounding box center [870, 271] width 87 height 36
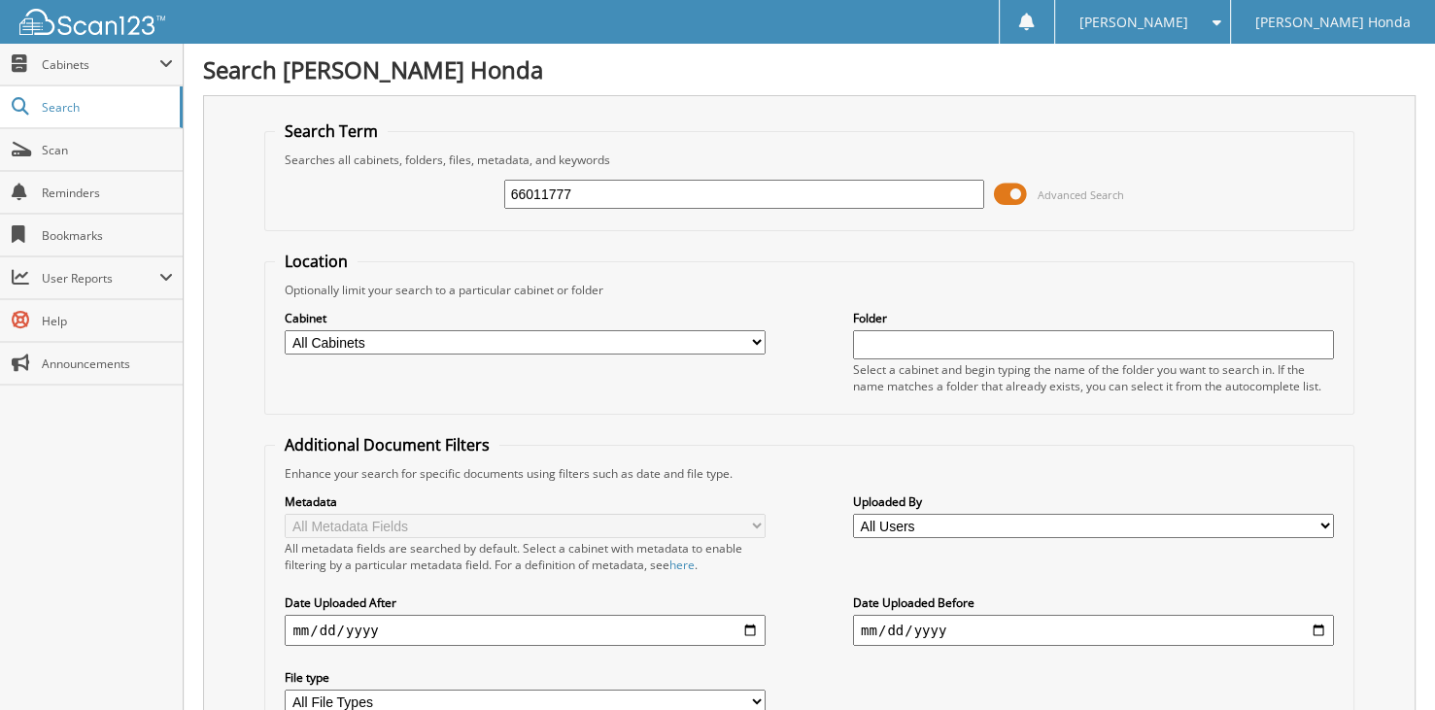
click at [1014, 196] on span at bounding box center [1010, 194] width 33 height 29
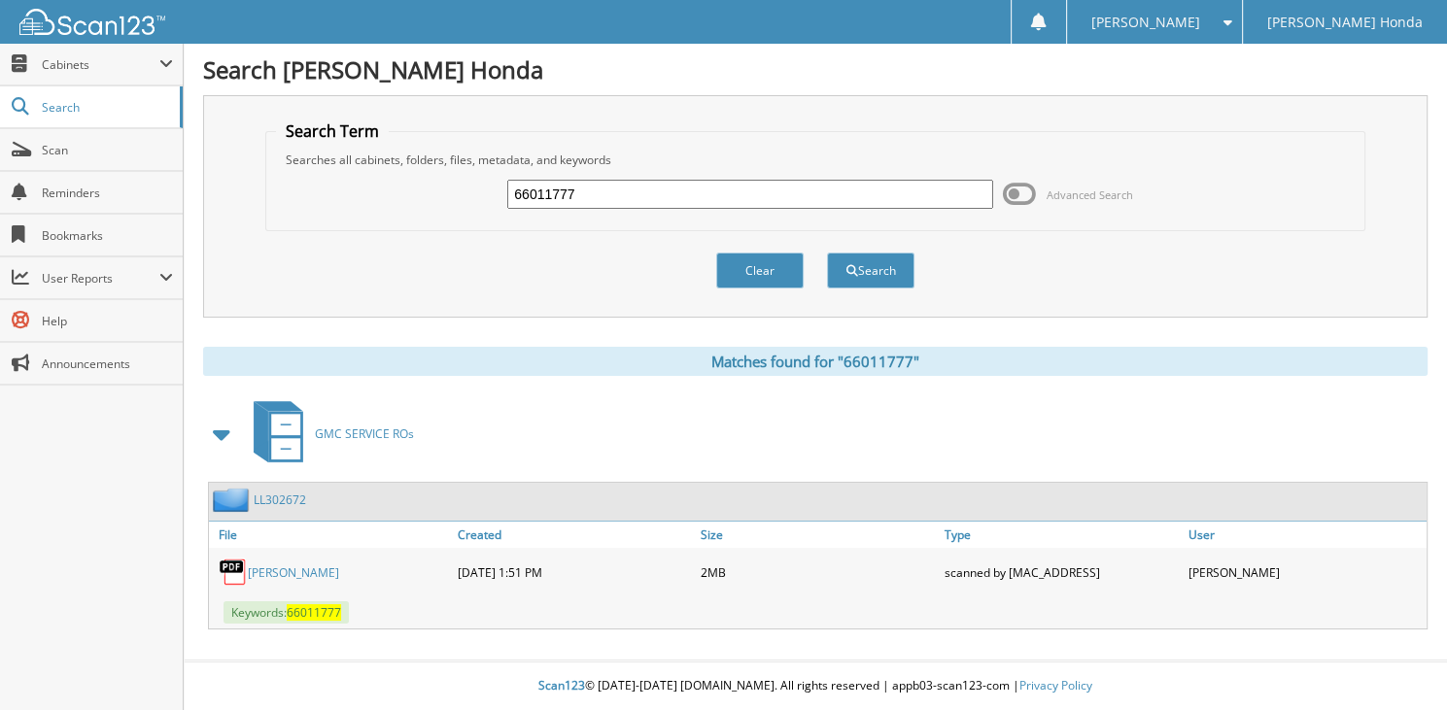
click at [583, 193] on input "66011777" at bounding box center [750, 194] width 486 height 29
type input "66011776"
click at [827, 253] on button "Search" at bounding box center [870, 271] width 87 height 36
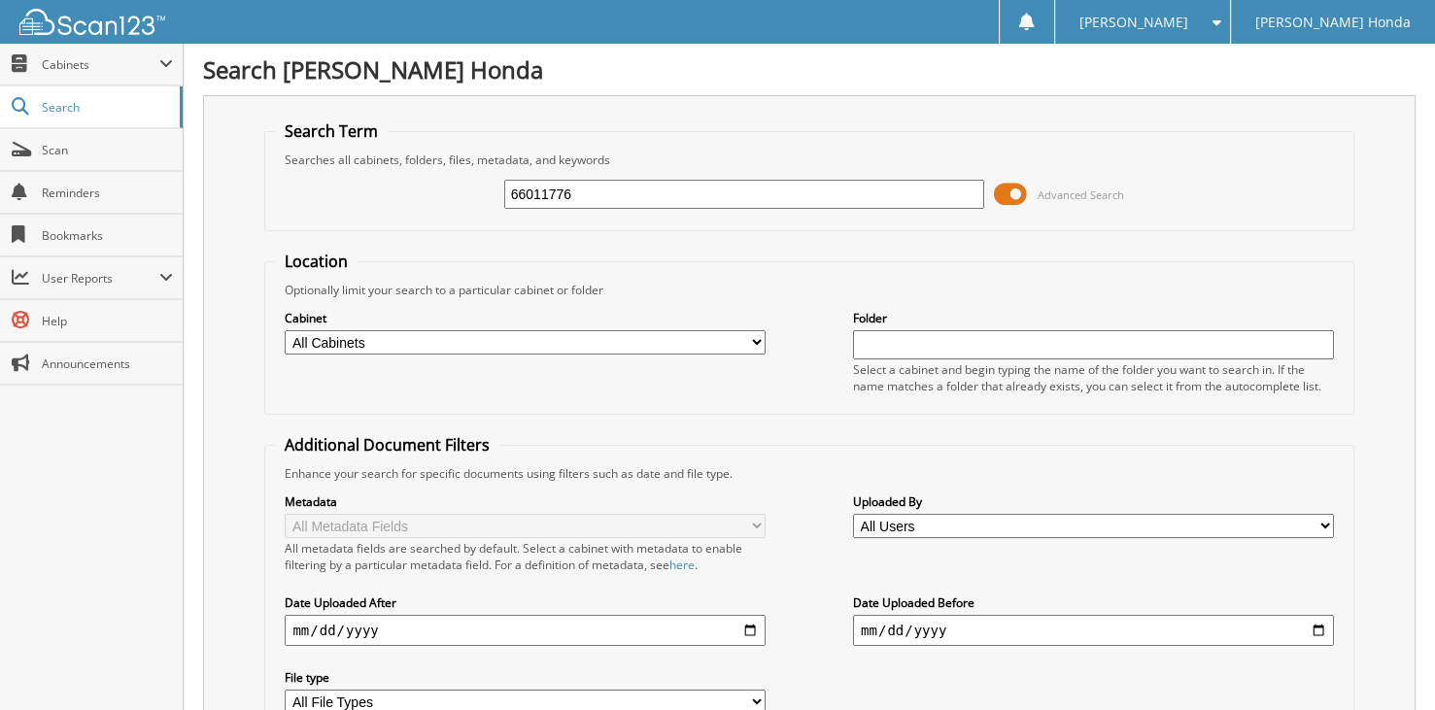
click at [1016, 188] on span at bounding box center [1010, 194] width 33 height 29
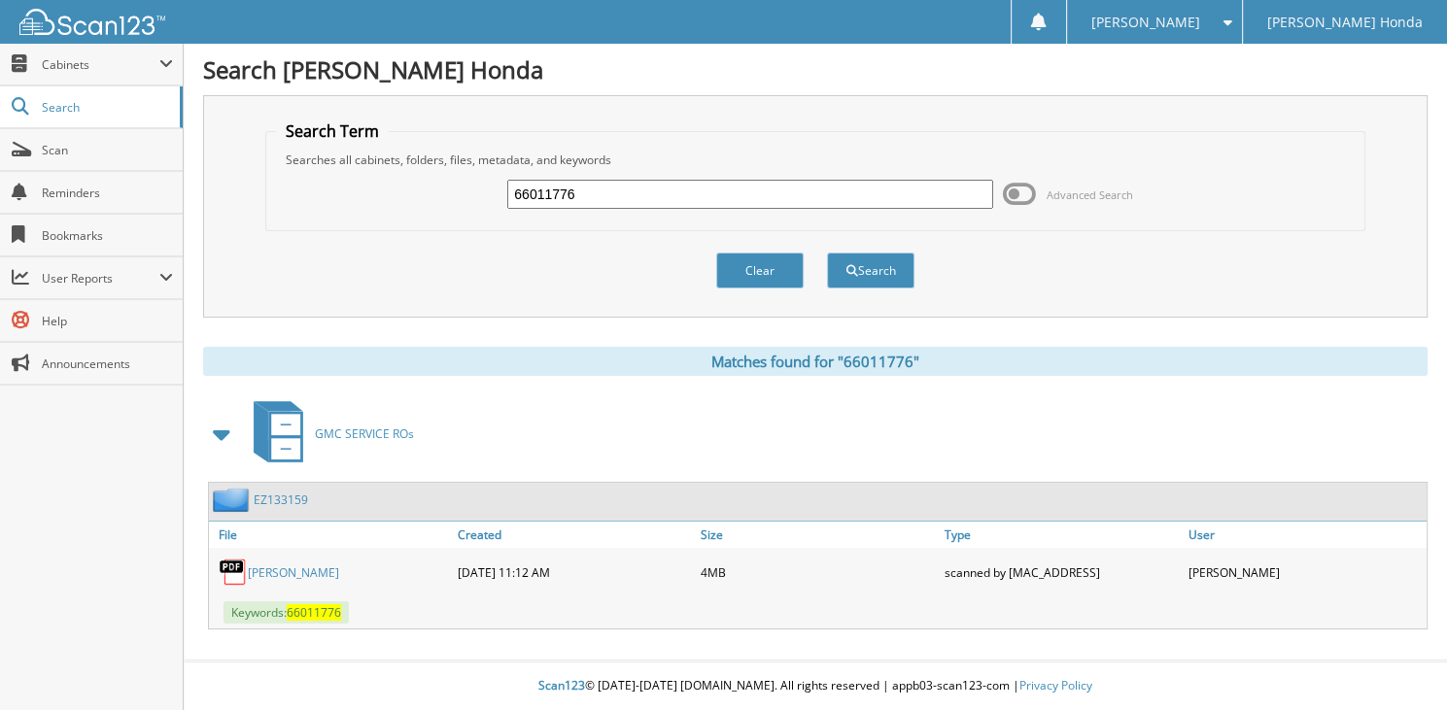
click at [591, 198] on input "66011776" at bounding box center [750, 194] width 486 height 29
type input "66011770"
click at [827, 253] on button "Search" at bounding box center [870, 271] width 87 height 36
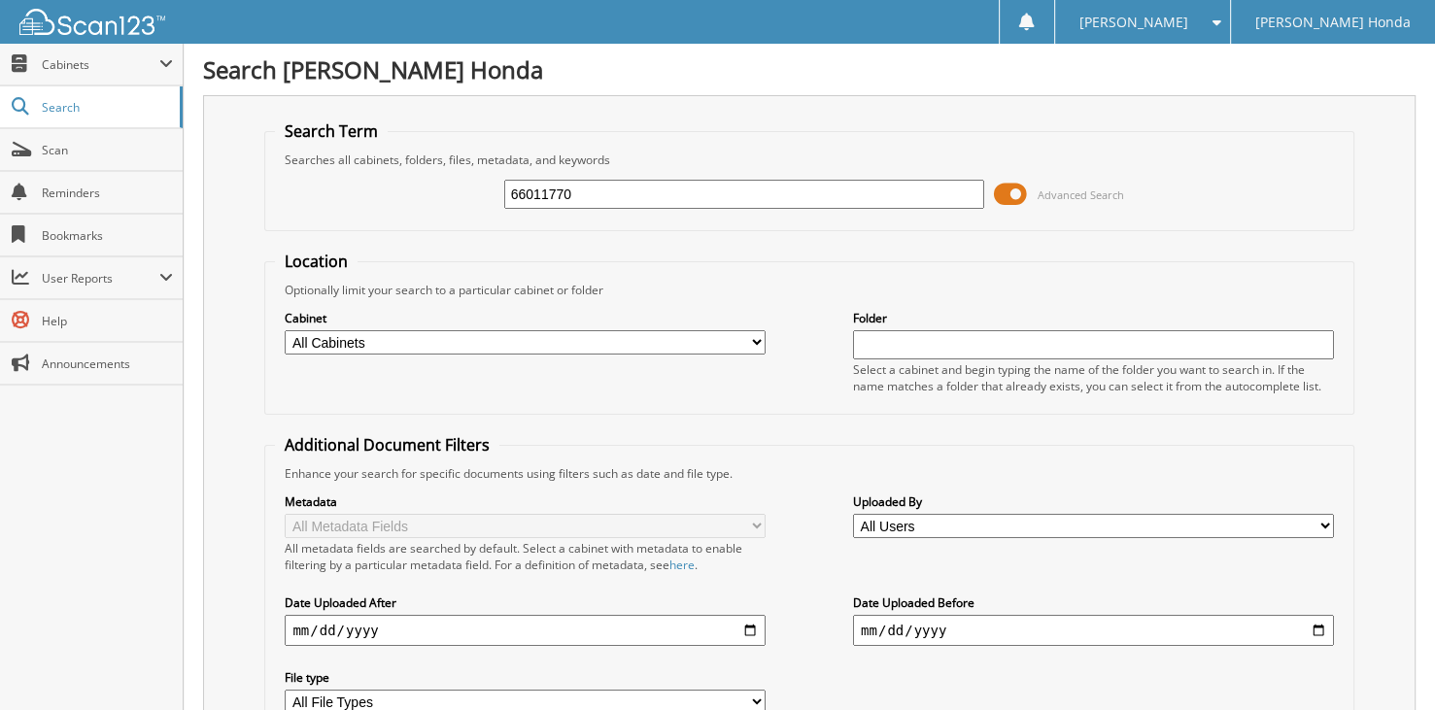
click at [1010, 187] on span at bounding box center [1010, 194] width 33 height 29
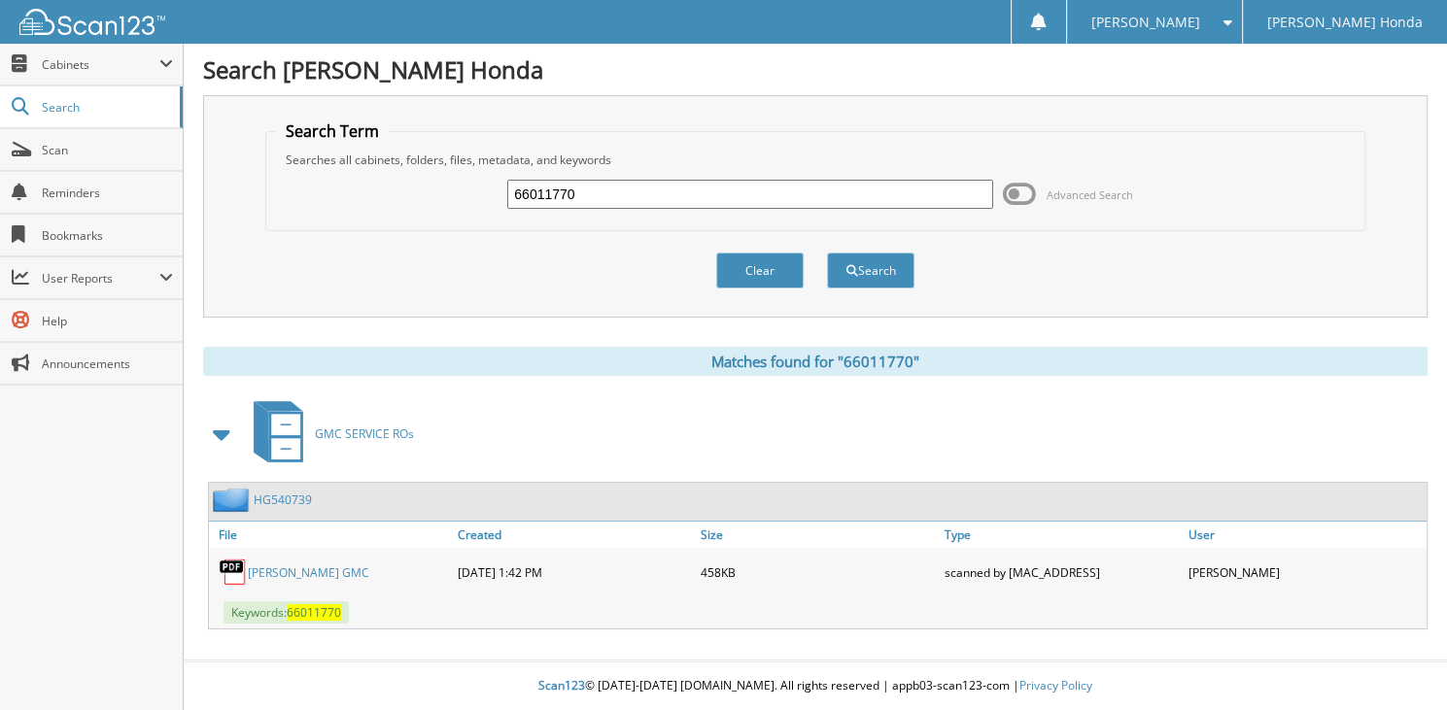
click at [646, 199] on input "66011770" at bounding box center [750, 194] width 486 height 29
type input "66011771"
click at [827, 253] on button "Search" at bounding box center [870, 271] width 87 height 36
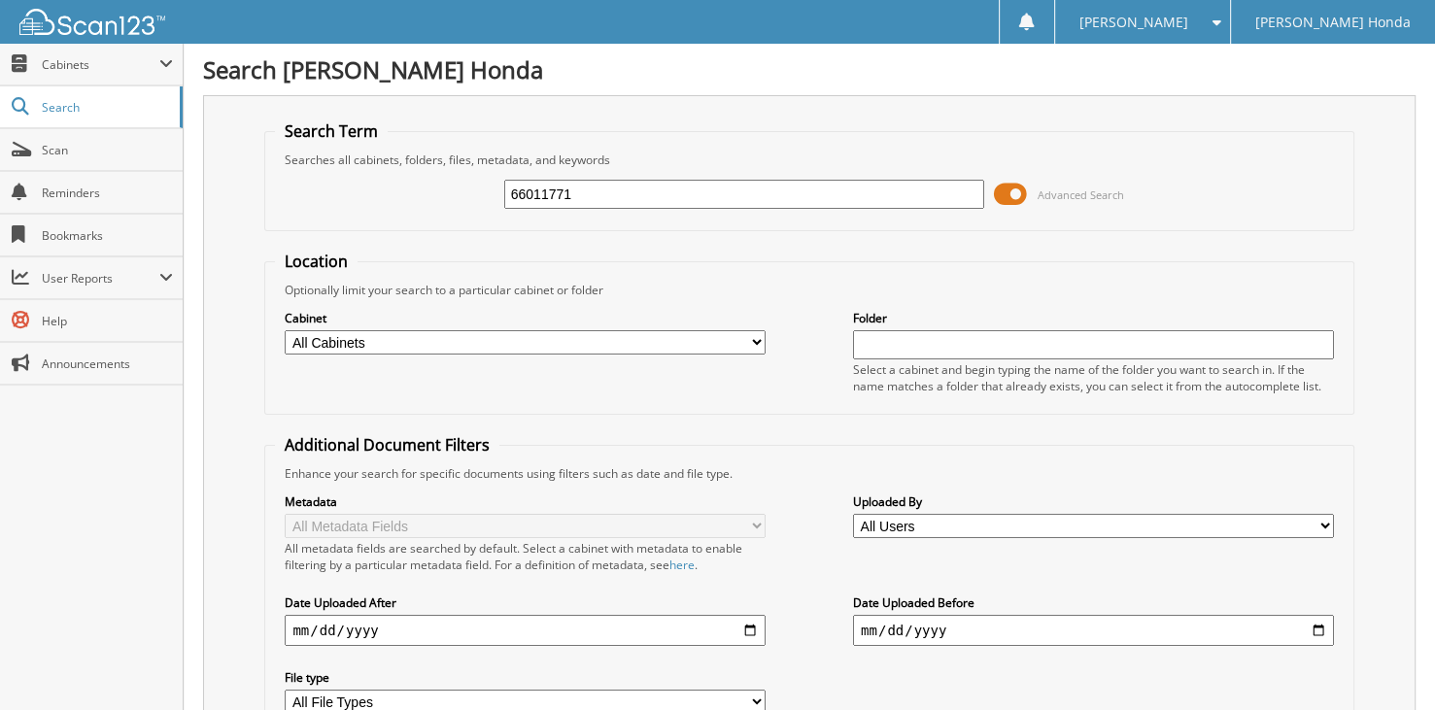
click at [1018, 190] on span at bounding box center [1010, 194] width 33 height 29
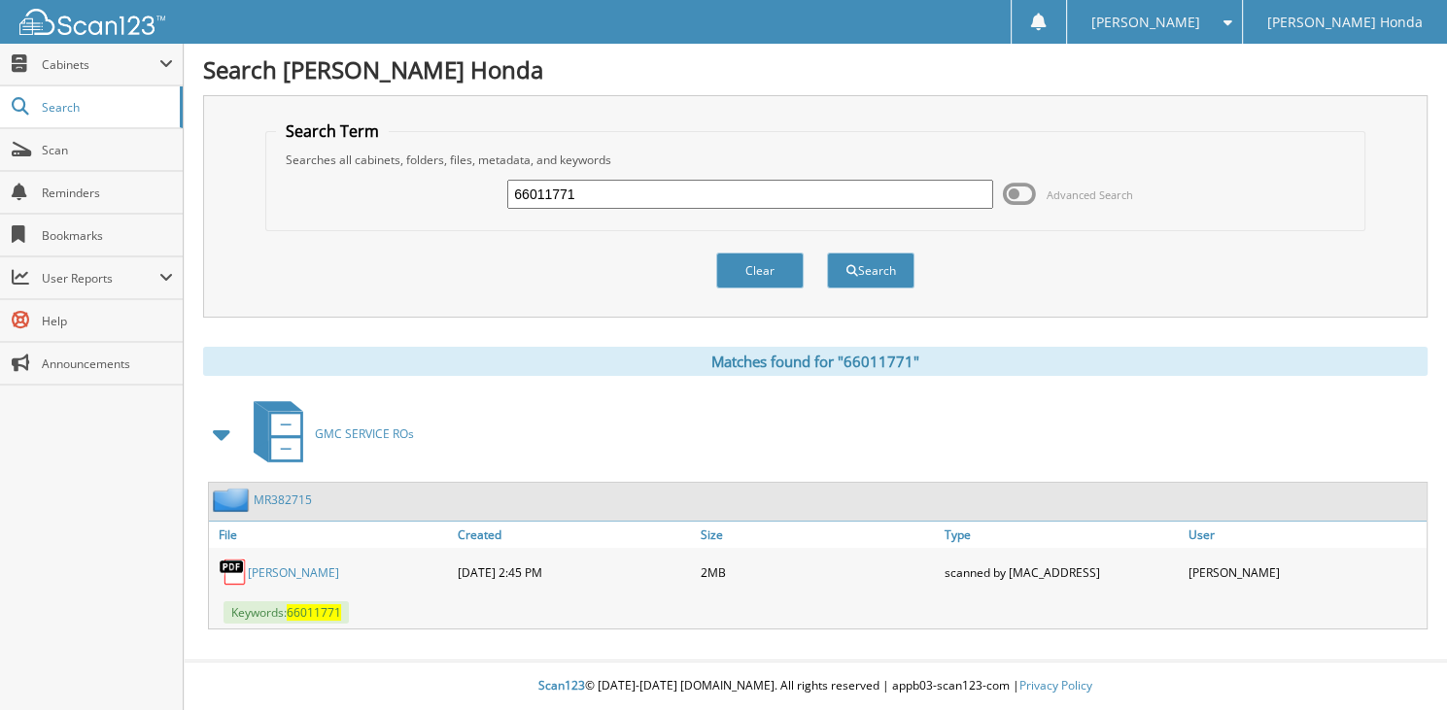
click at [614, 188] on input "66011771" at bounding box center [750, 194] width 486 height 29
type input "66011772"
click at [827, 253] on button "Search" at bounding box center [870, 271] width 87 height 36
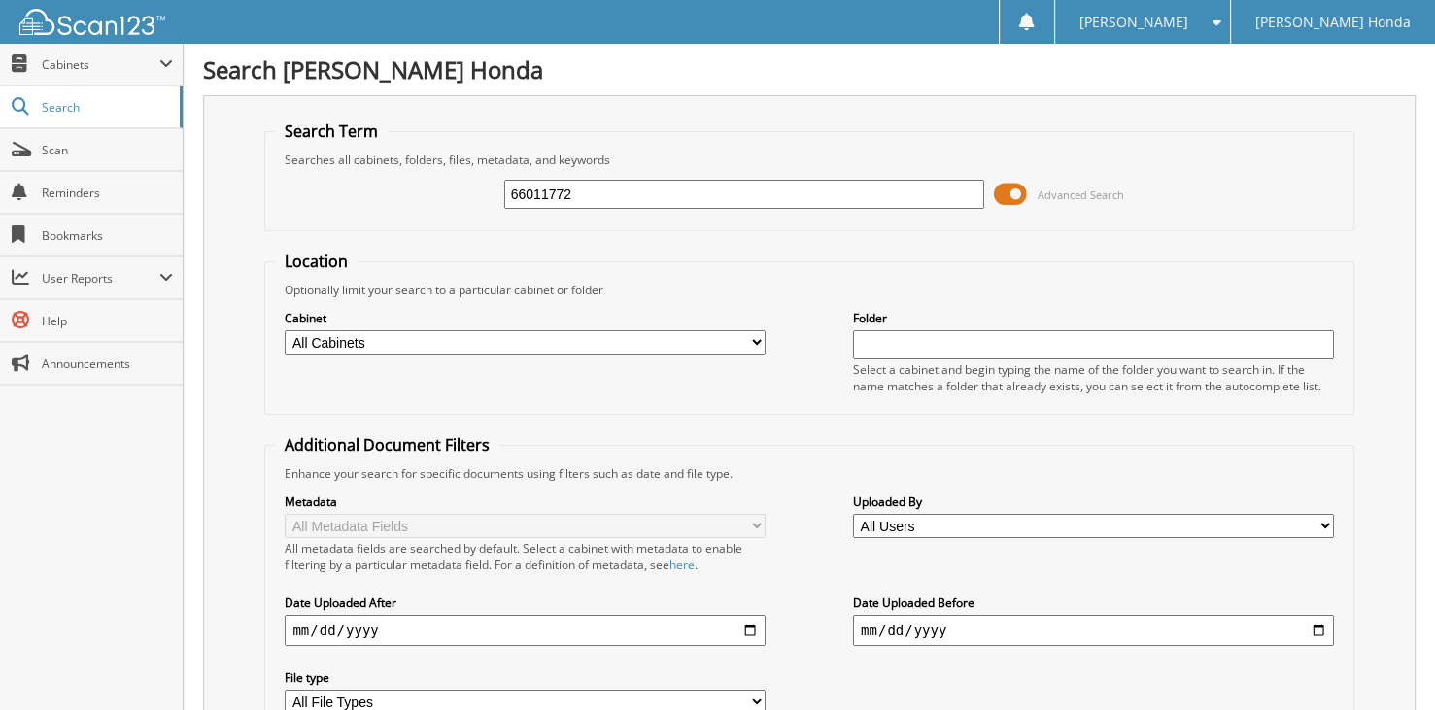
click at [1003, 192] on span at bounding box center [1010, 194] width 33 height 29
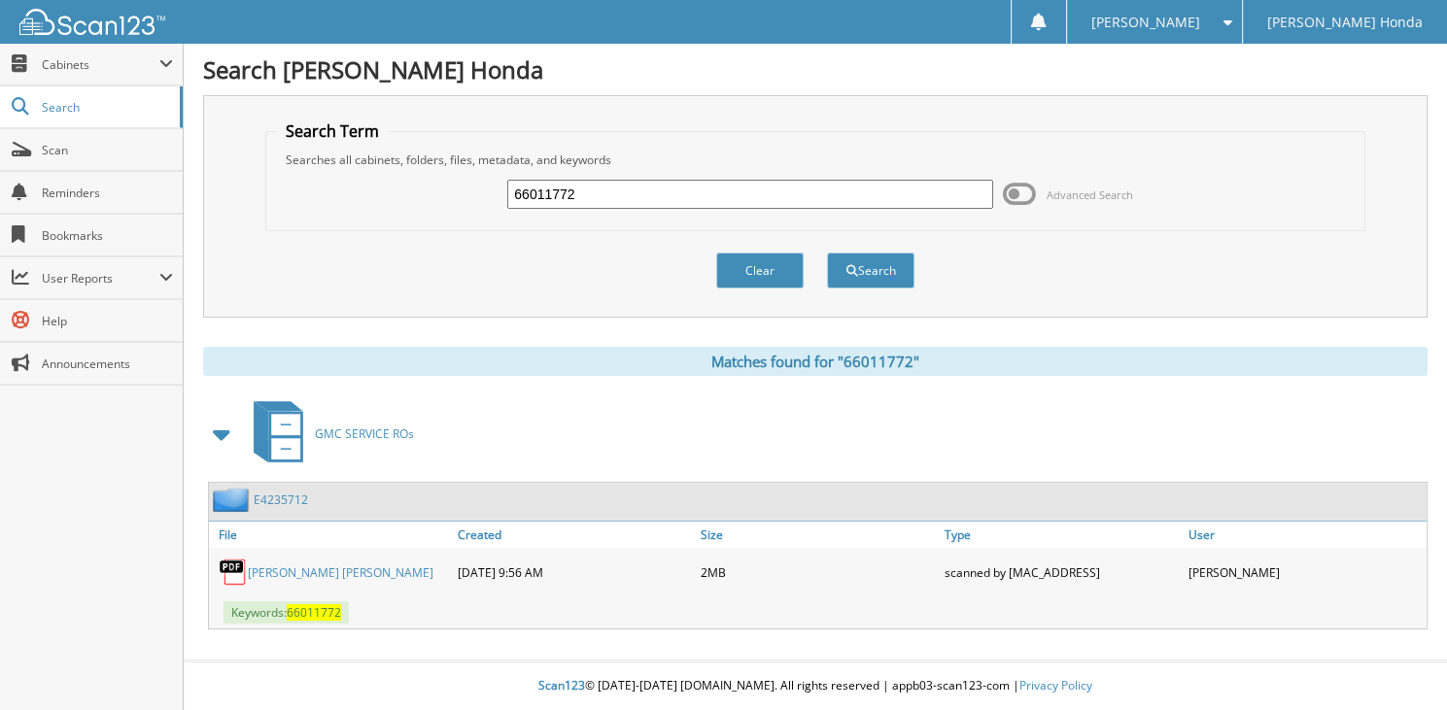
click at [583, 188] on input "66011772" at bounding box center [750, 194] width 486 height 29
type input "66011760"
click at [827, 253] on button "Search" at bounding box center [870, 271] width 87 height 36
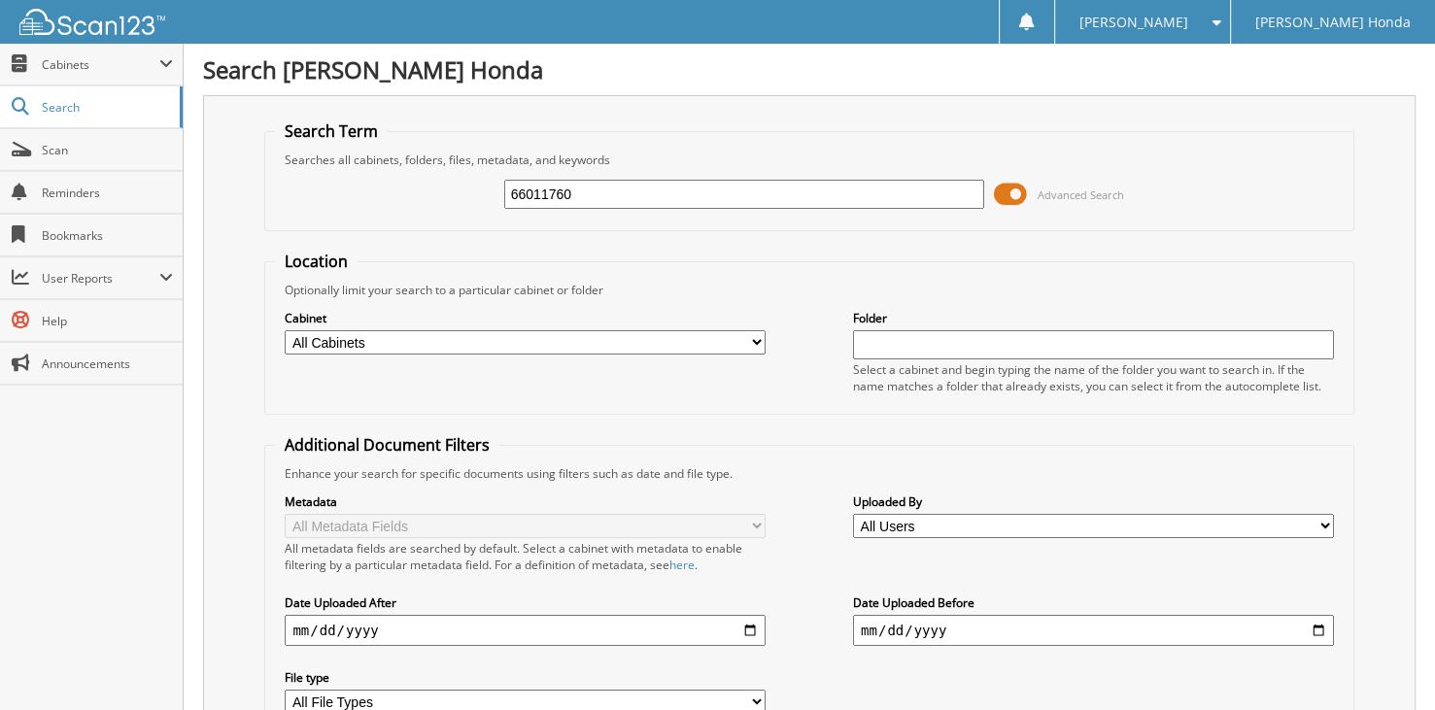
click at [1003, 194] on span at bounding box center [1010, 194] width 33 height 29
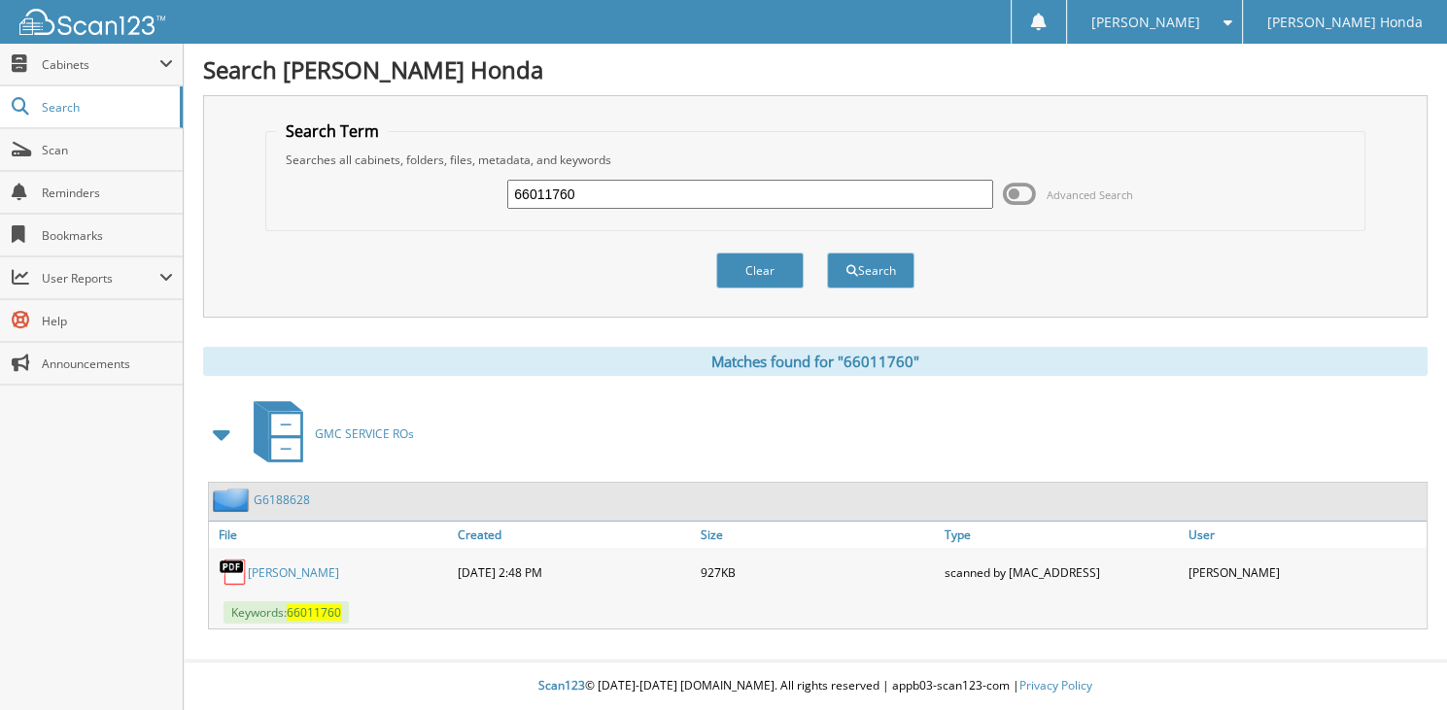
click at [660, 194] on input "66011760" at bounding box center [750, 194] width 486 height 29
type input "66011750"
click at [827, 253] on button "Search" at bounding box center [870, 271] width 87 height 36
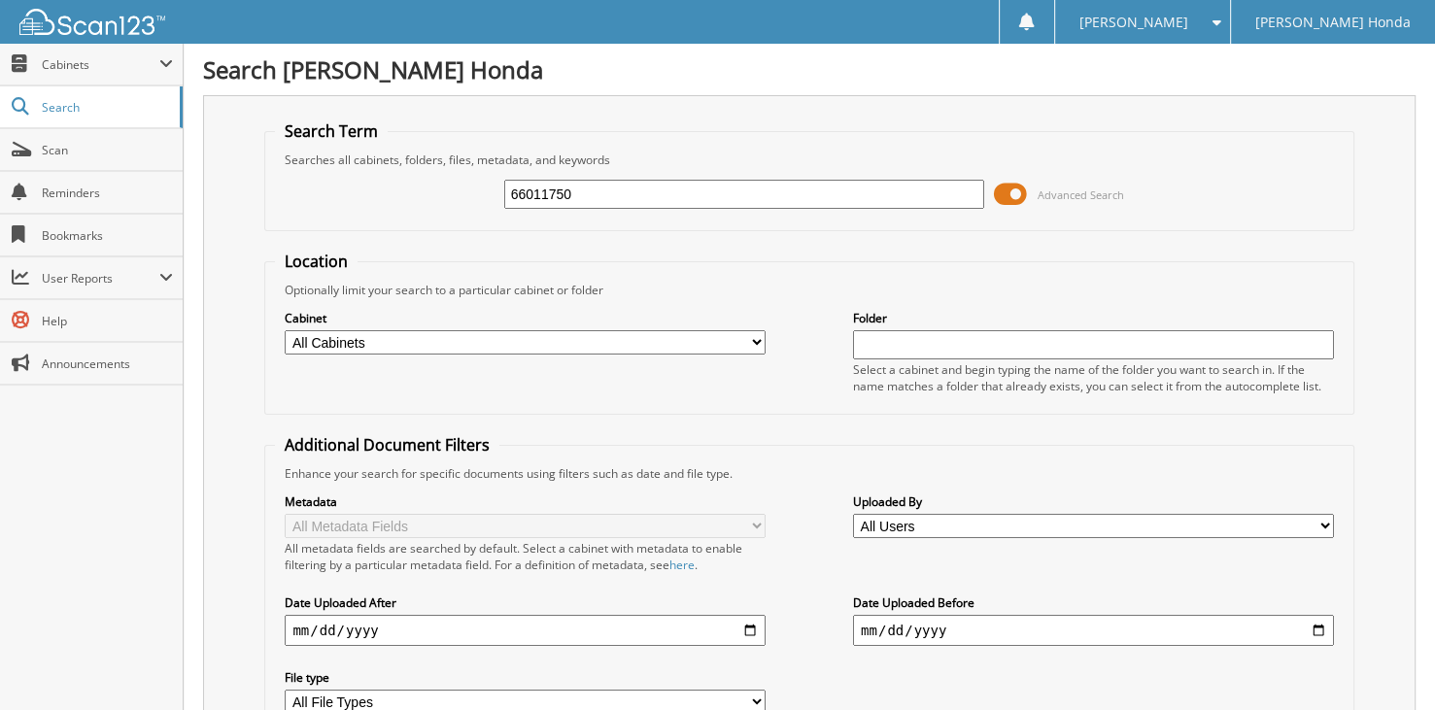
click at [1016, 187] on span at bounding box center [1010, 194] width 33 height 29
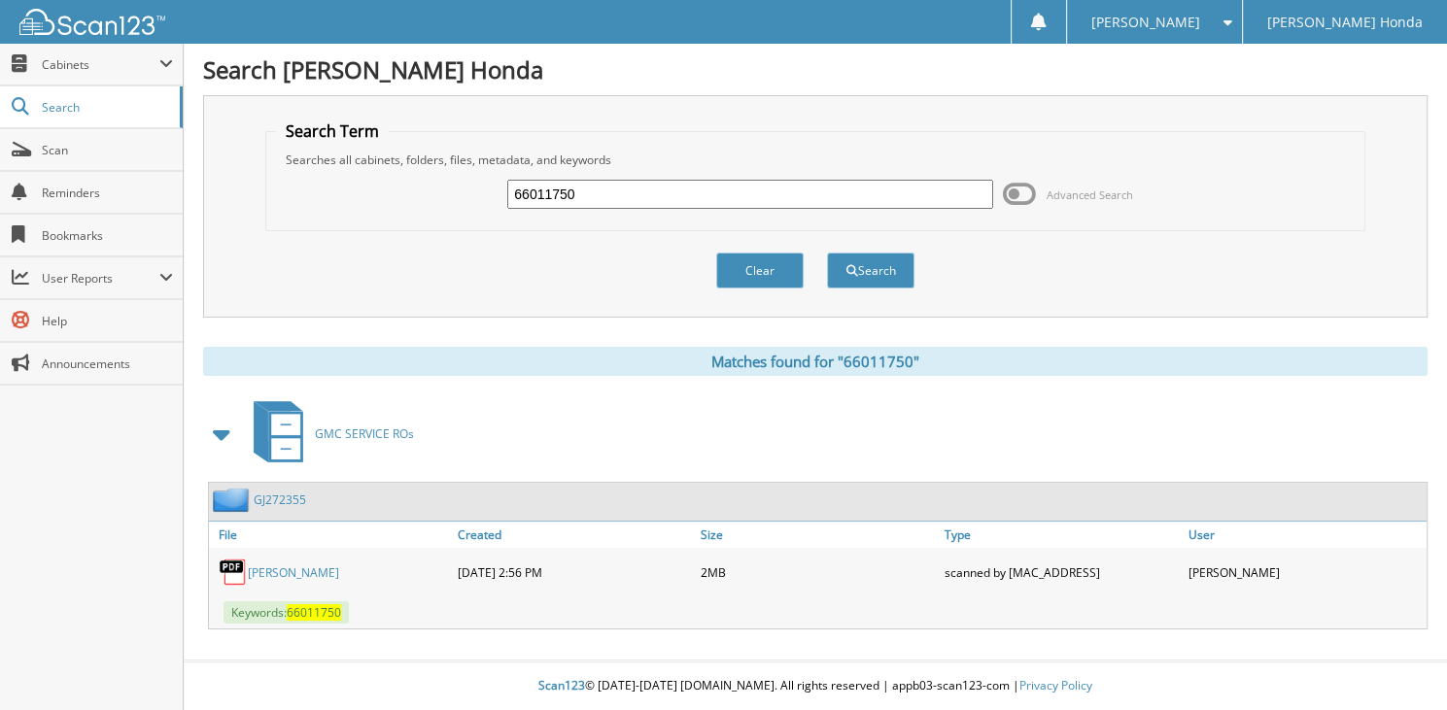
click at [602, 192] on input "66011750" at bounding box center [750, 194] width 486 height 29
type input "66011747"
click at [827, 253] on button "Search" at bounding box center [870, 271] width 87 height 36
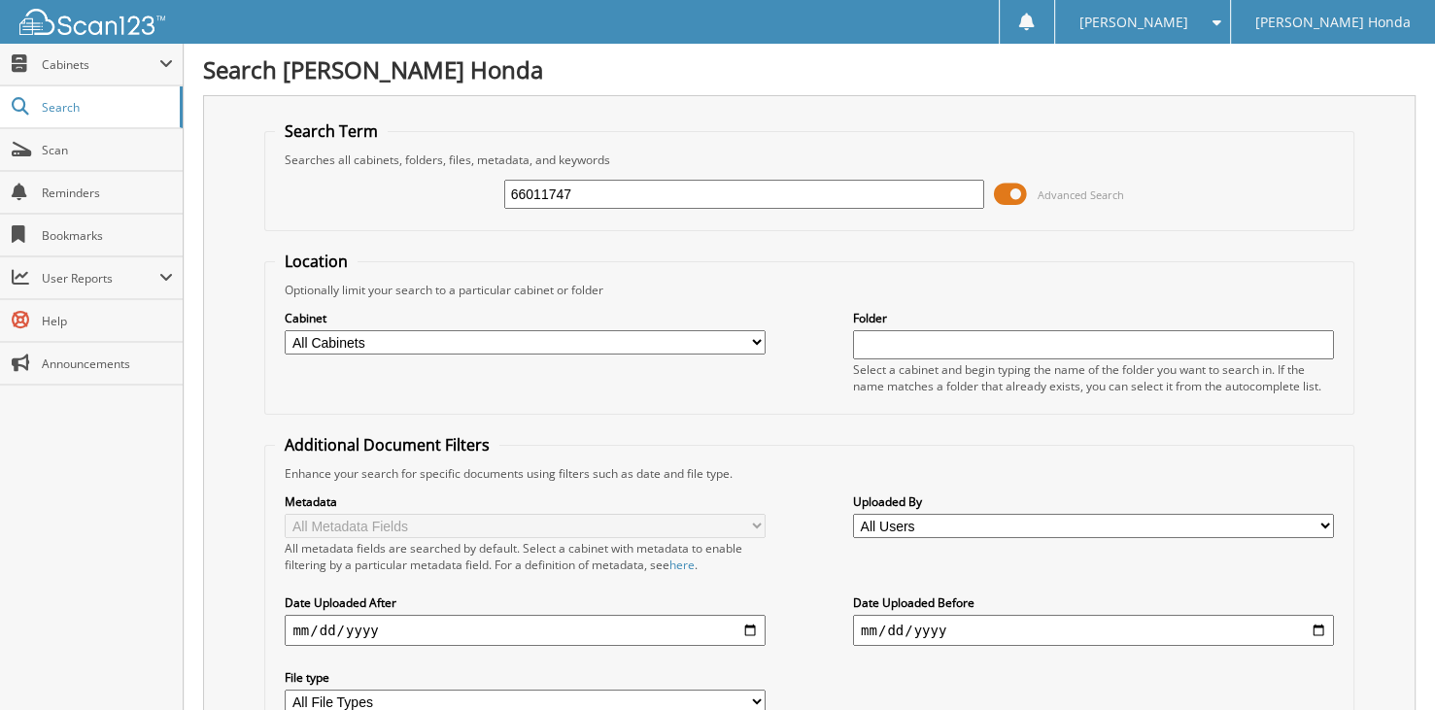
click at [1014, 190] on span at bounding box center [1010, 194] width 33 height 29
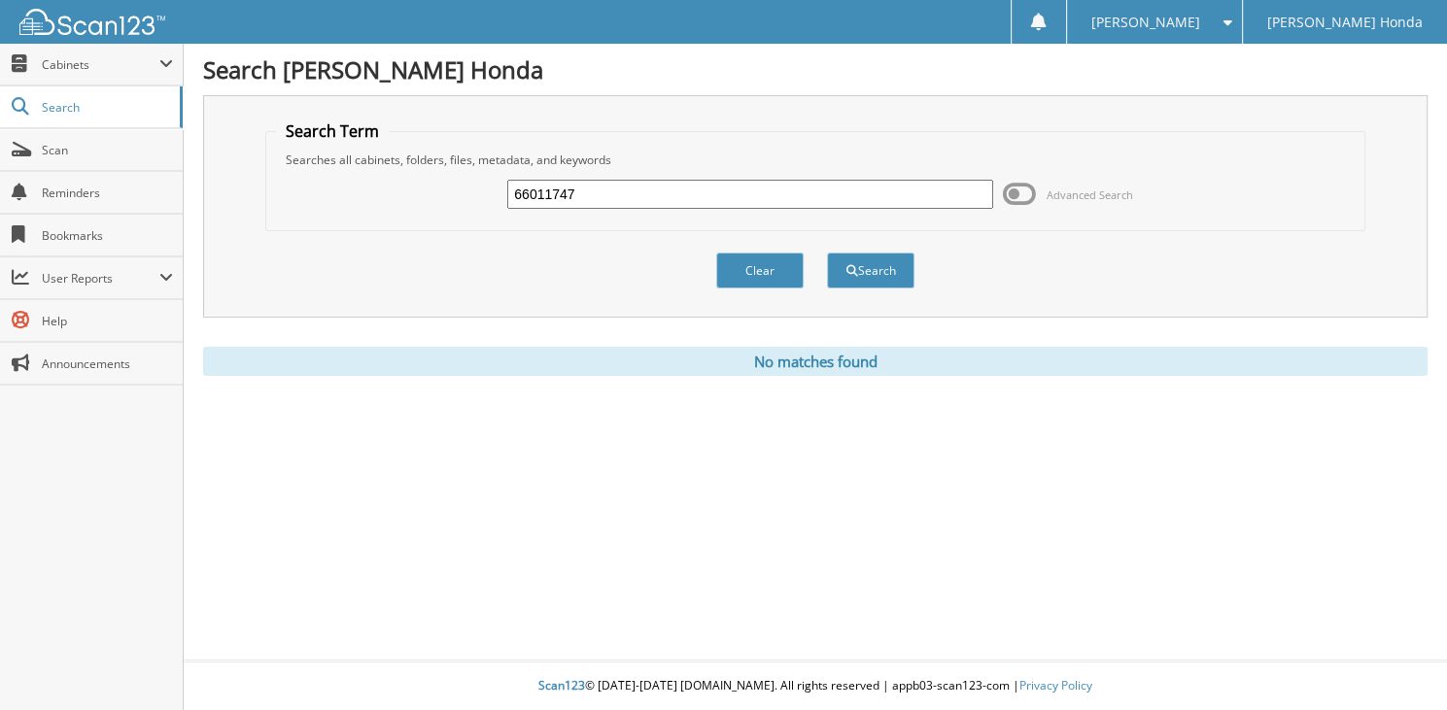
click at [662, 200] on input "66011747" at bounding box center [750, 194] width 486 height 29
type input "66011748"
click at [827, 253] on button "Search" at bounding box center [870, 271] width 87 height 36
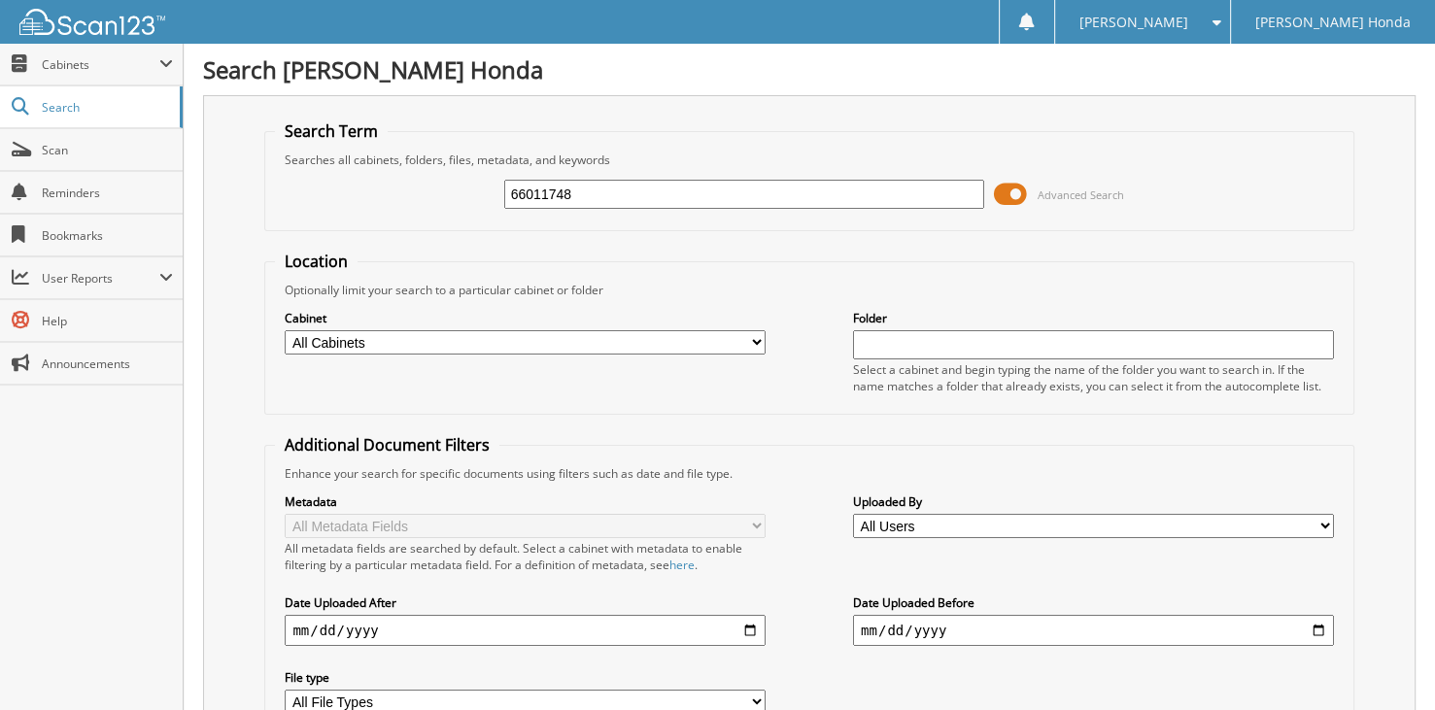
click at [1008, 198] on span at bounding box center [1010, 194] width 33 height 29
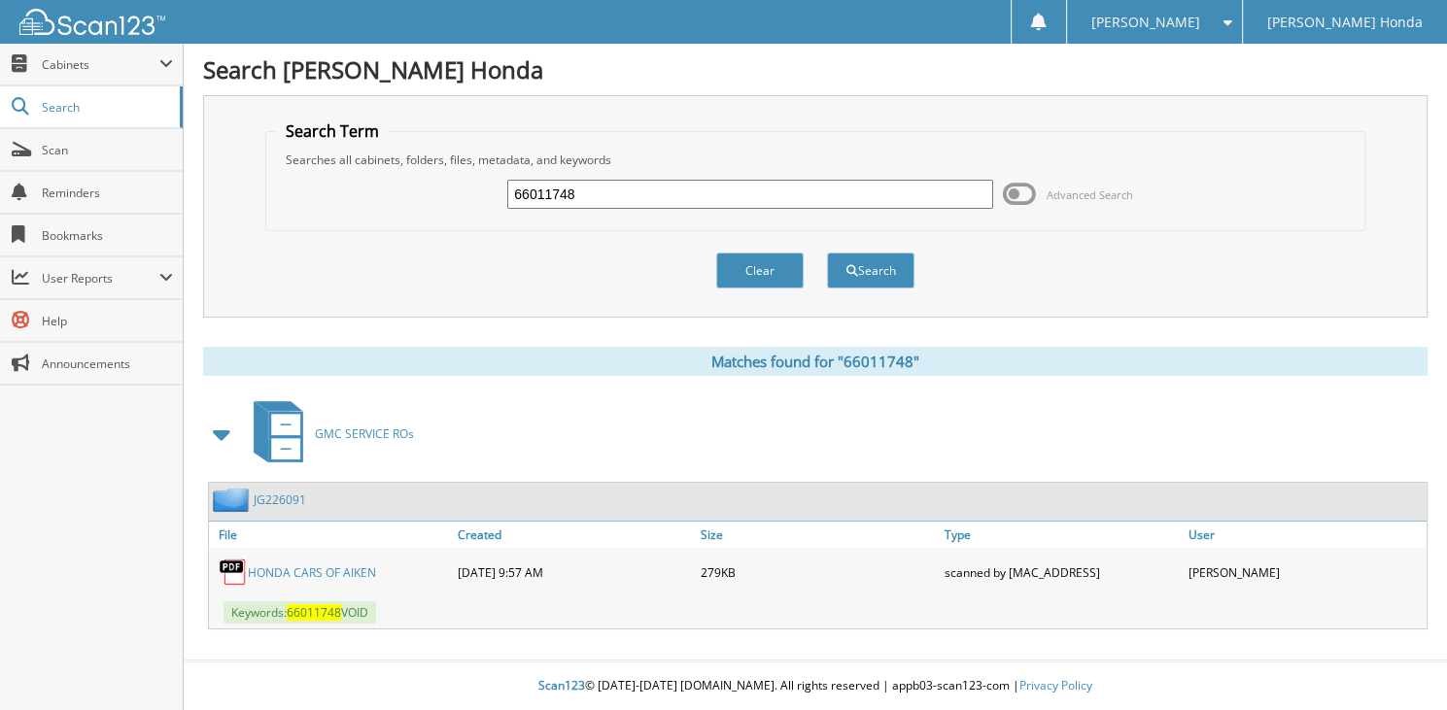
click at [643, 196] on input "66011748" at bounding box center [750, 194] width 486 height 29
type input "66011749"
click at [827, 253] on button "Search" at bounding box center [870, 271] width 87 height 36
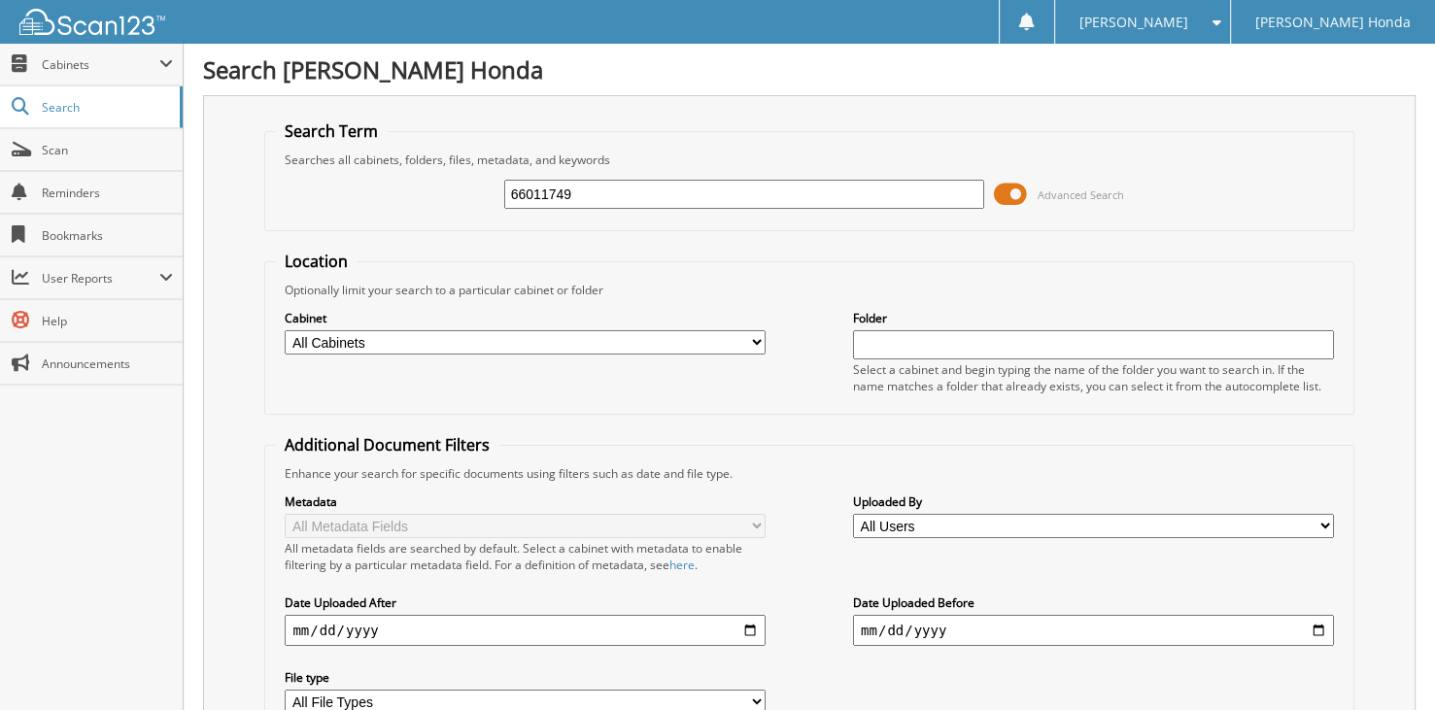
click at [1008, 200] on span at bounding box center [1010, 194] width 33 height 29
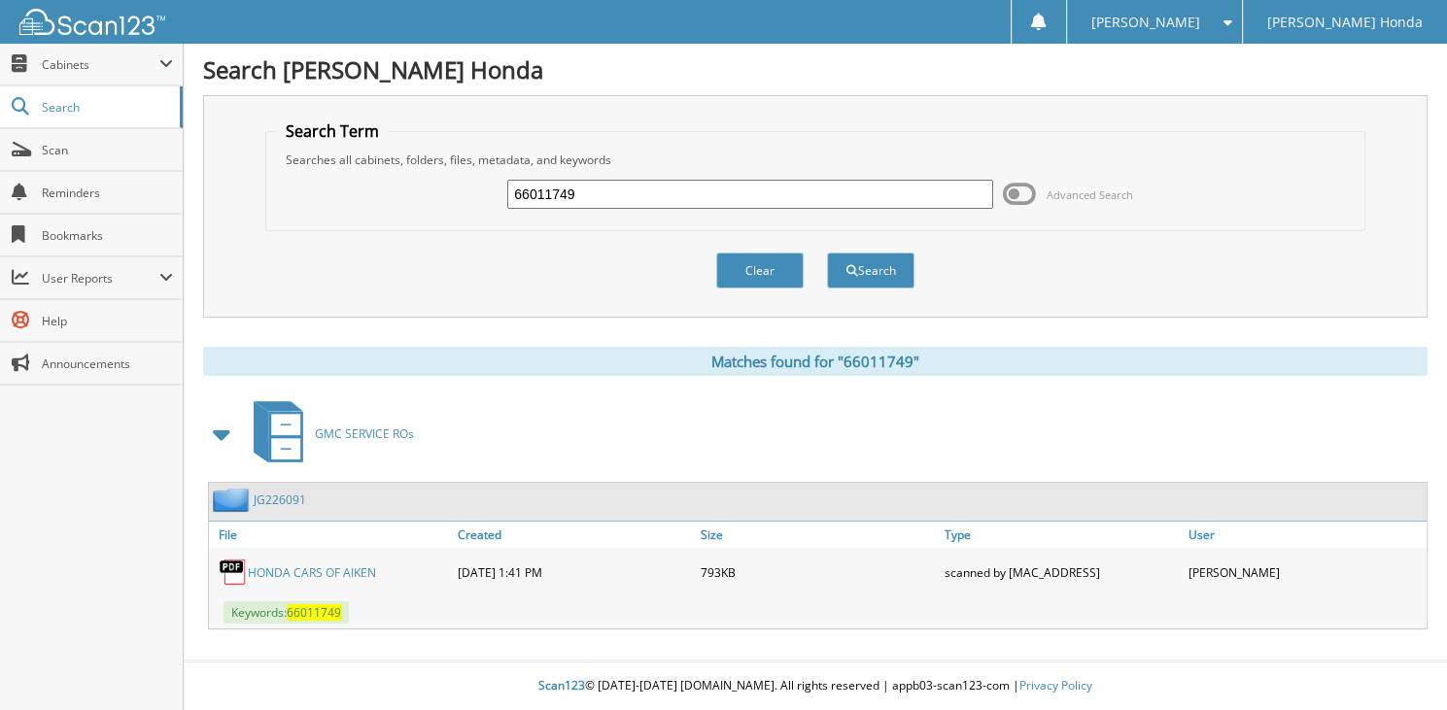
click at [755, 196] on input "66011749" at bounding box center [750, 194] width 486 height 29
type input "66011750"
click at [827, 253] on button "Search" at bounding box center [870, 271] width 87 height 36
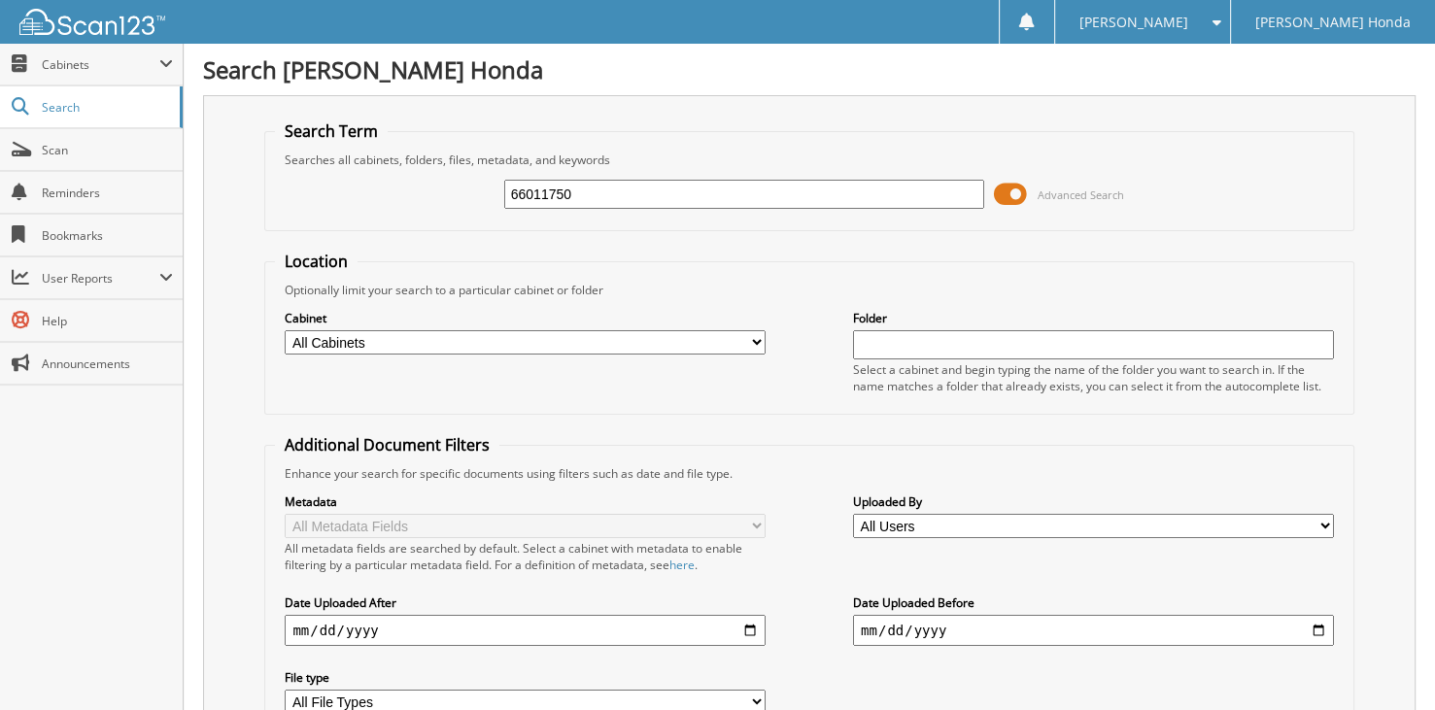
click at [1017, 196] on span at bounding box center [1010, 194] width 33 height 29
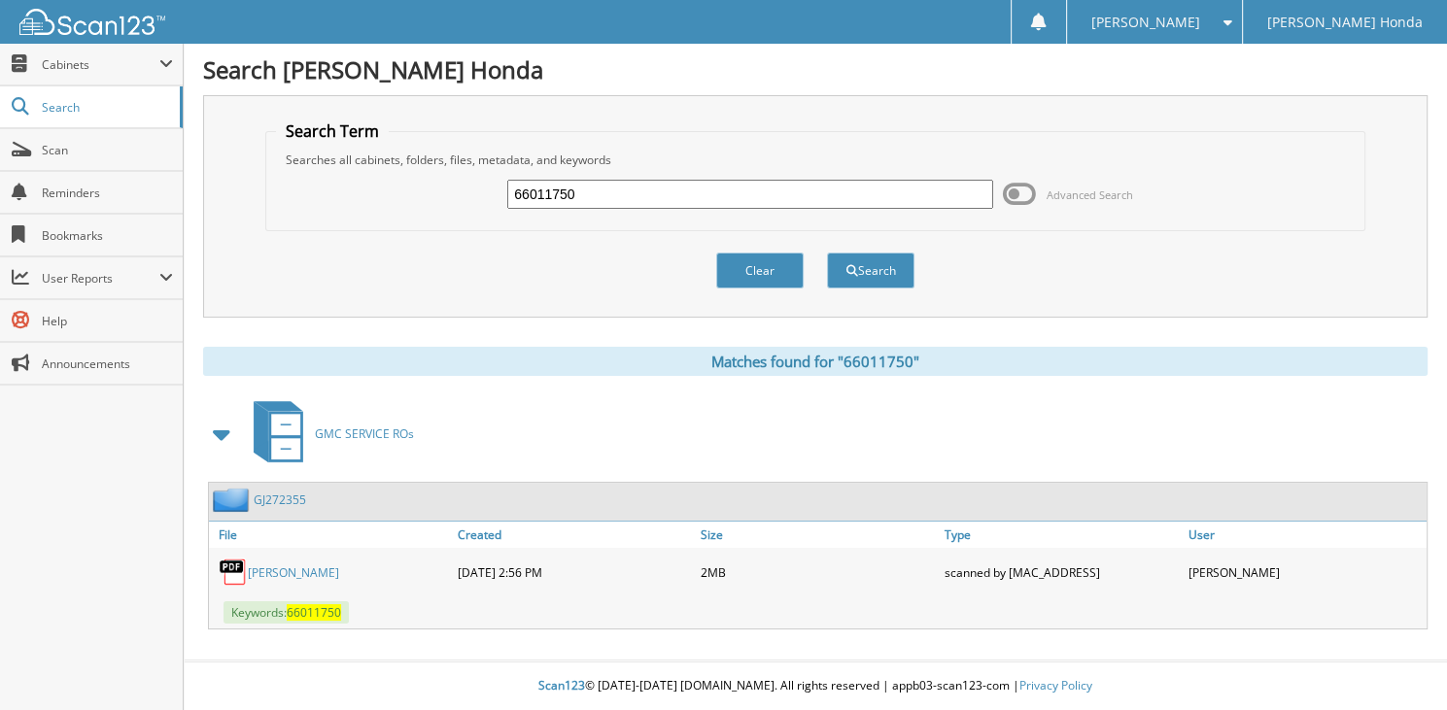
click at [627, 201] on input "66011750" at bounding box center [750, 194] width 486 height 29
type input "66011751"
click at [827, 253] on button "Search" at bounding box center [870, 271] width 87 height 36
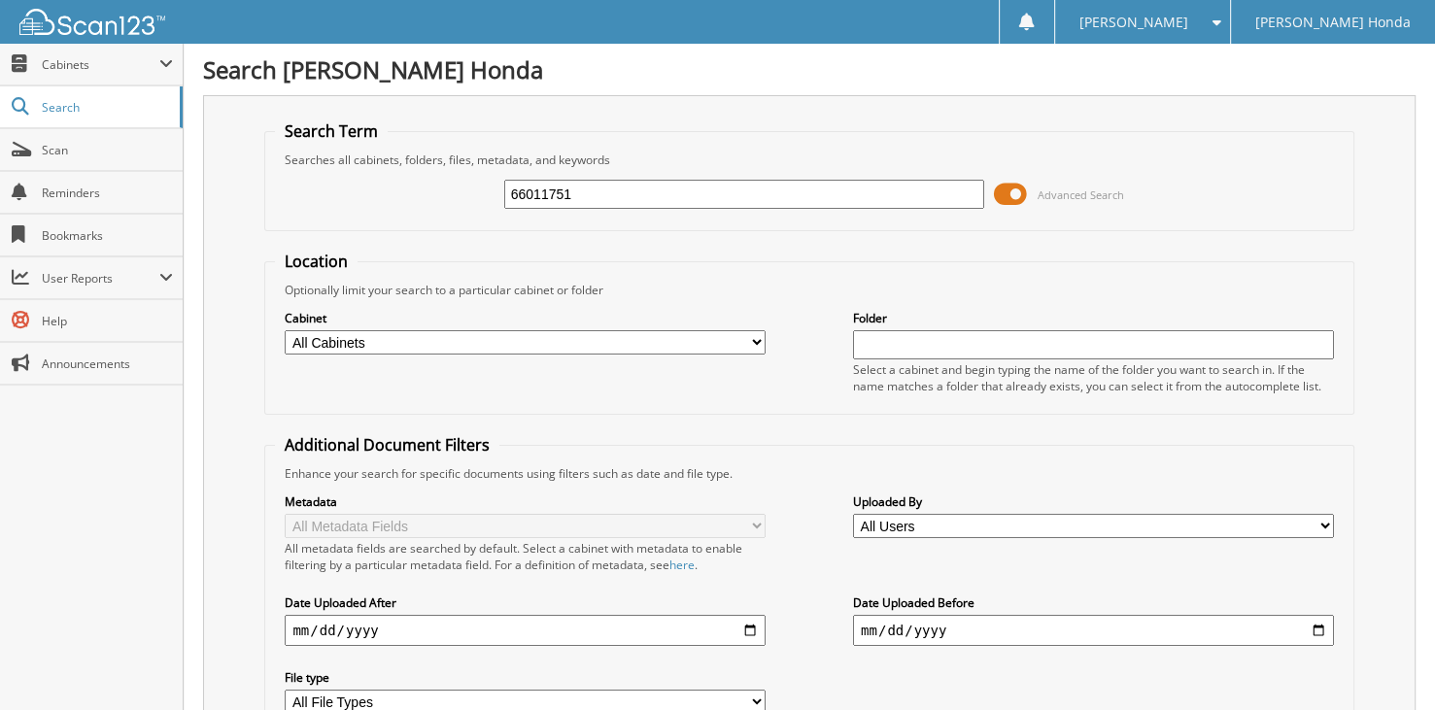
click at [1014, 180] on span at bounding box center [1010, 194] width 33 height 29
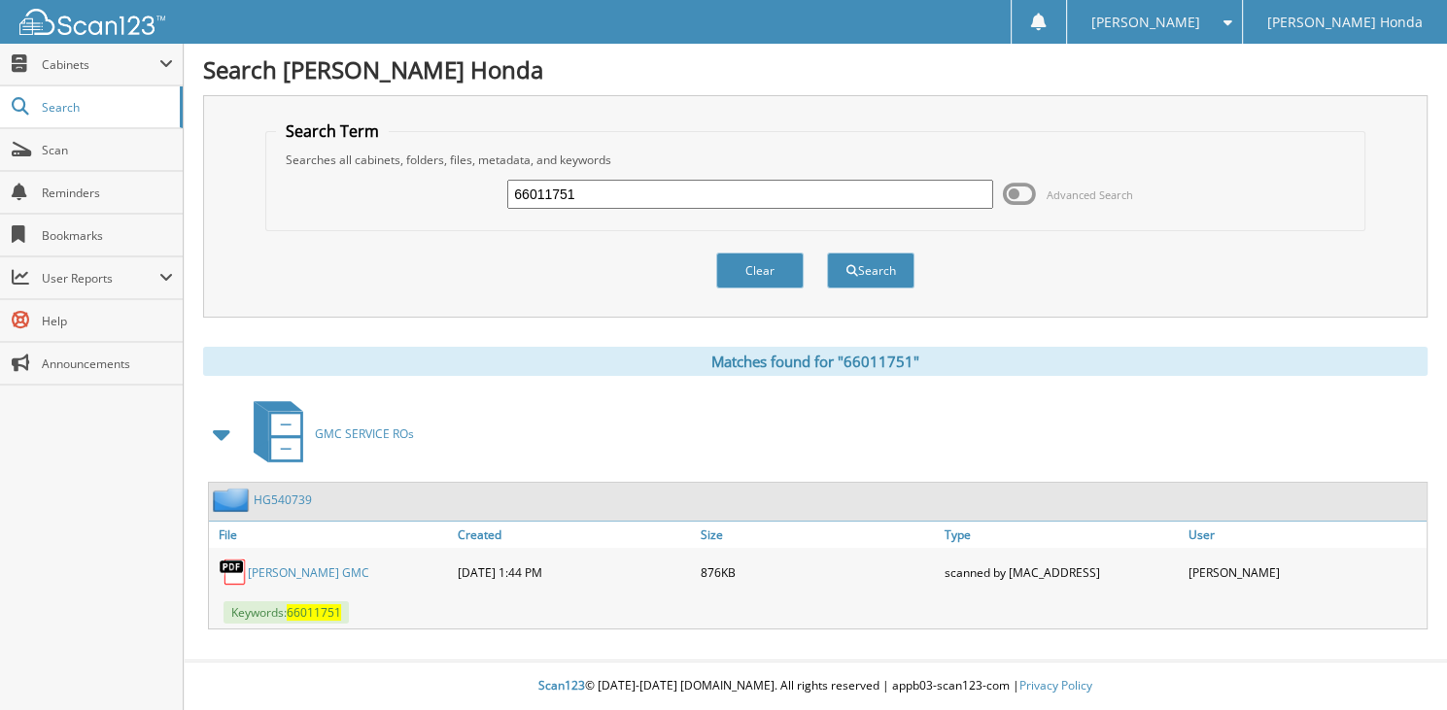
click at [647, 193] on input "66011751" at bounding box center [750, 194] width 486 height 29
type input "66011752"
click at [827, 253] on button "Search" at bounding box center [870, 271] width 87 height 36
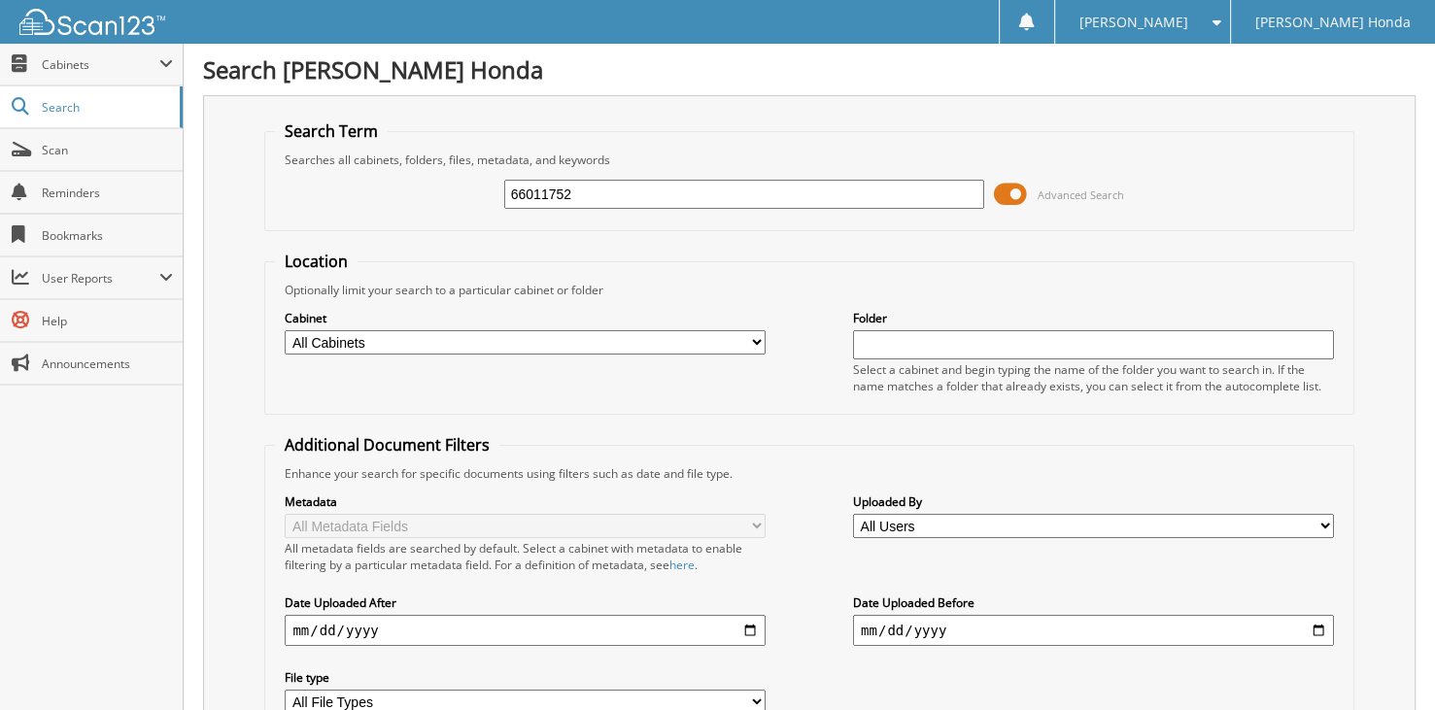
click at [1025, 194] on span at bounding box center [1010, 194] width 33 height 29
